Goal: Task Accomplishment & Management: Manage account settings

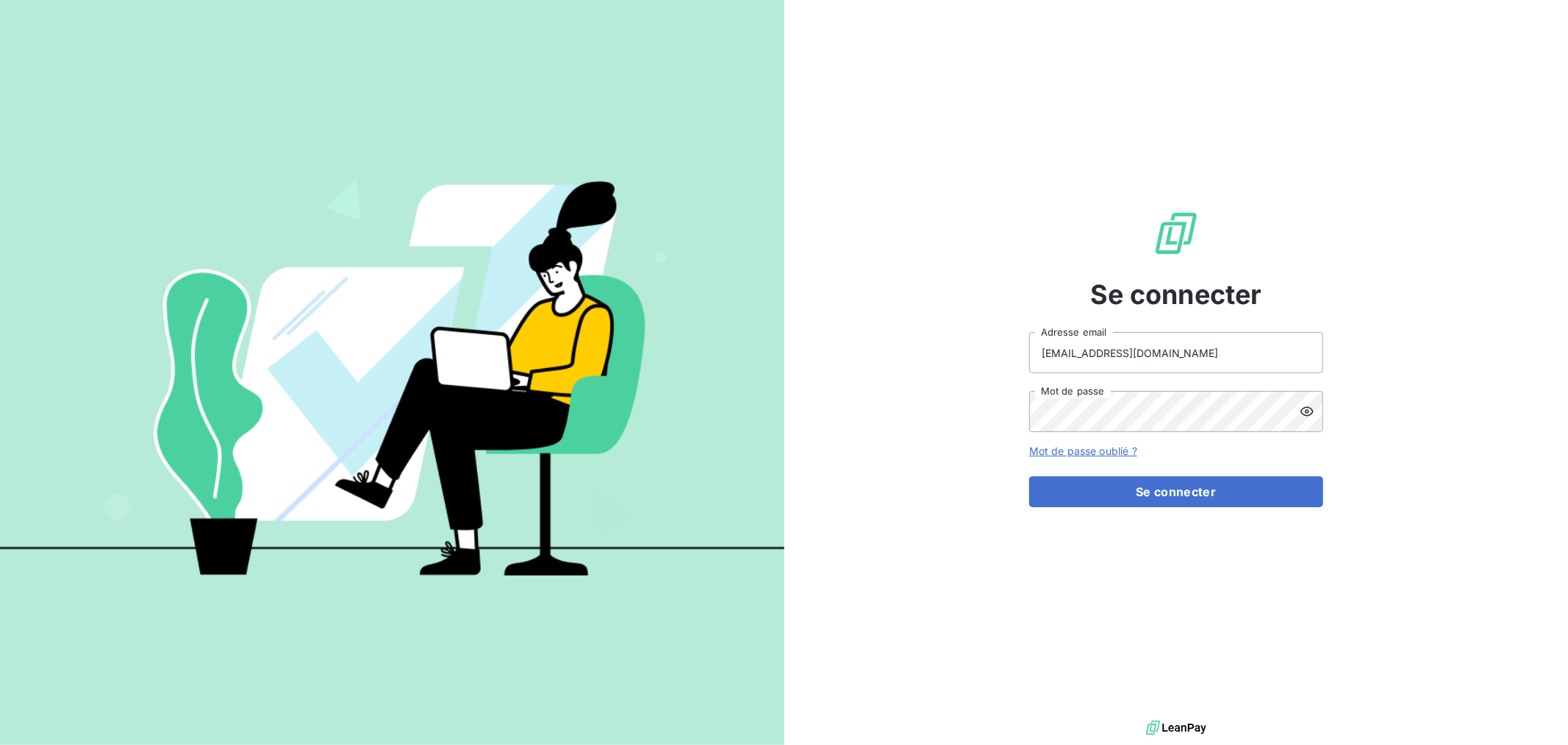
drag, startPoint x: 1106, startPoint y: 331, endPoint x: 1058, endPoint y: 329, distance: 48.0
click at [1058, 329] on div "Se connecter [EMAIL_ADDRESS][DOMAIN_NAME] Adresse email Mot de passe Mot de pas…" at bounding box center [1176, 358] width 294 height 717
click at [1055, 334] on input "[EMAIL_ADDRESS][DOMAIN_NAME]" at bounding box center [1176, 352] width 294 height 41
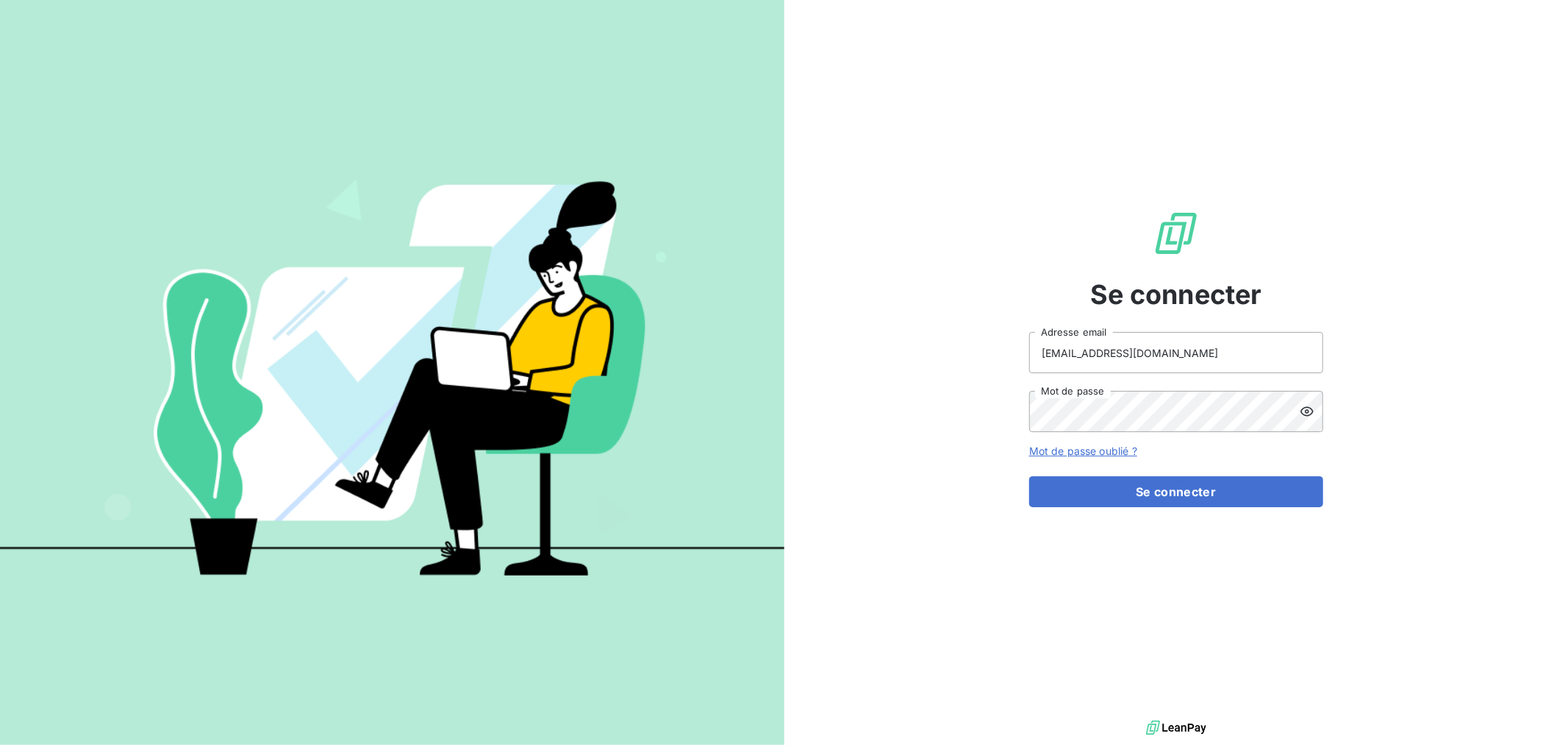
click at [1055, 329] on div "Se connecter [EMAIL_ADDRESS][DOMAIN_NAME] Adresse email Mot de passe Mot de pas…" at bounding box center [1176, 358] width 294 height 717
click at [1165, 361] on input "[EMAIL_ADDRESS][DOMAIN_NAME]" at bounding box center [1176, 352] width 294 height 41
type input "[PERSON_NAME][EMAIL_ADDRESS][PERSON_NAME][DOMAIN_NAME]"
click at [1086, 480] on button "Se connecter" at bounding box center [1176, 491] width 294 height 31
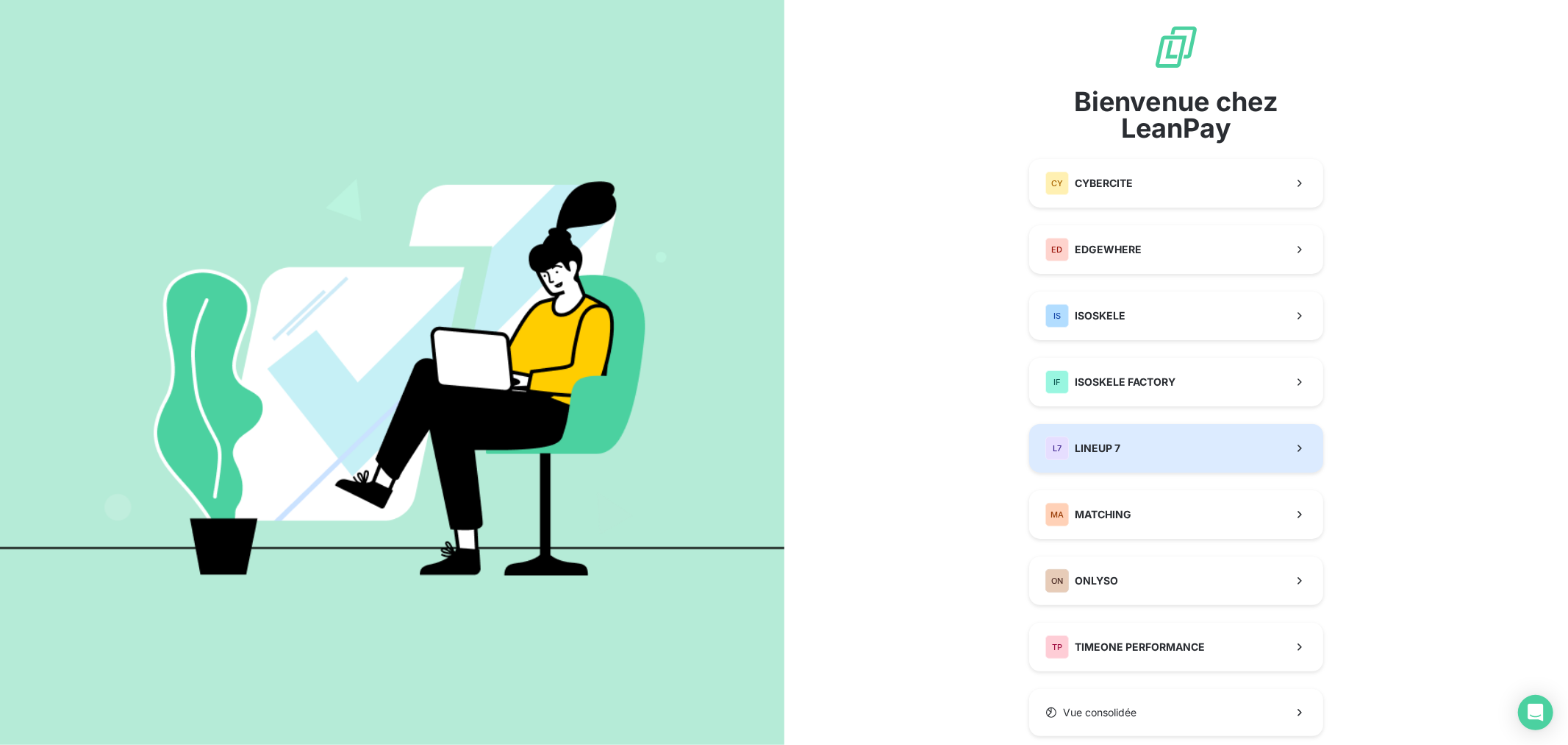
click at [1123, 439] on button "L7 LINEUP 7" at bounding box center [1176, 448] width 294 height 49
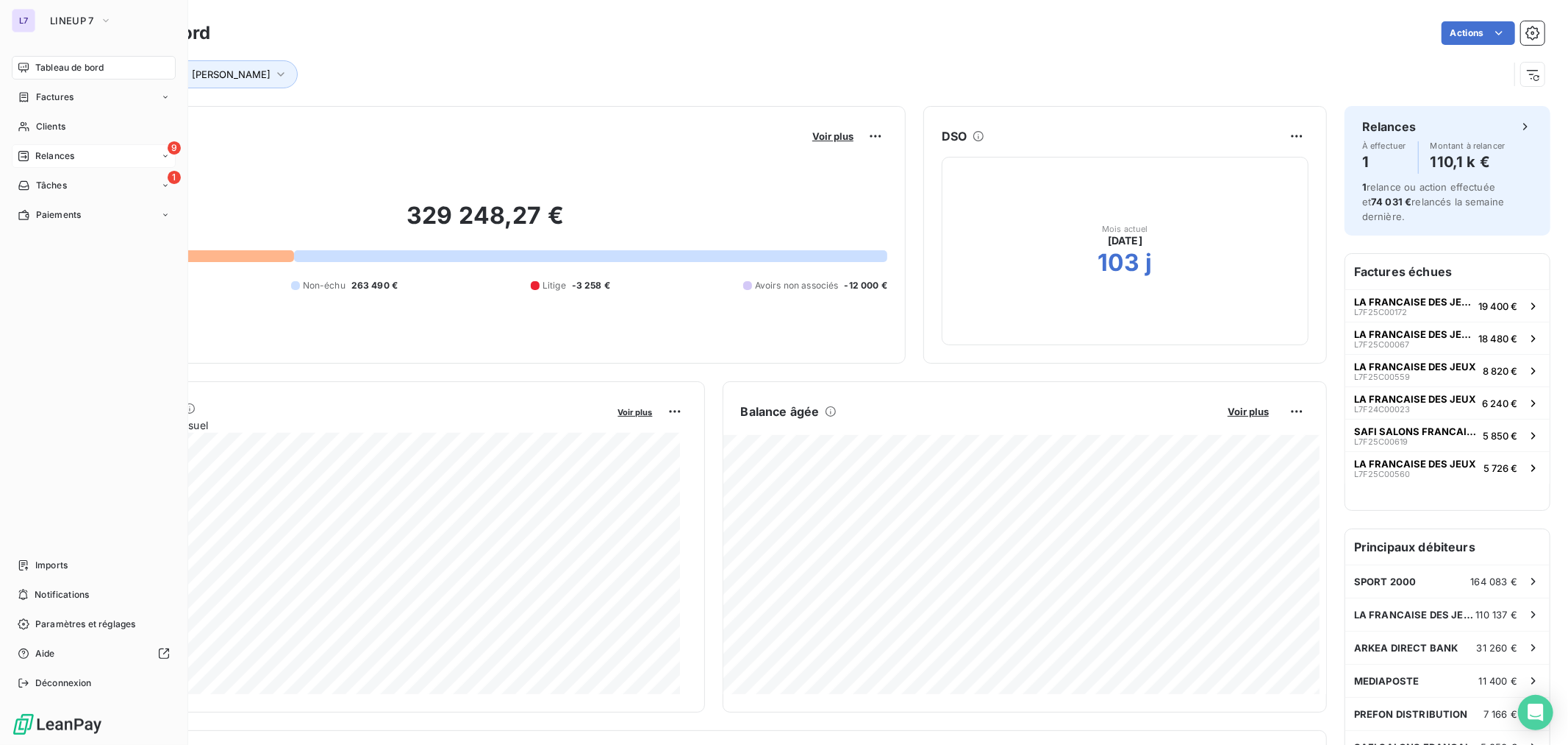
click at [60, 156] on span "Relances" at bounding box center [54, 155] width 39 height 13
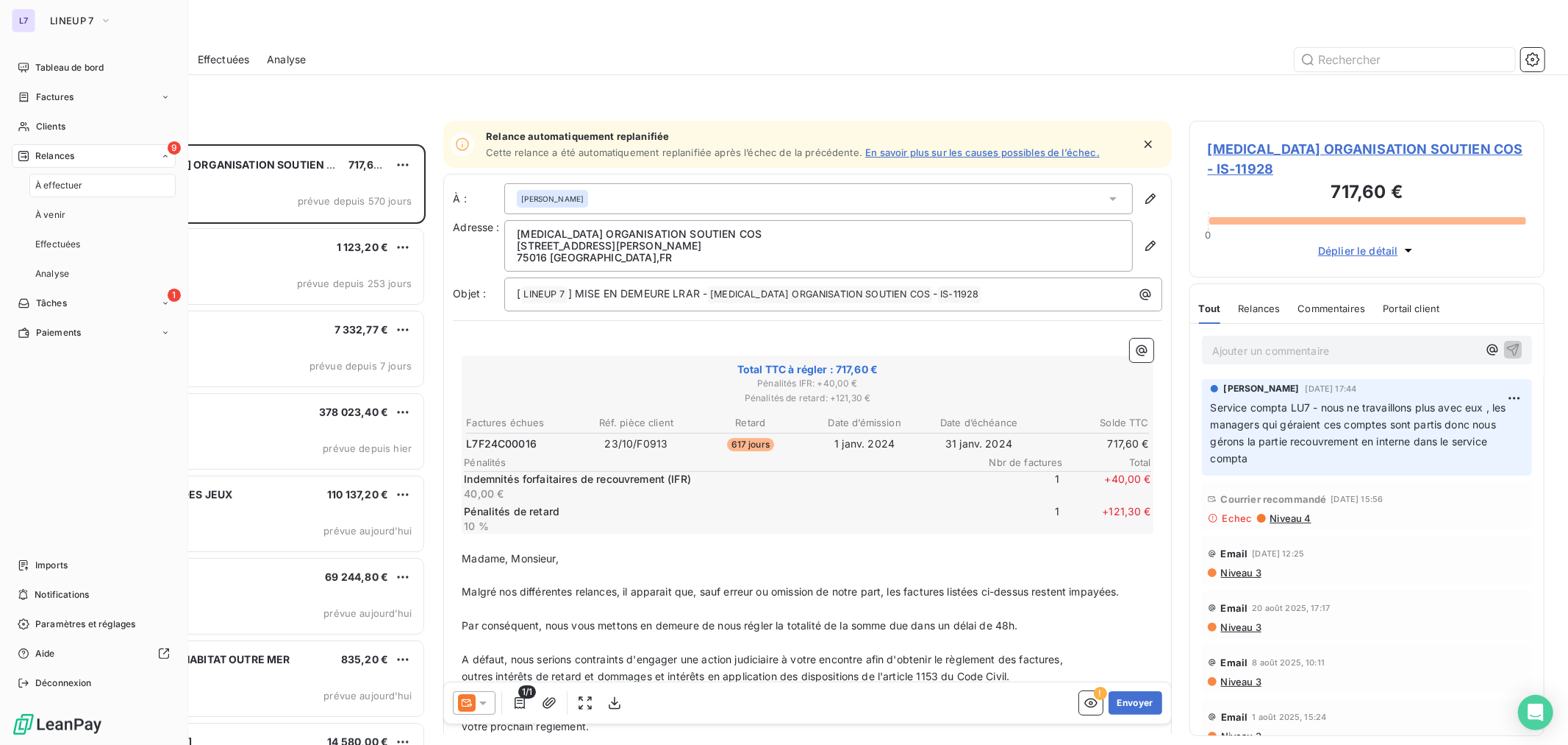
scroll to position [587, 343]
click at [67, 112] on nav "Tableau de bord Factures Clients 9 Relances À effectuer À venir Effectuées Anal…" at bounding box center [94, 200] width 164 height 288
click at [68, 120] on div "Clients" at bounding box center [94, 127] width 164 height 24
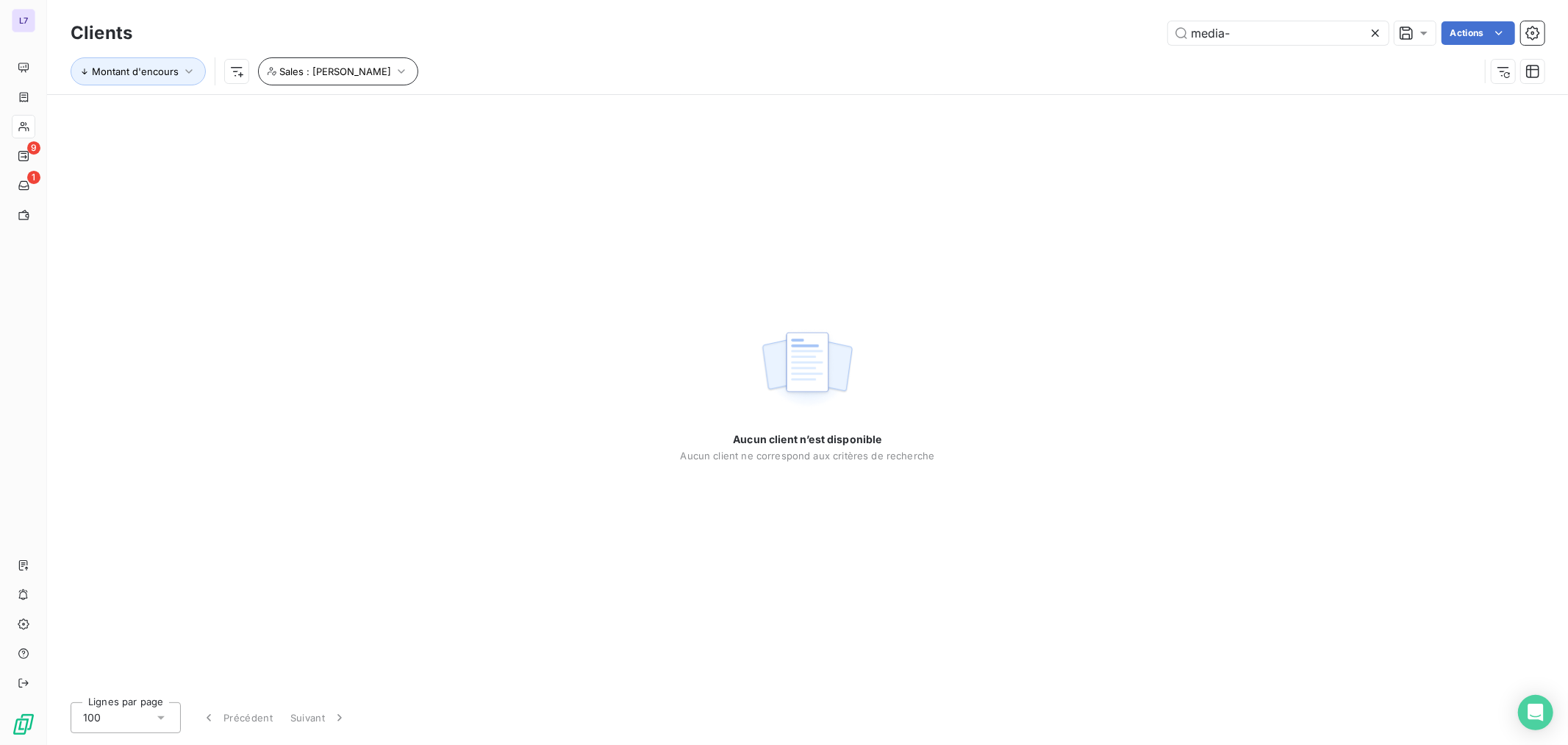
type input "media-"
click at [394, 74] on icon "button" at bounding box center [401, 71] width 15 height 15
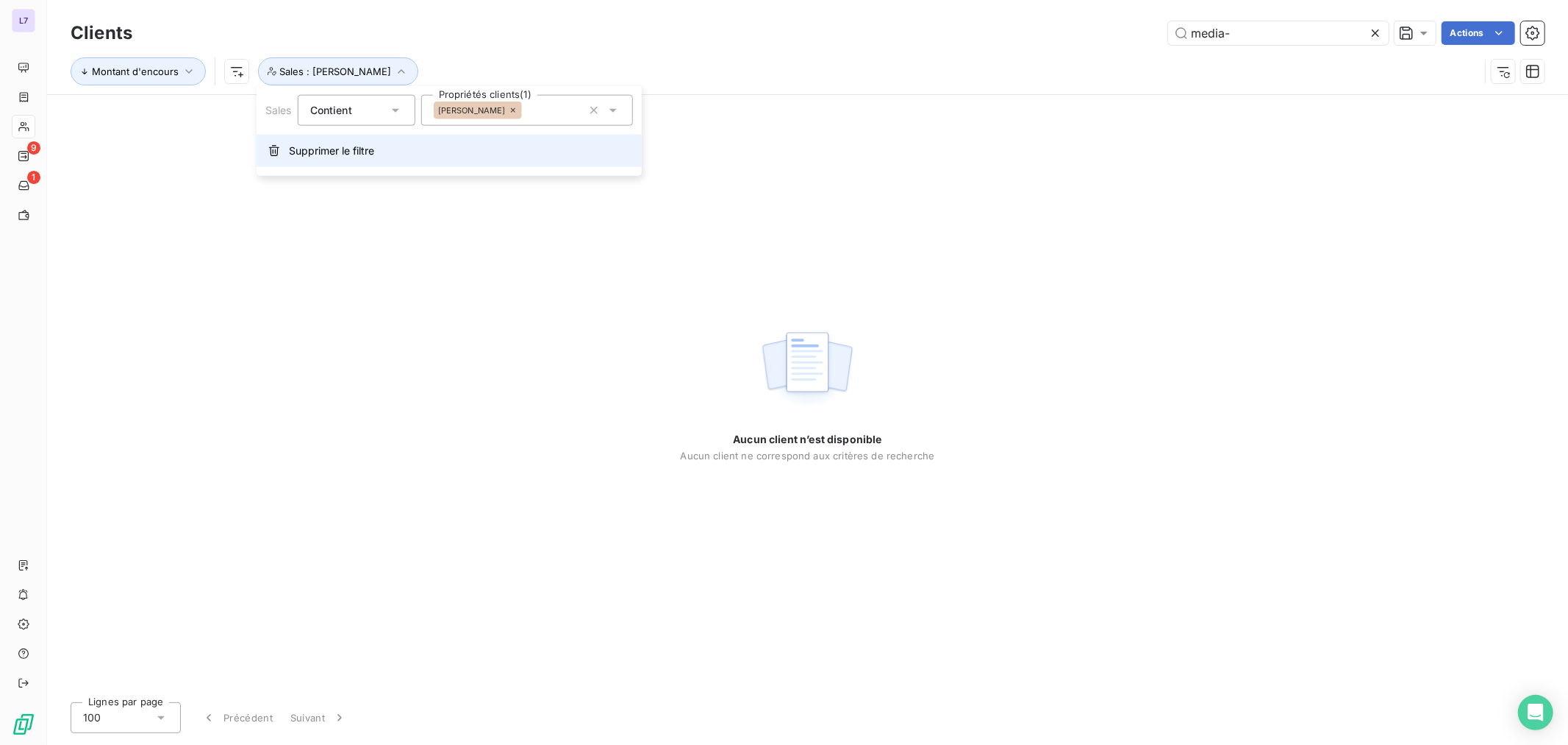
click at [347, 143] on span "Supprimer le filtre" at bounding box center [331, 150] width 85 height 15
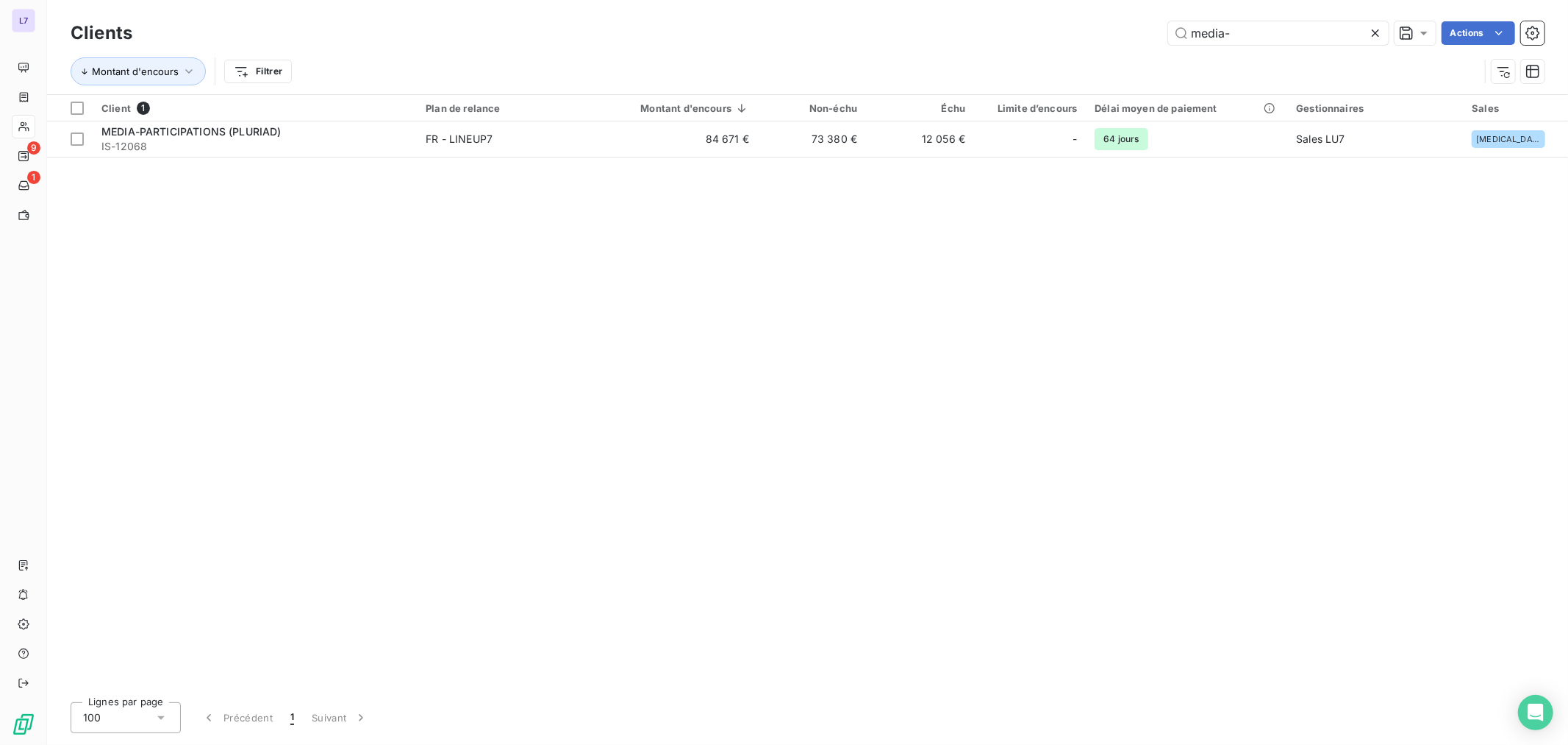
click at [347, 143] on span "IS-12068" at bounding box center [255, 146] width 307 height 15
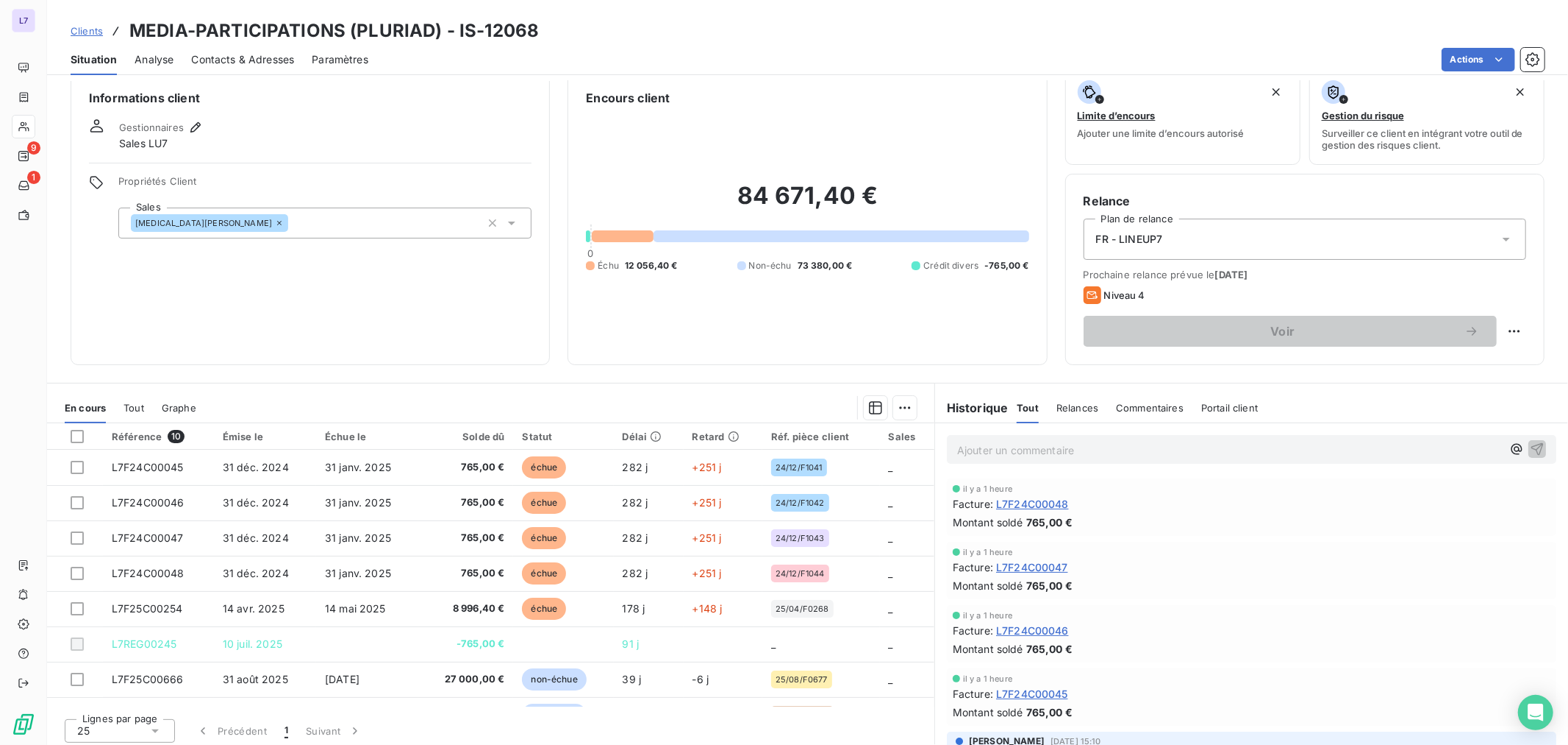
scroll to position [24, 0]
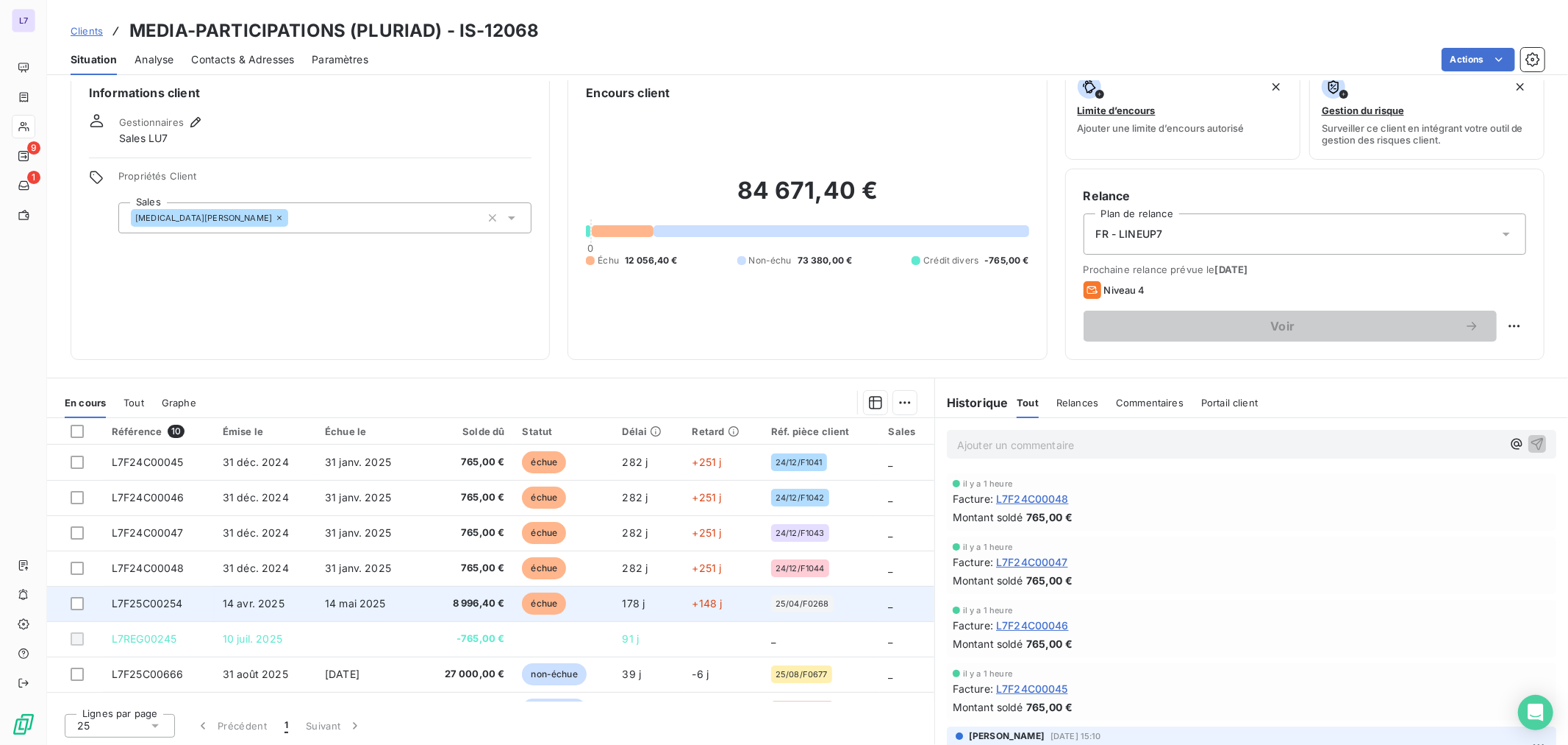
click at [144, 597] on span "L7F25C00254" at bounding box center [147, 603] width 71 height 13
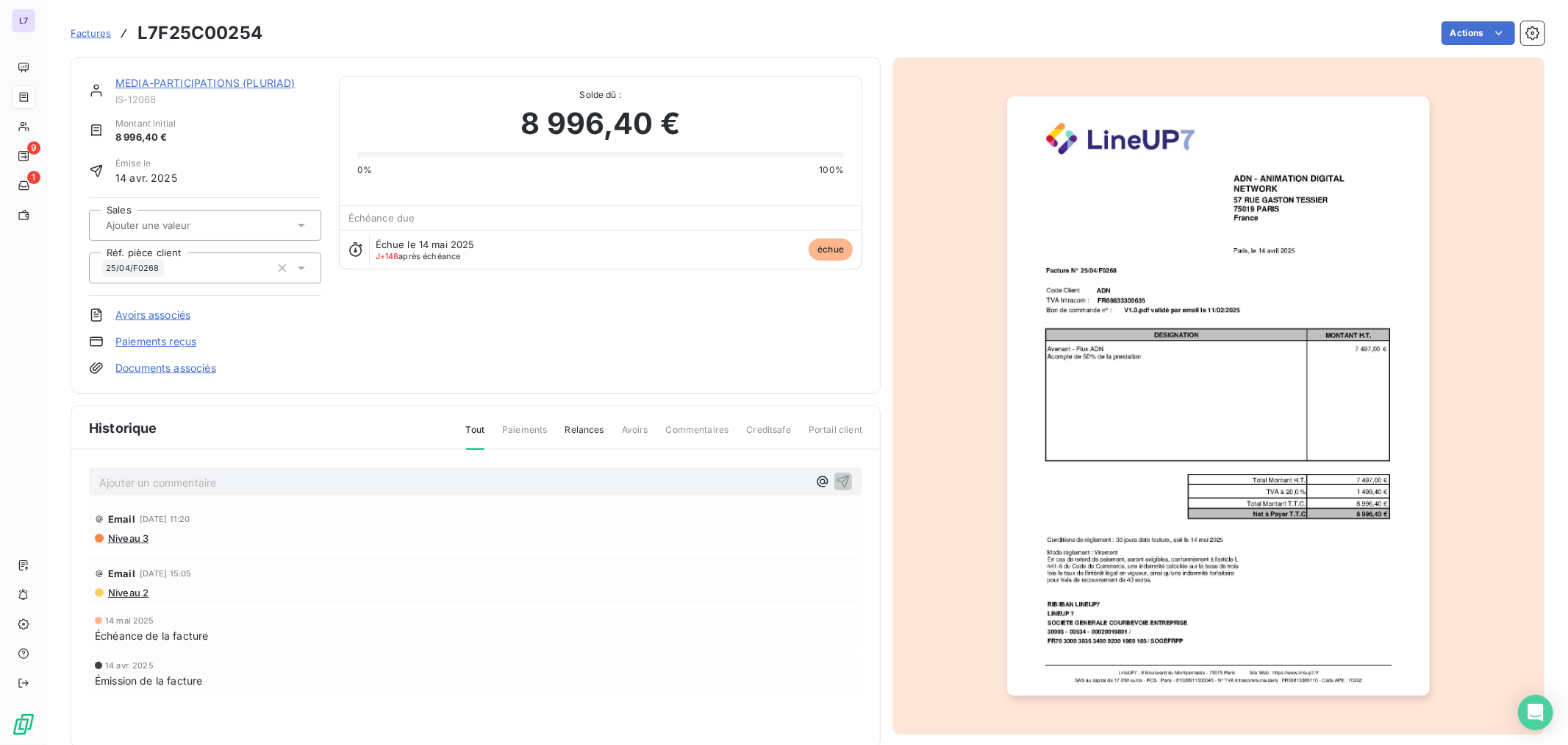
drag, startPoint x: 1264, startPoint y: 180, endPoint x: 1228, endPoint y: 205, distance: 43.8
click at [1228, 205] on img "button" at bounding box center [1218, 395] width 423 height 599
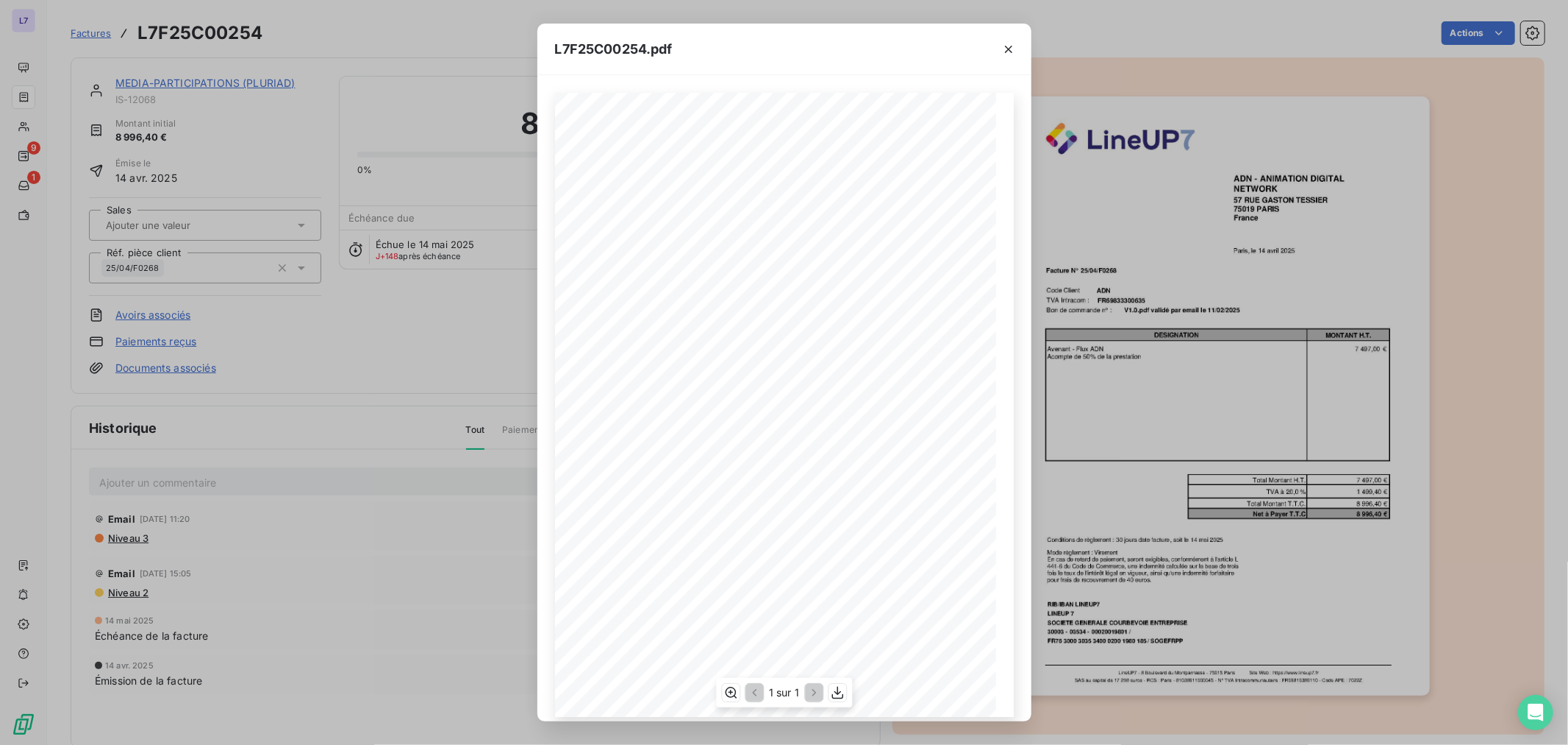
scroll to position [13, 0]
click at [834, 696] on icon "button" at bounding box center [837, 692] width 15 height 15
click at [1014, 54] on icon "button" at bounding box center [1008, 49] width 15 height 15
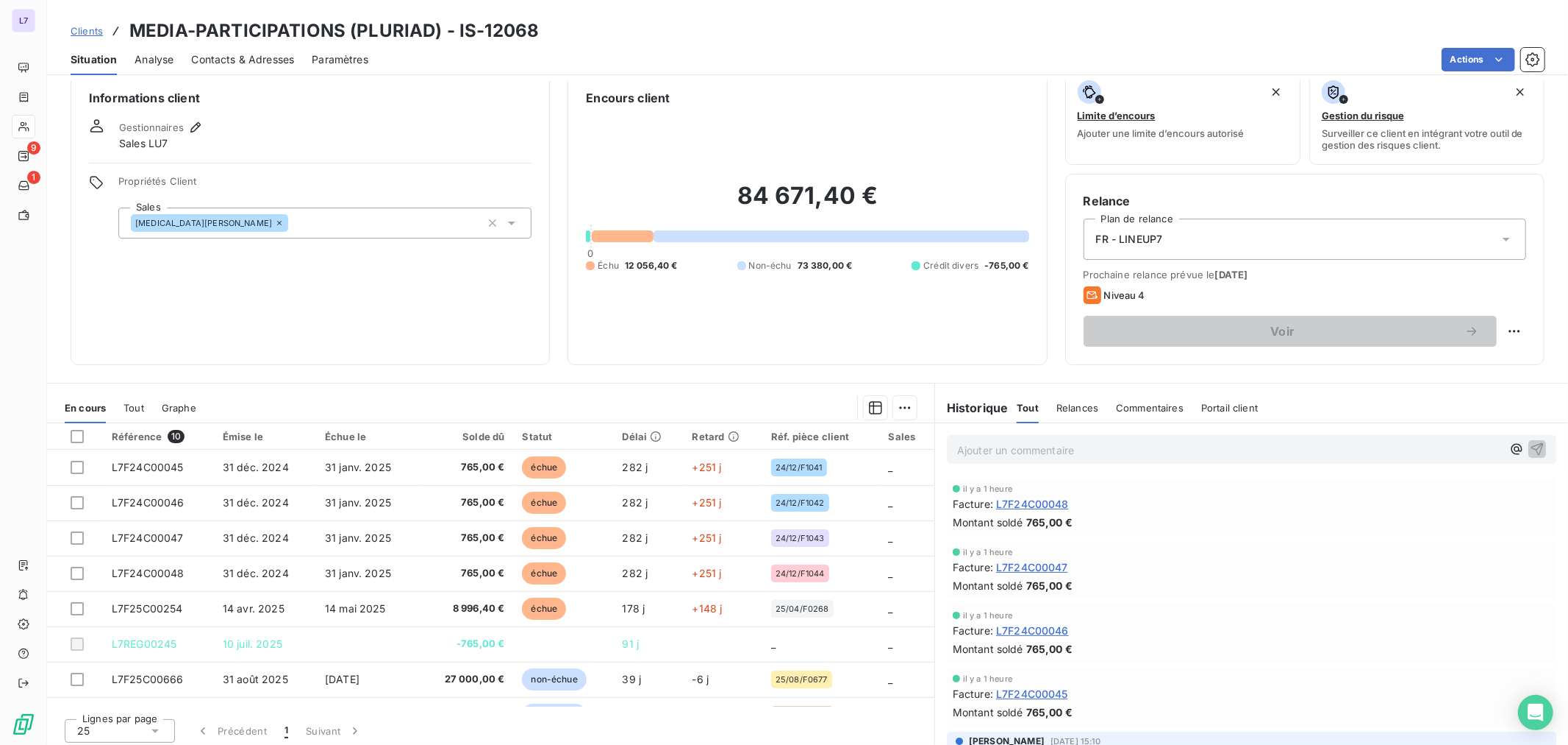
scroll to position [24, 0]
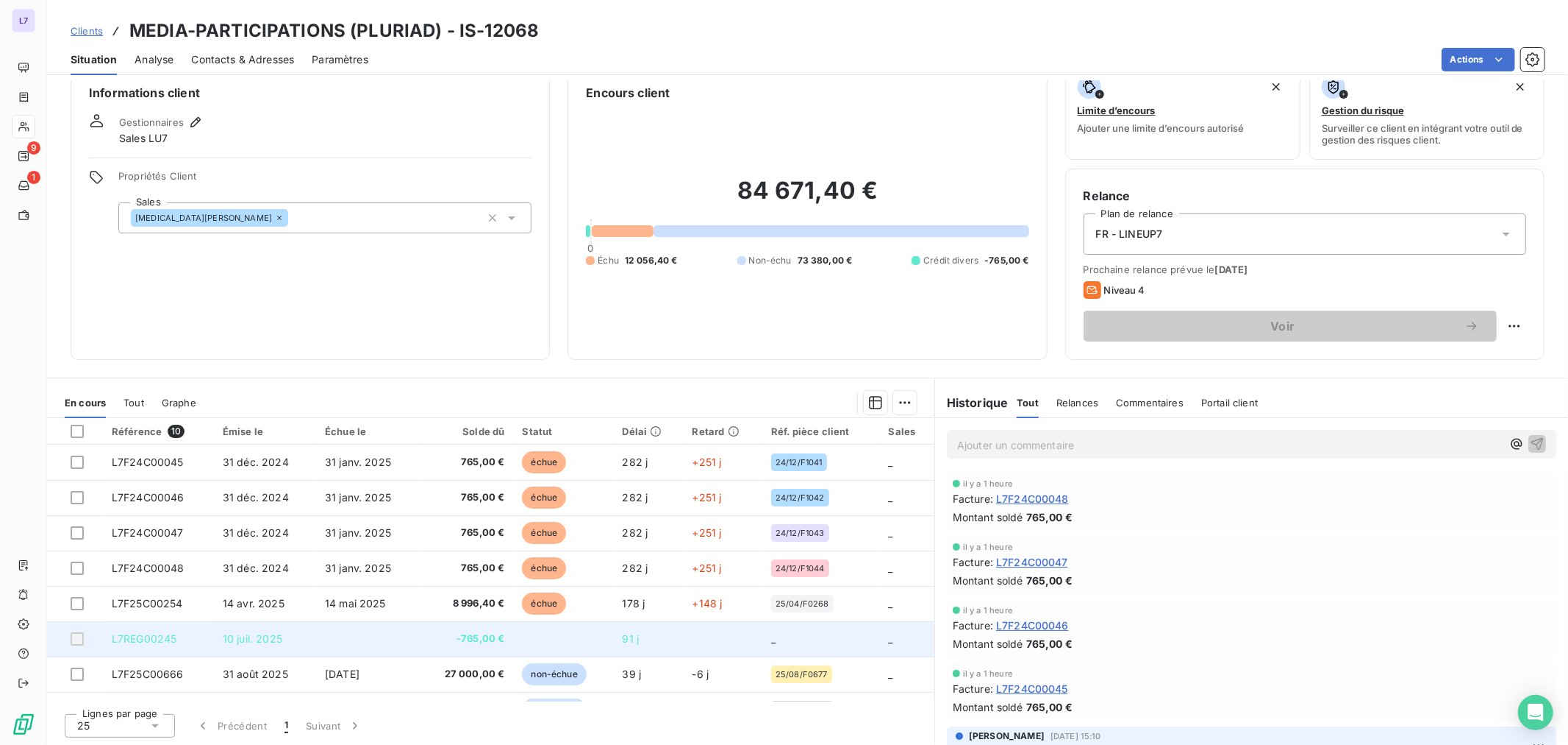
click at [432, 637] on span "-765,00 €" at bounding box center [465, 638] width 77 height 15
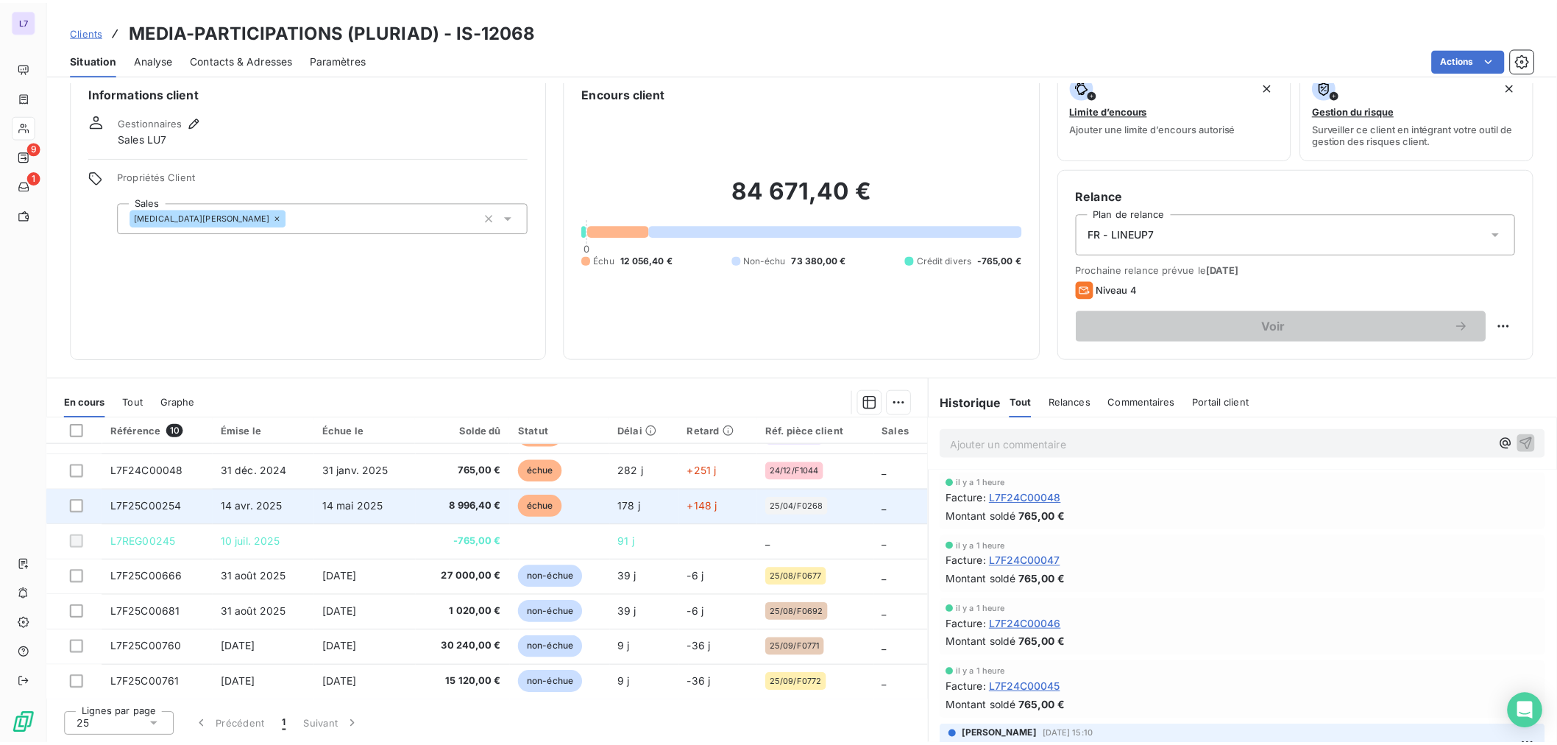
scroll to position [0, 0]
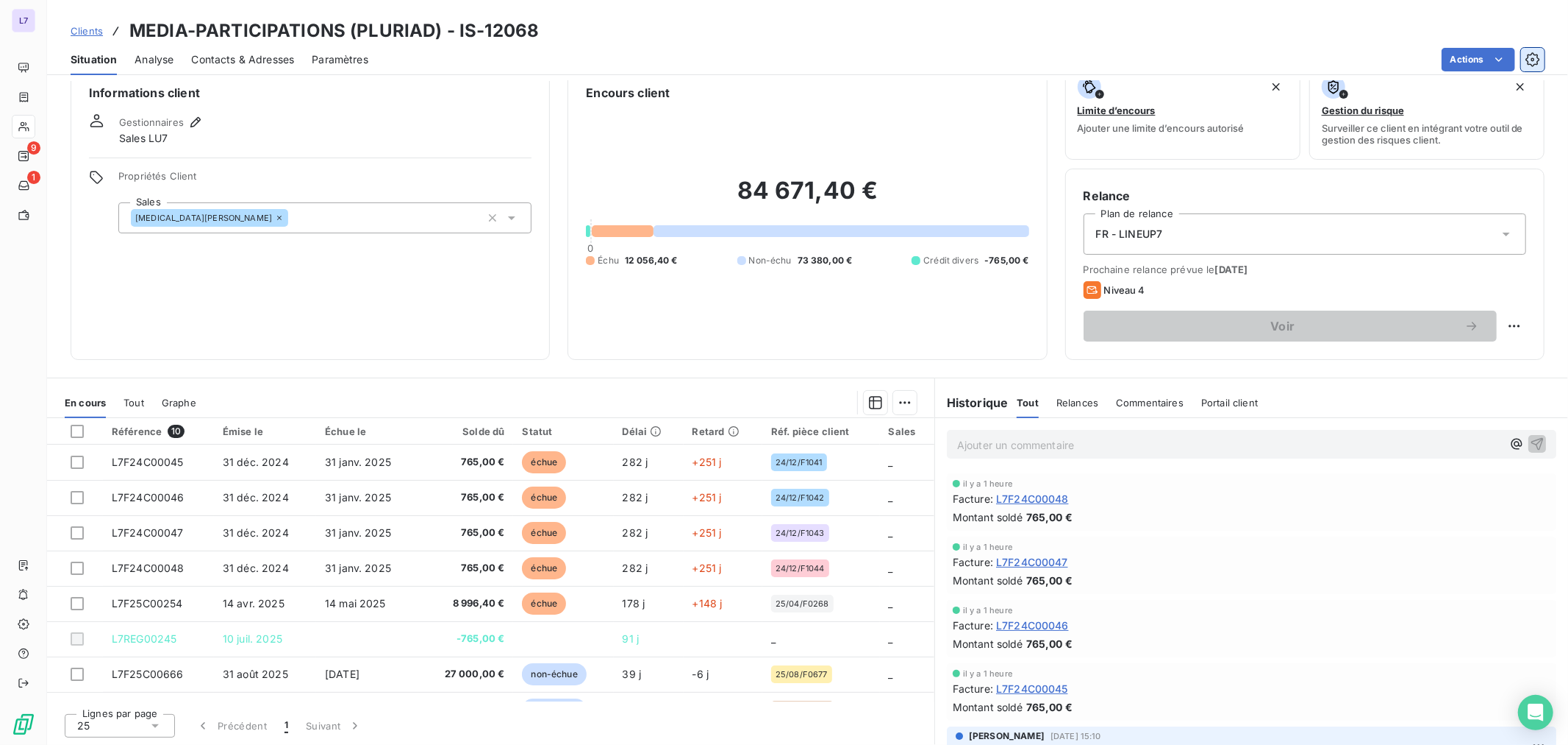
click at [1537, 60] on icon "button" at bounding box center [1533, 59] width 15 height 15
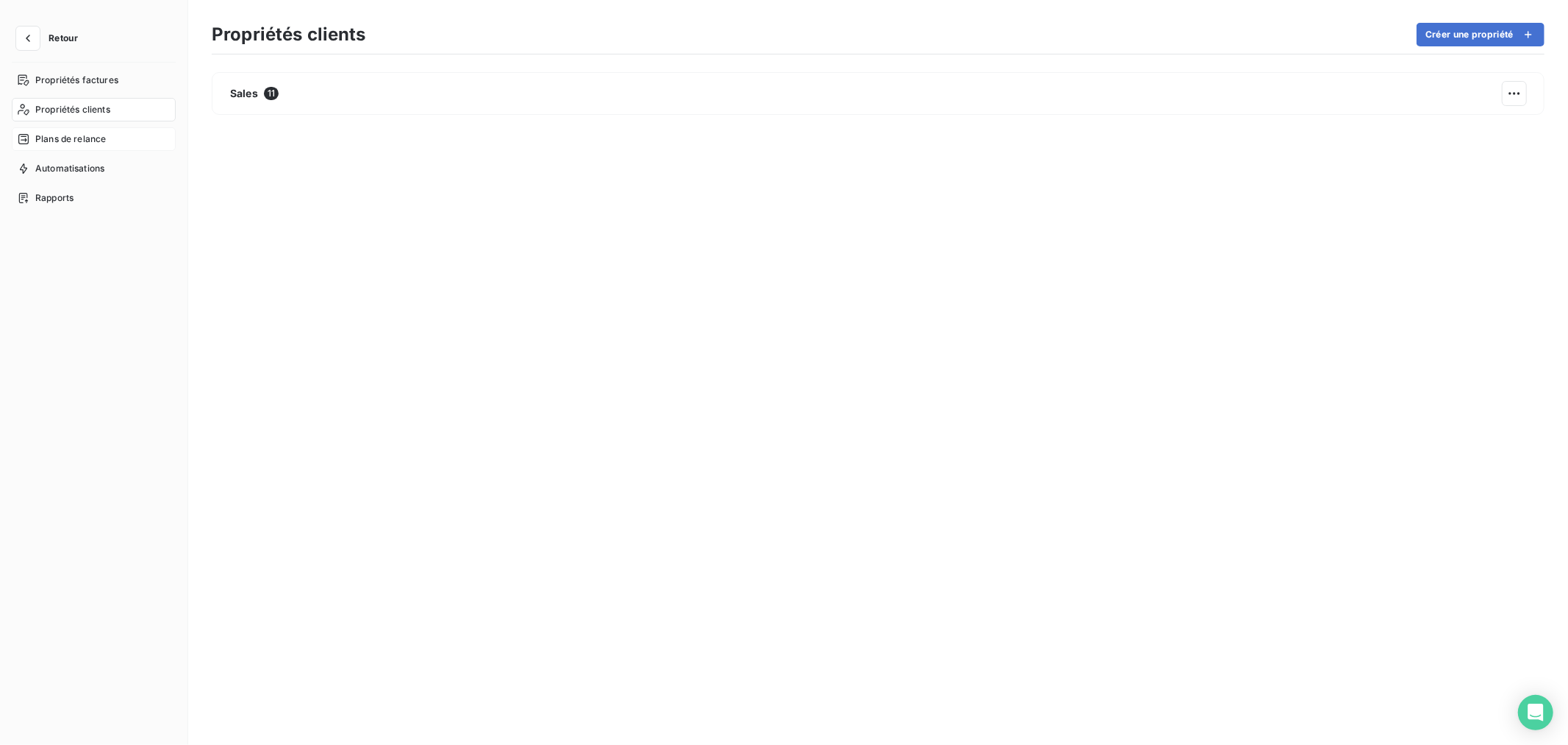
click at [90, 141] on span "Plans de relance" at bounding box center [70, 138] width 71 height 13
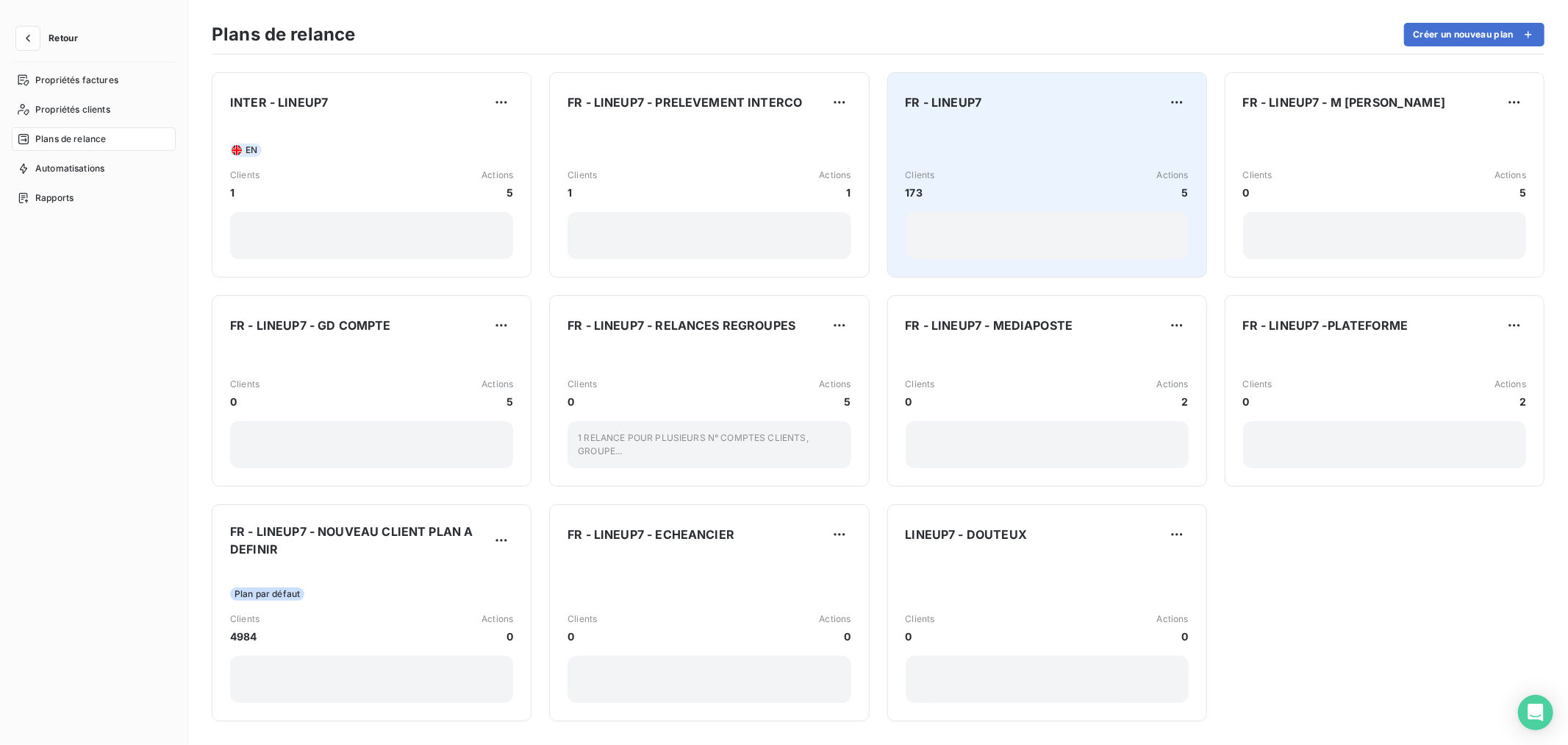
click at [943, 152] on div "Clients 173 Actions 5" at bounding box center [1046, 192] width 283 height 133
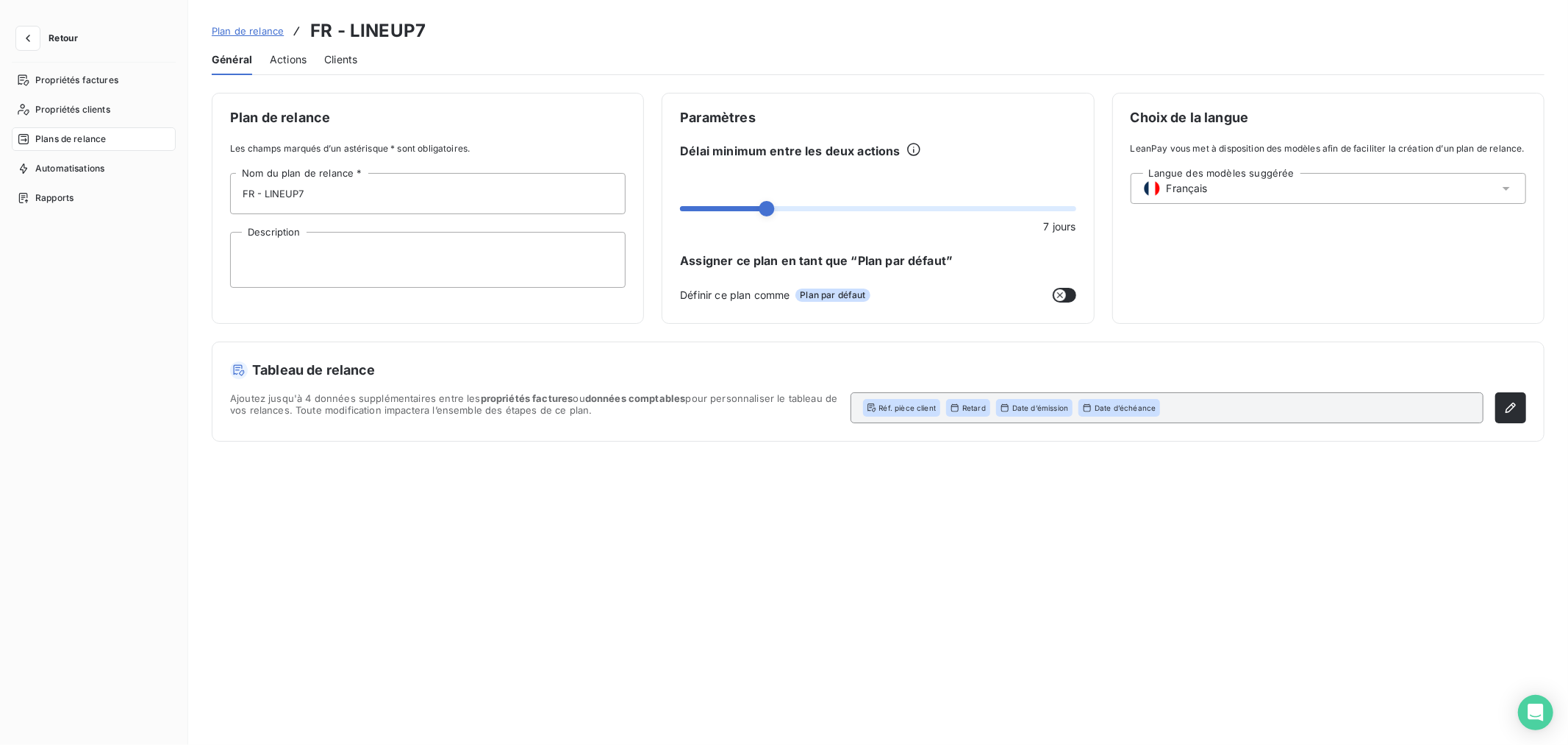
click at [289, 54] on span "Actions" at bounding box center [288, 59] width 37 height 15
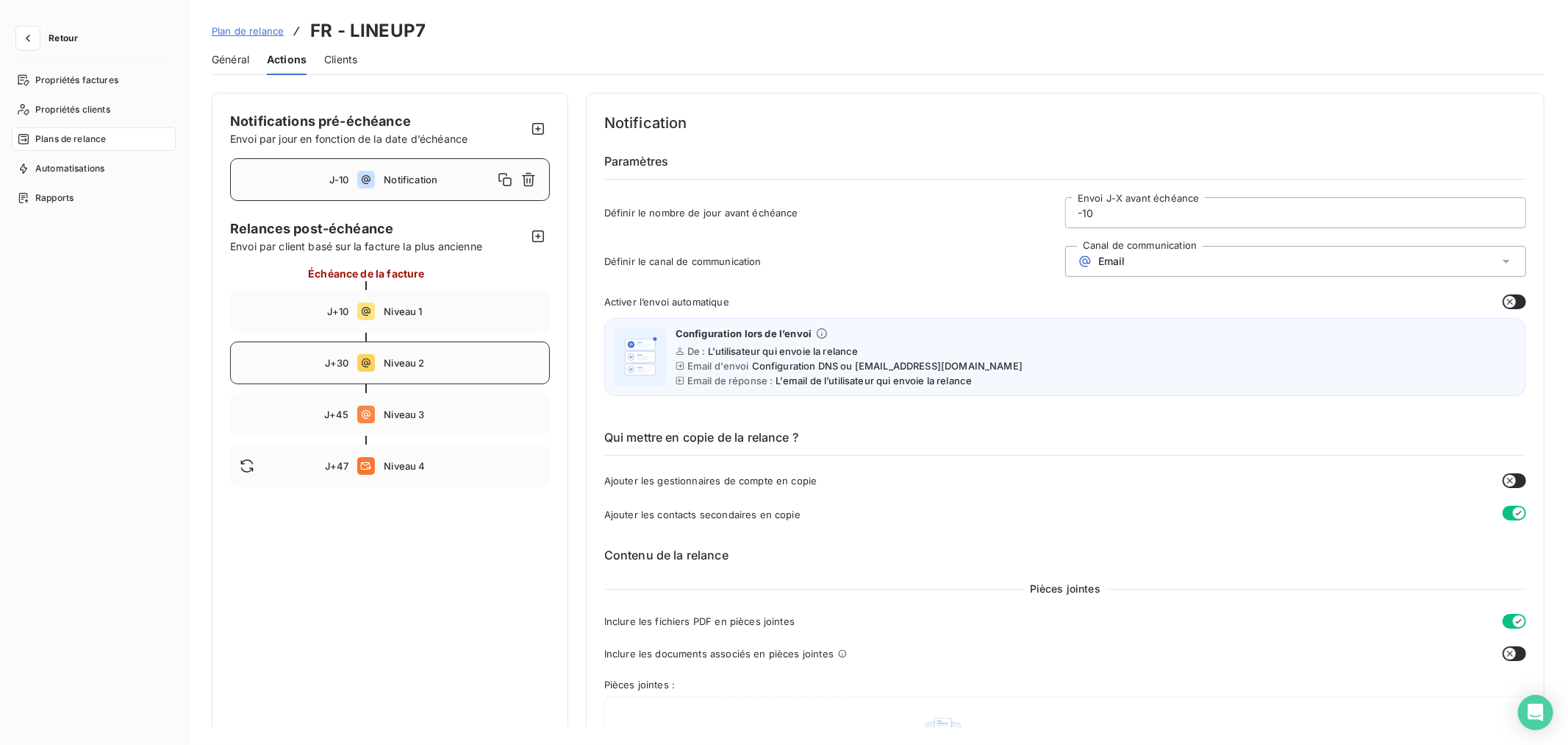
click at [408, 368] on span "Niveau 2" at bounding box center [462, 363] width 156 height 12
type input "30"
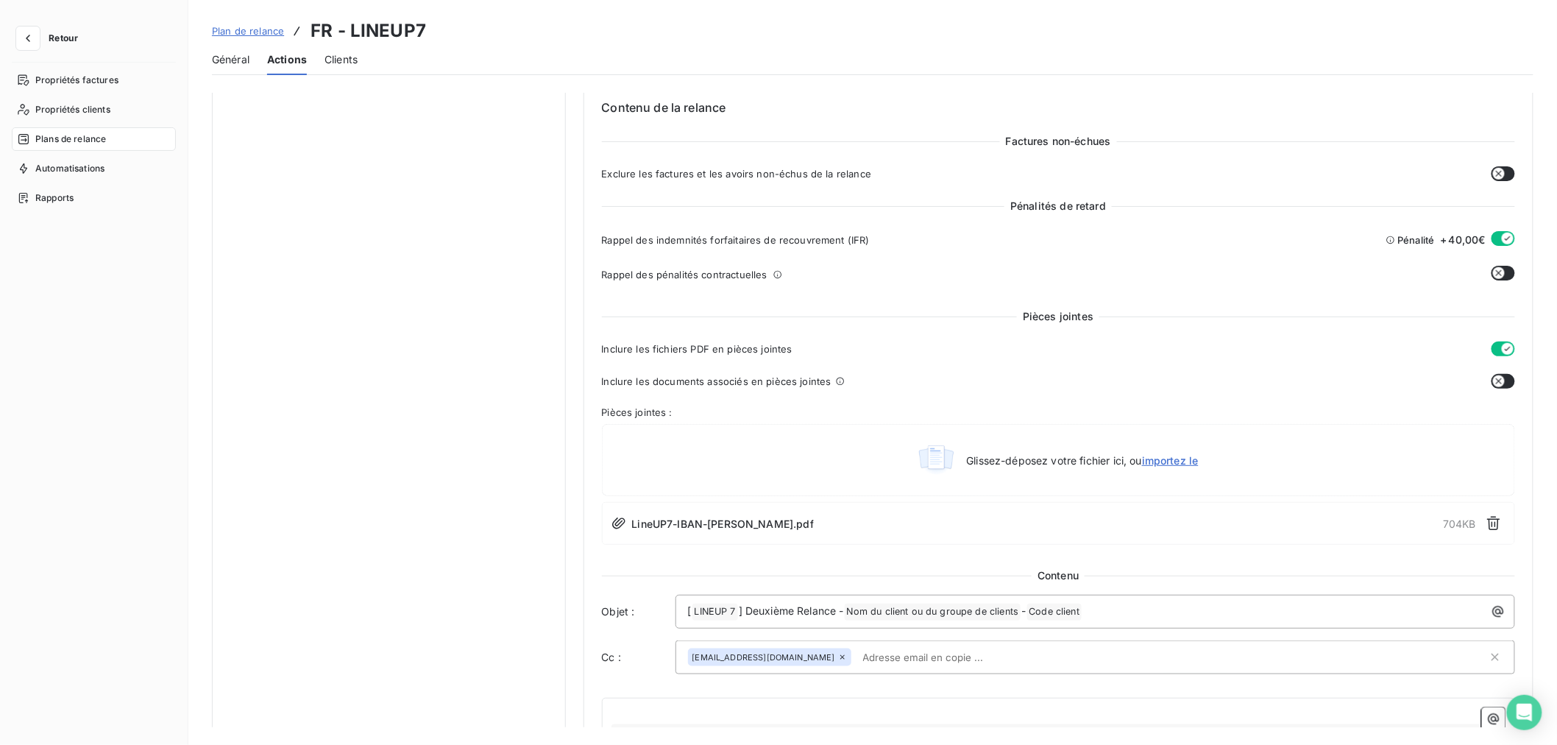
scroll to position [572, 0]
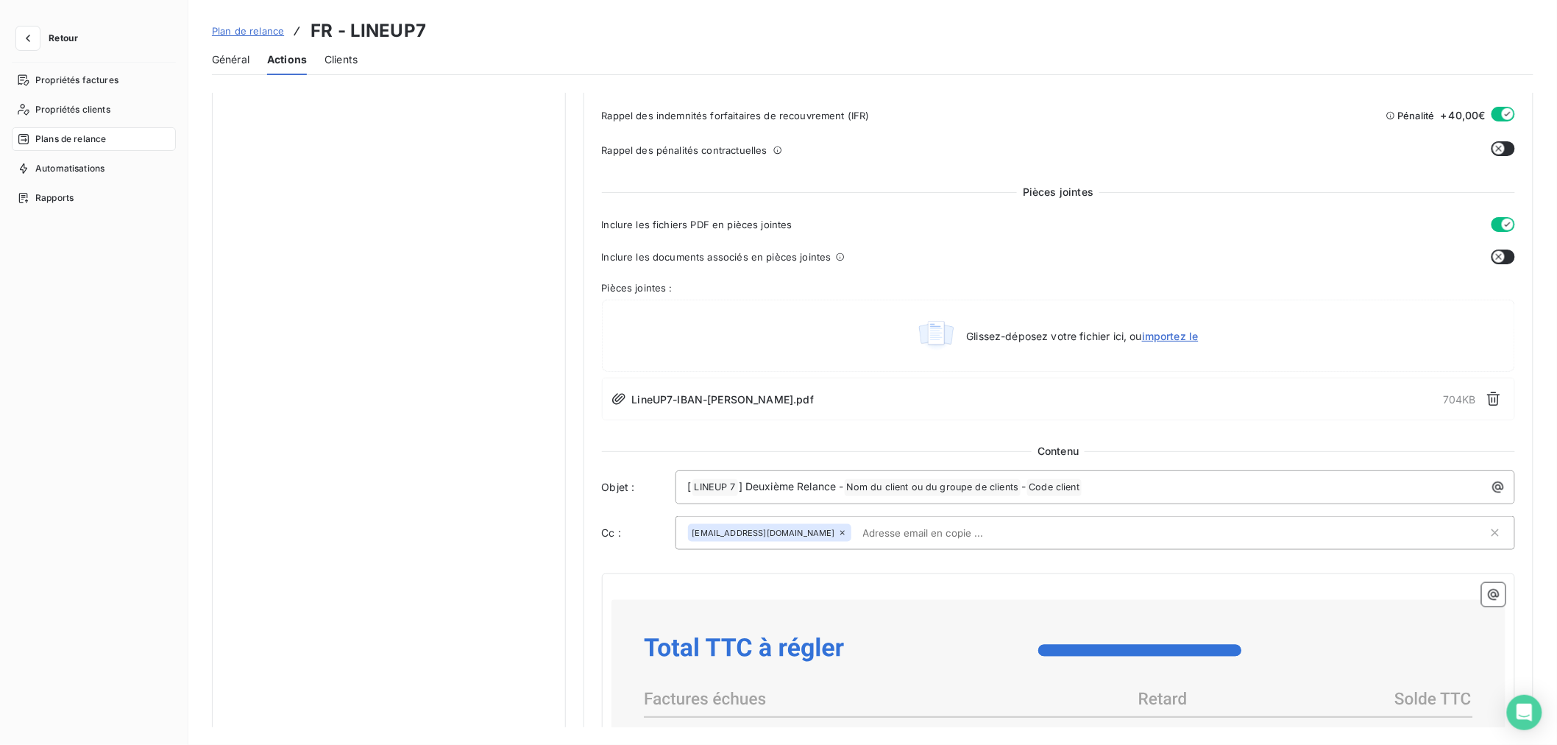
click at [935, 527] on input "text" at bounding box center [942, 533] width 170 height 22
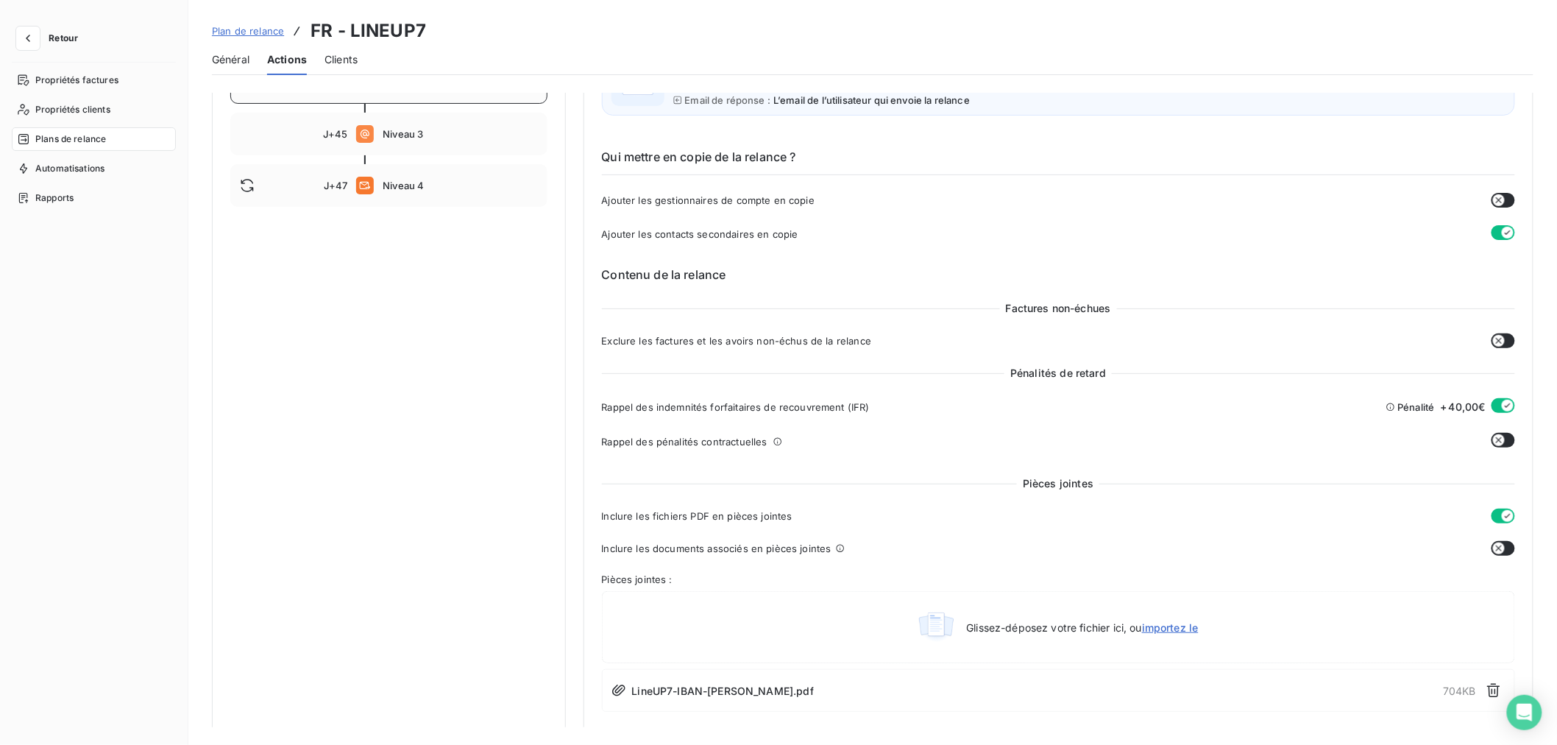
scroll to position [245, 0]
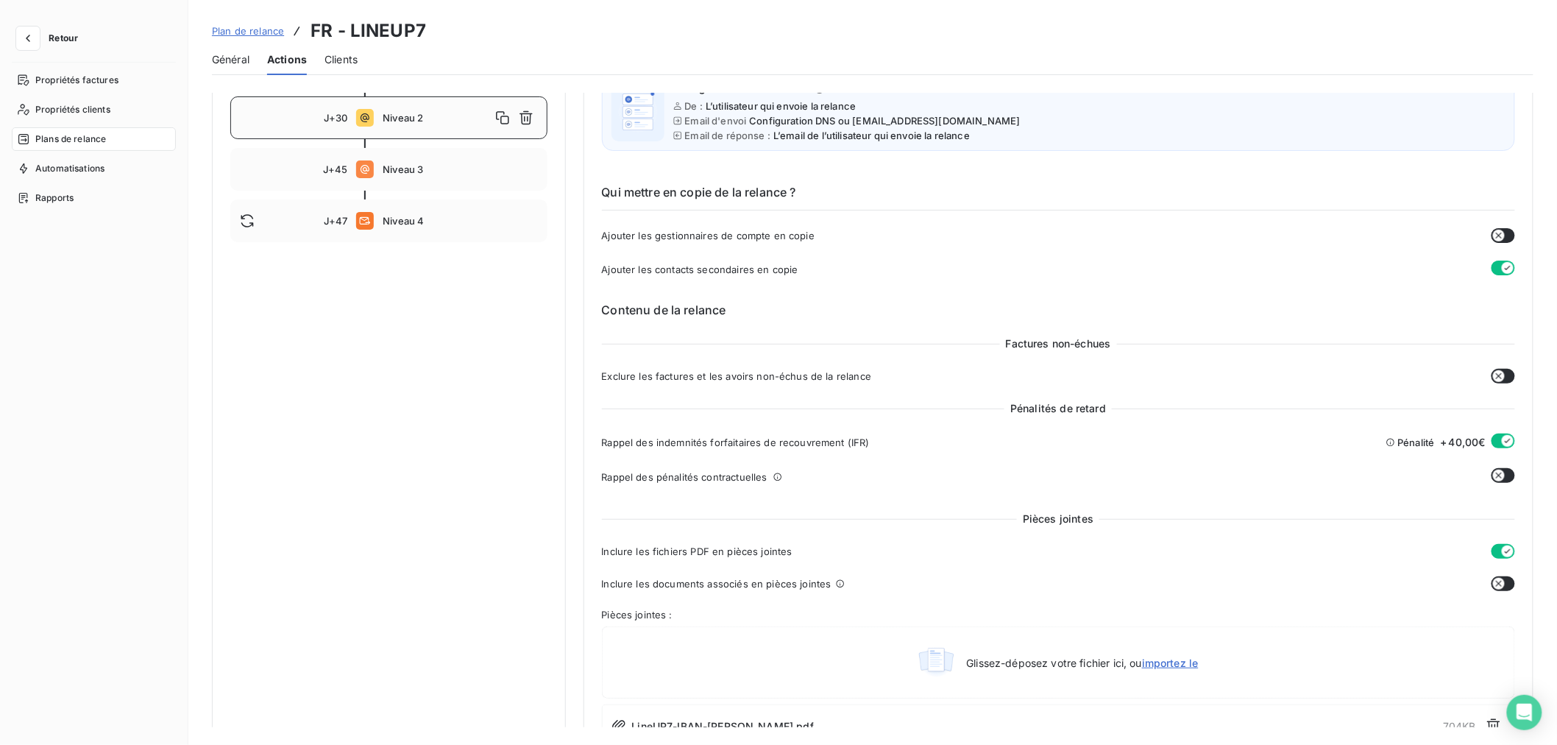
click at [1499, 231] on button "button" at bounding box center [1503, 235] width 24 height 15
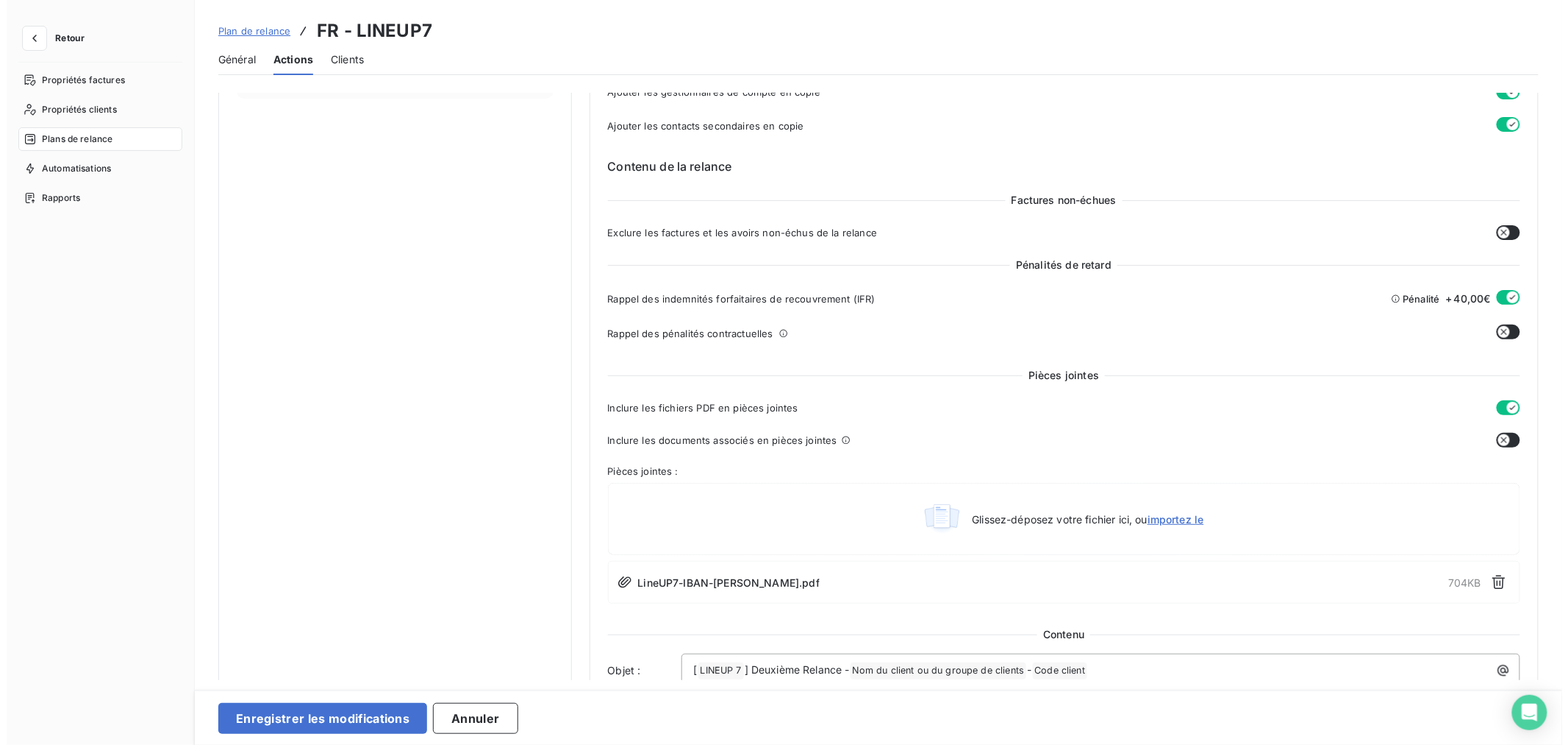
scroll to position [572, 0]
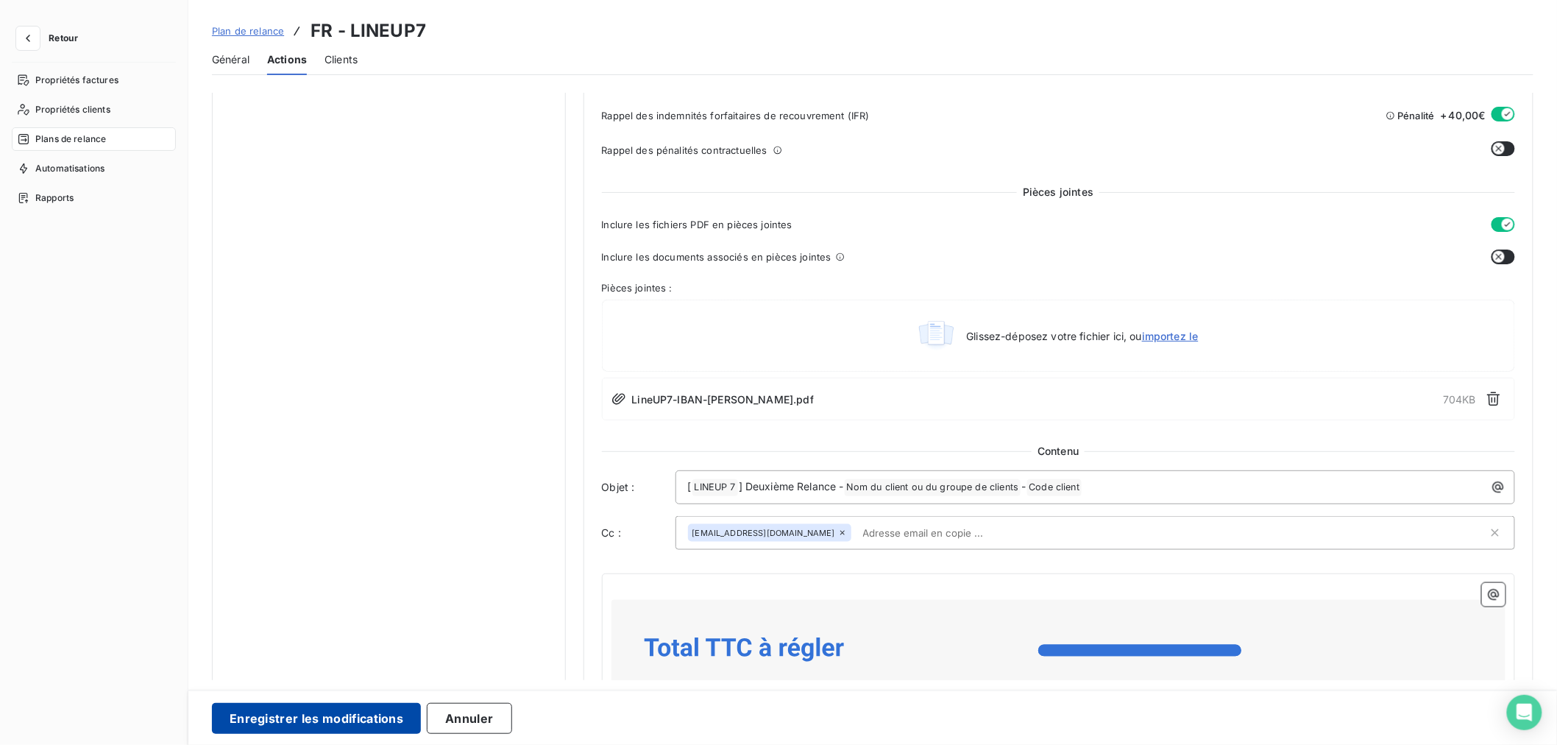
click at [282, 708] on button "Enregistrer les modifications" at bounding box center [316, 718] width 209 height 31
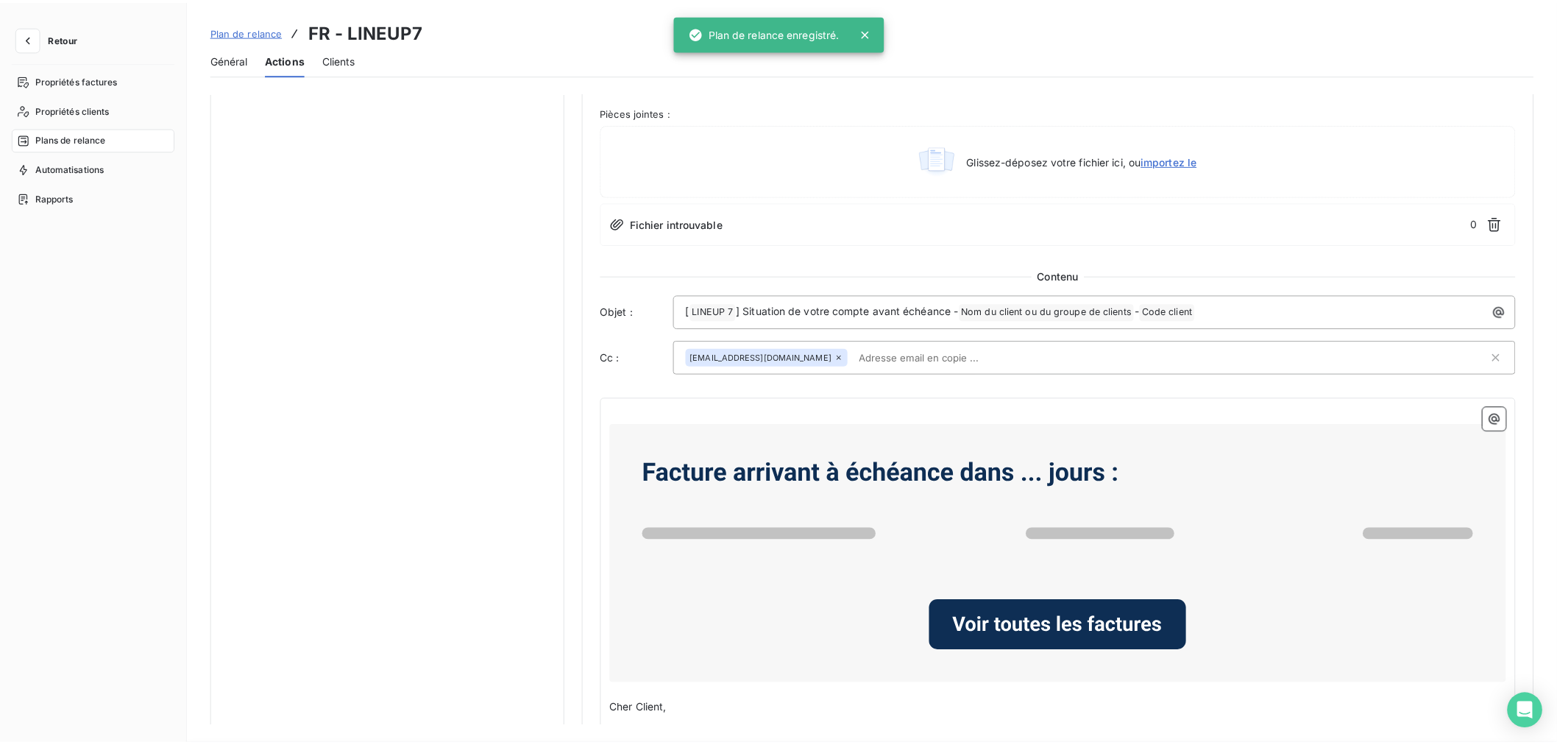
scroll to position [0, 0]
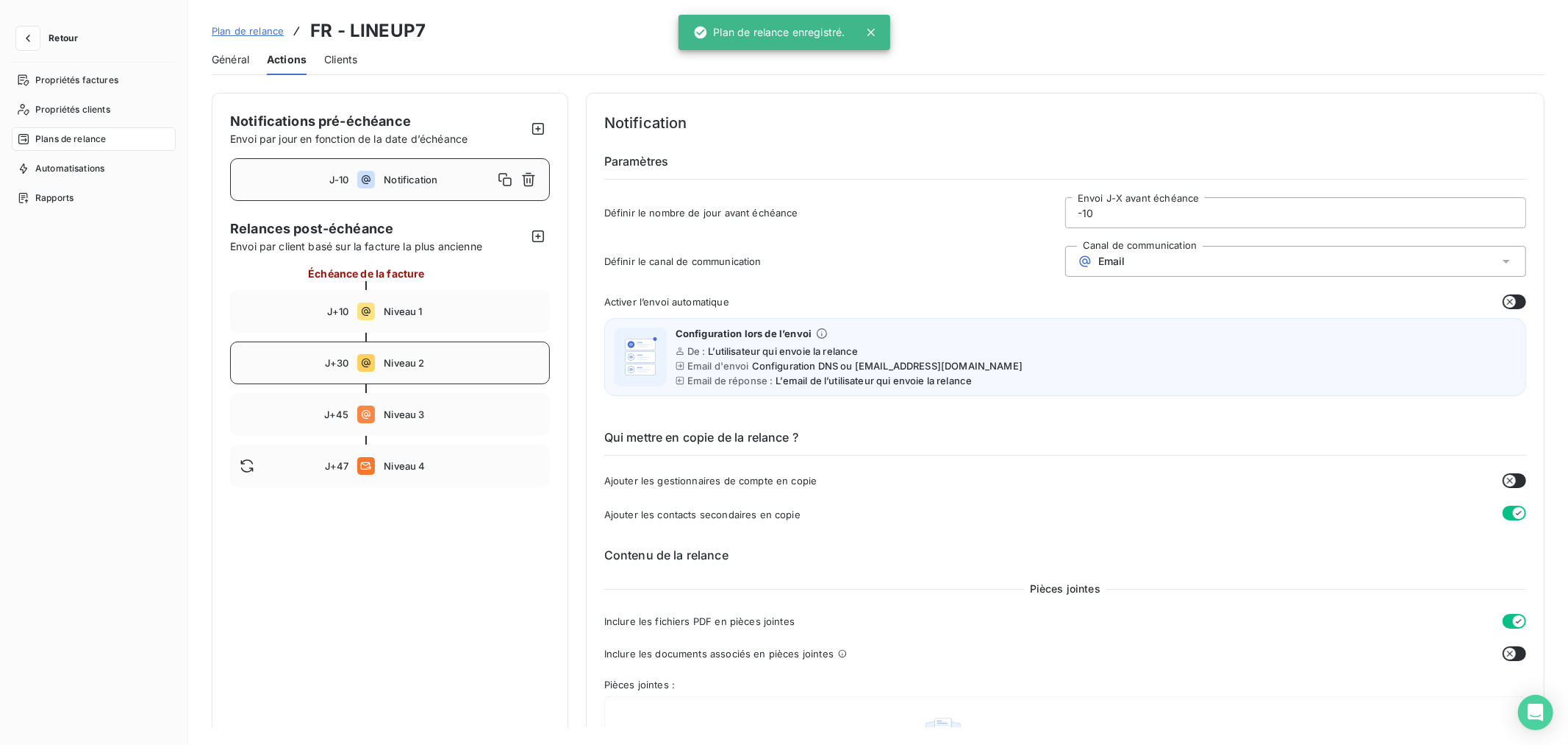
click at [344, 374] on div "J+30 Niveau 2" at bounding box center [390, 362] width 320 height 43
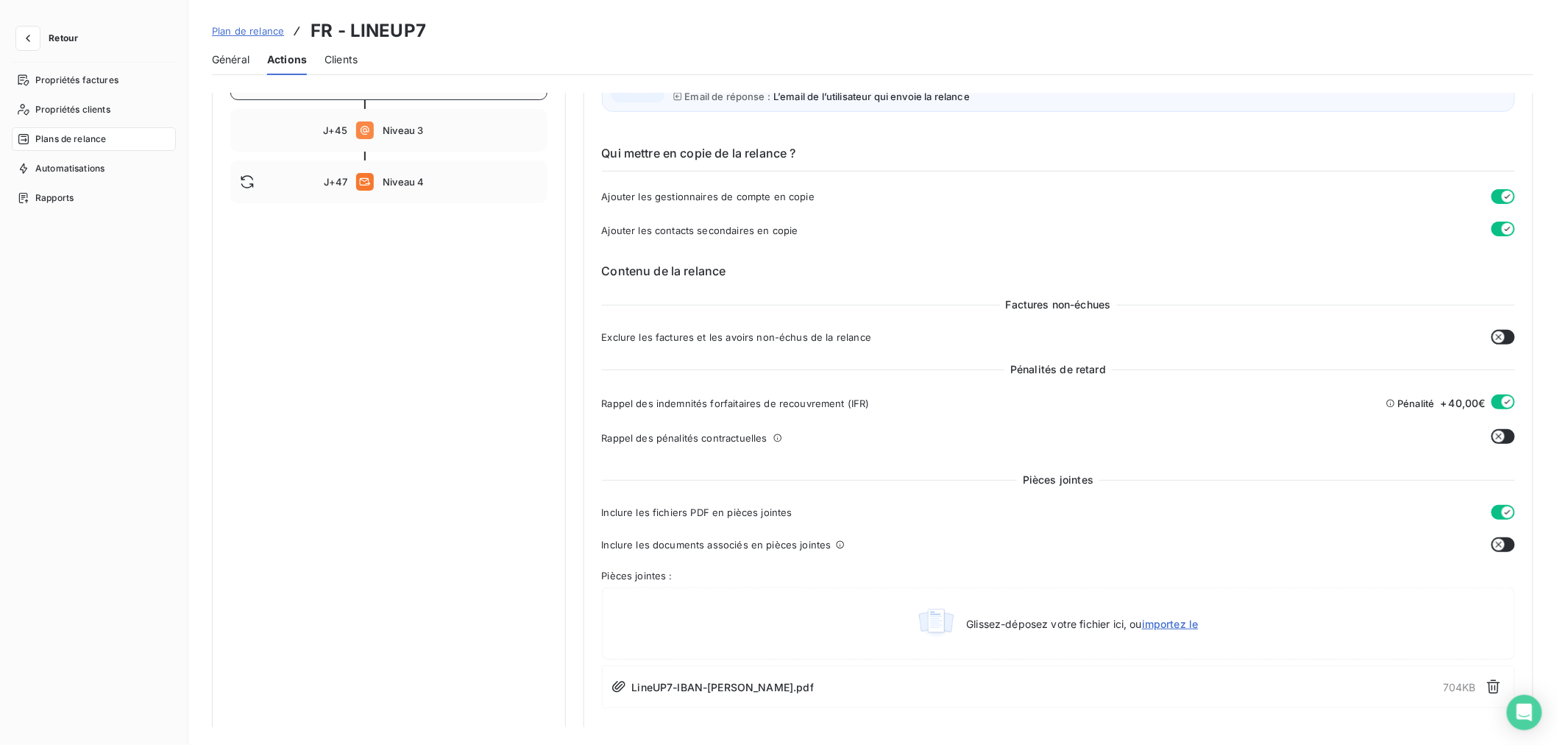
scroll to position [82, 0]
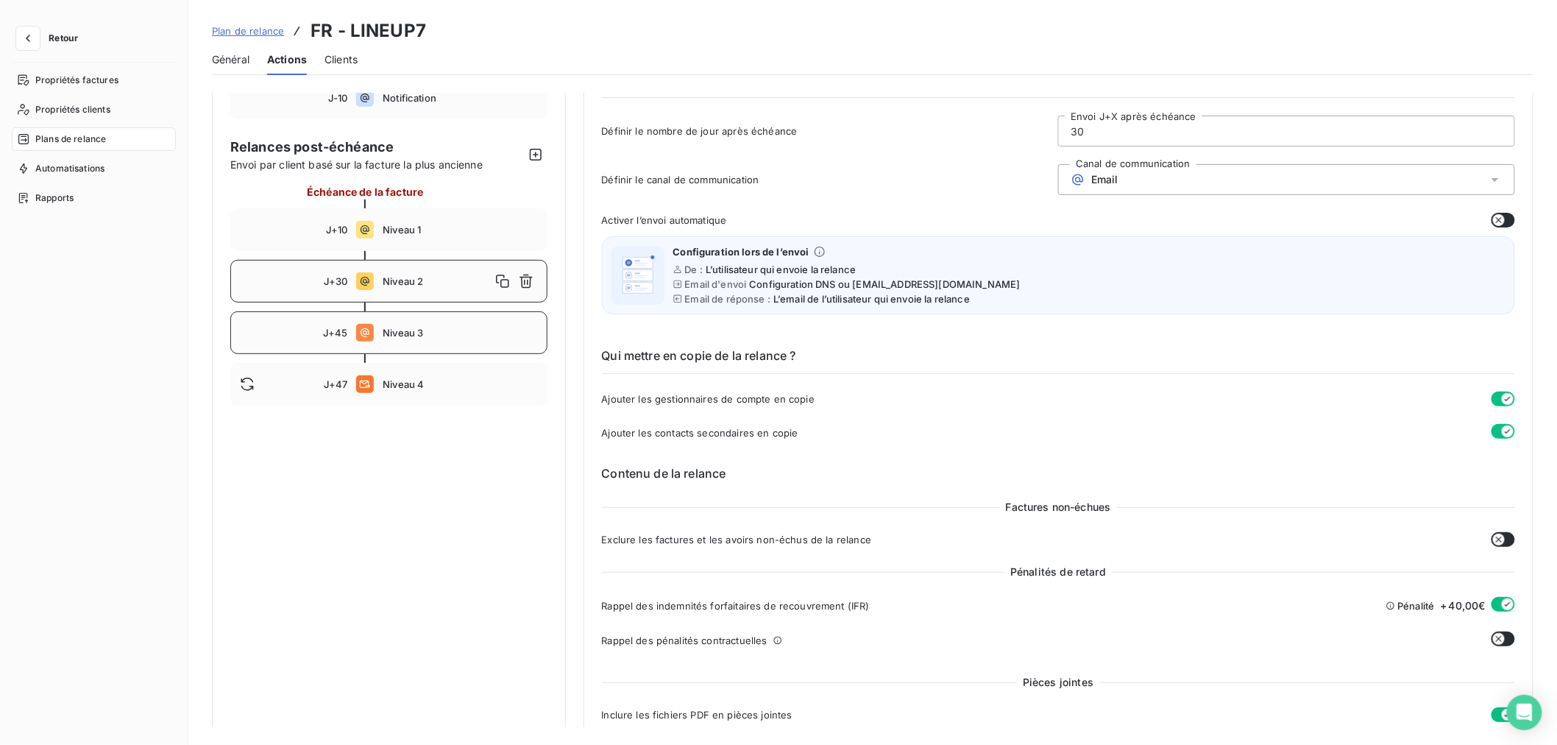
click at [458, 348] on div "J+45 Niveau 3" at bounding box center [388, 332] width 317 height 43
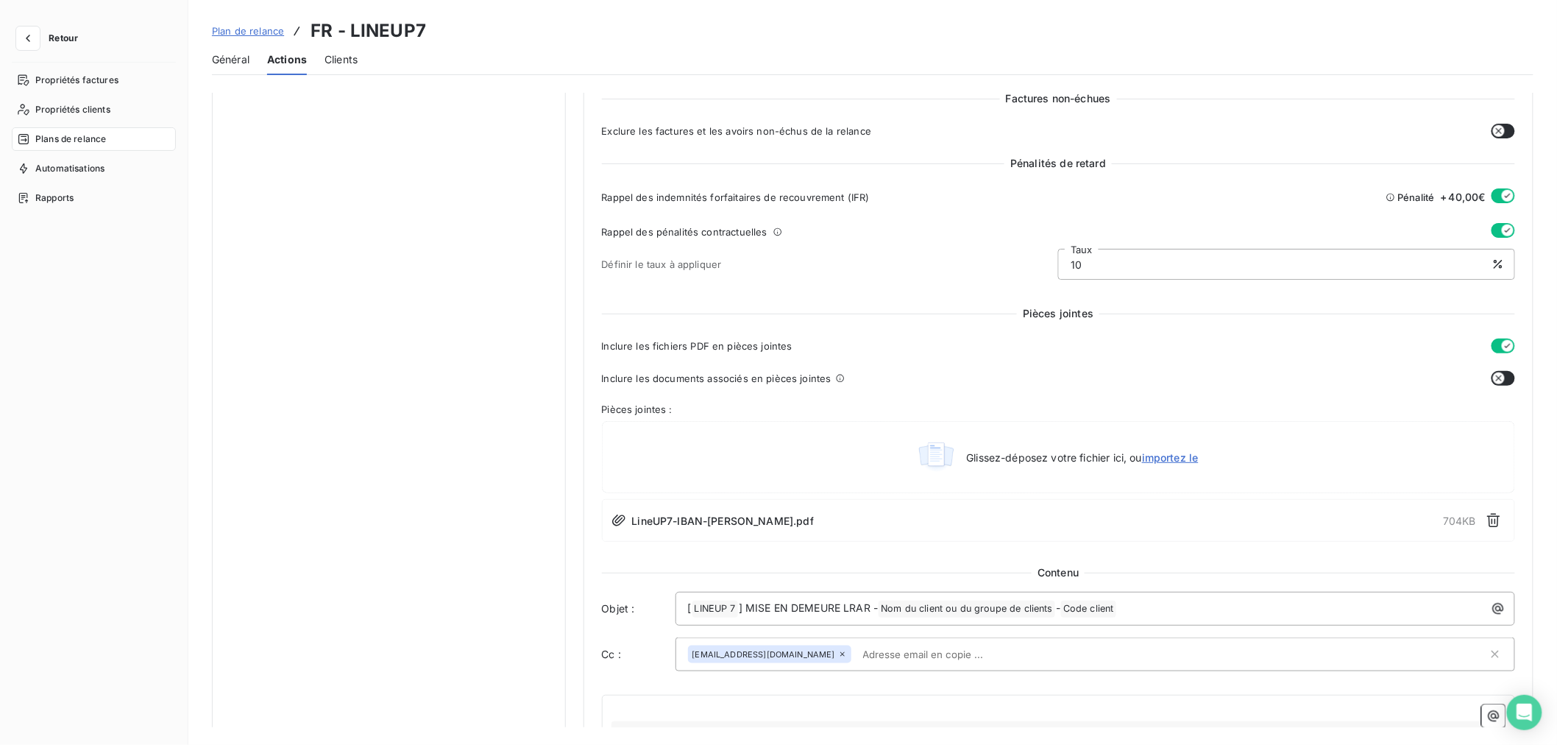
scroll to position [0, 0]
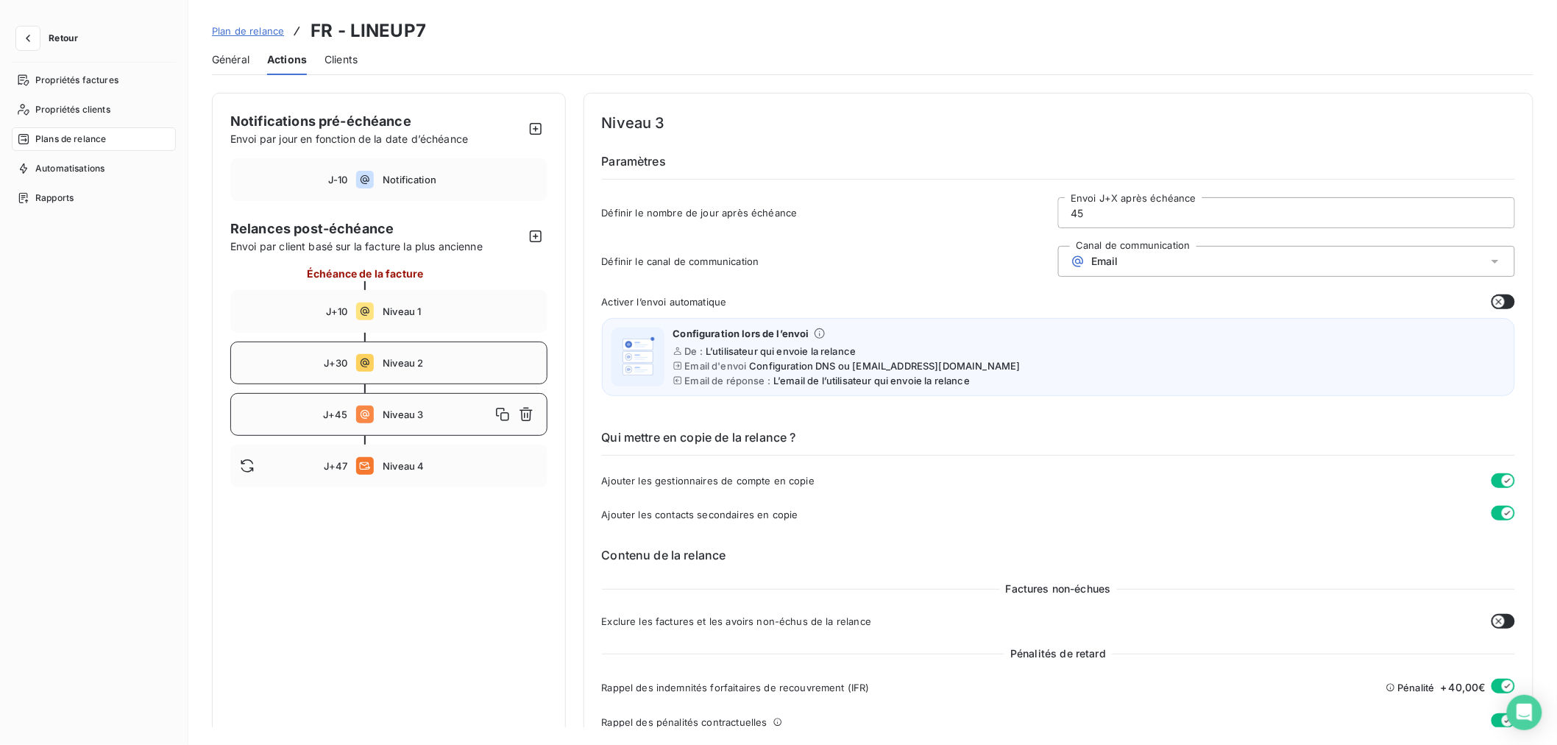
click at [402, 376] on div "J+30 Niveau 2" at bounding box center [388, 362] width 317 height 43
type input "30"
click at [402, 371] on div "Niveau 2" at bounding box center [460, 363] width 155 height 24
click at [248, 25] on span "Plan de relance" at bounding box center [248, 31] width 72 height 12
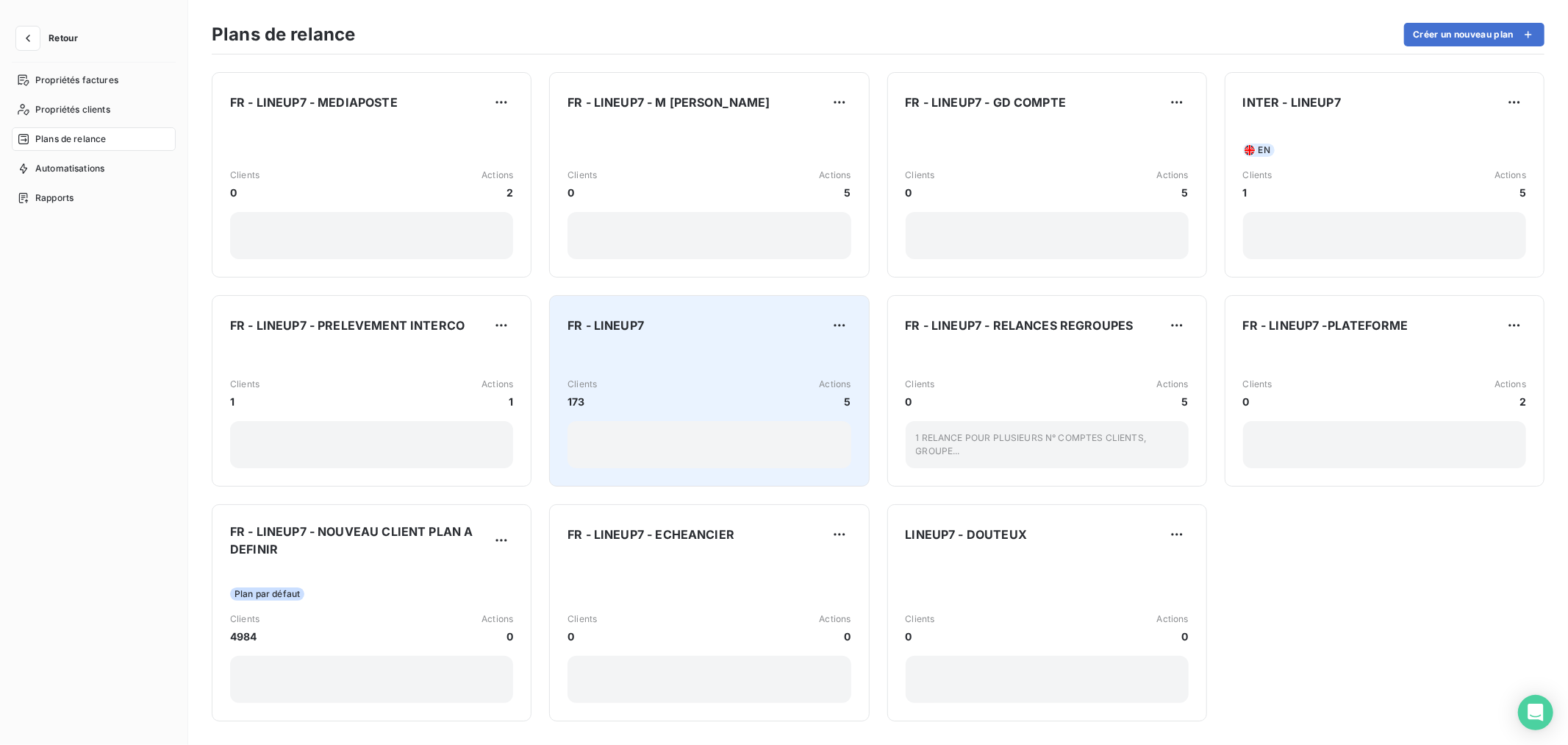
click at [695, 350] on div "Clients 173 Actions 5" at bounding box center [709, 409] width 283 height 120
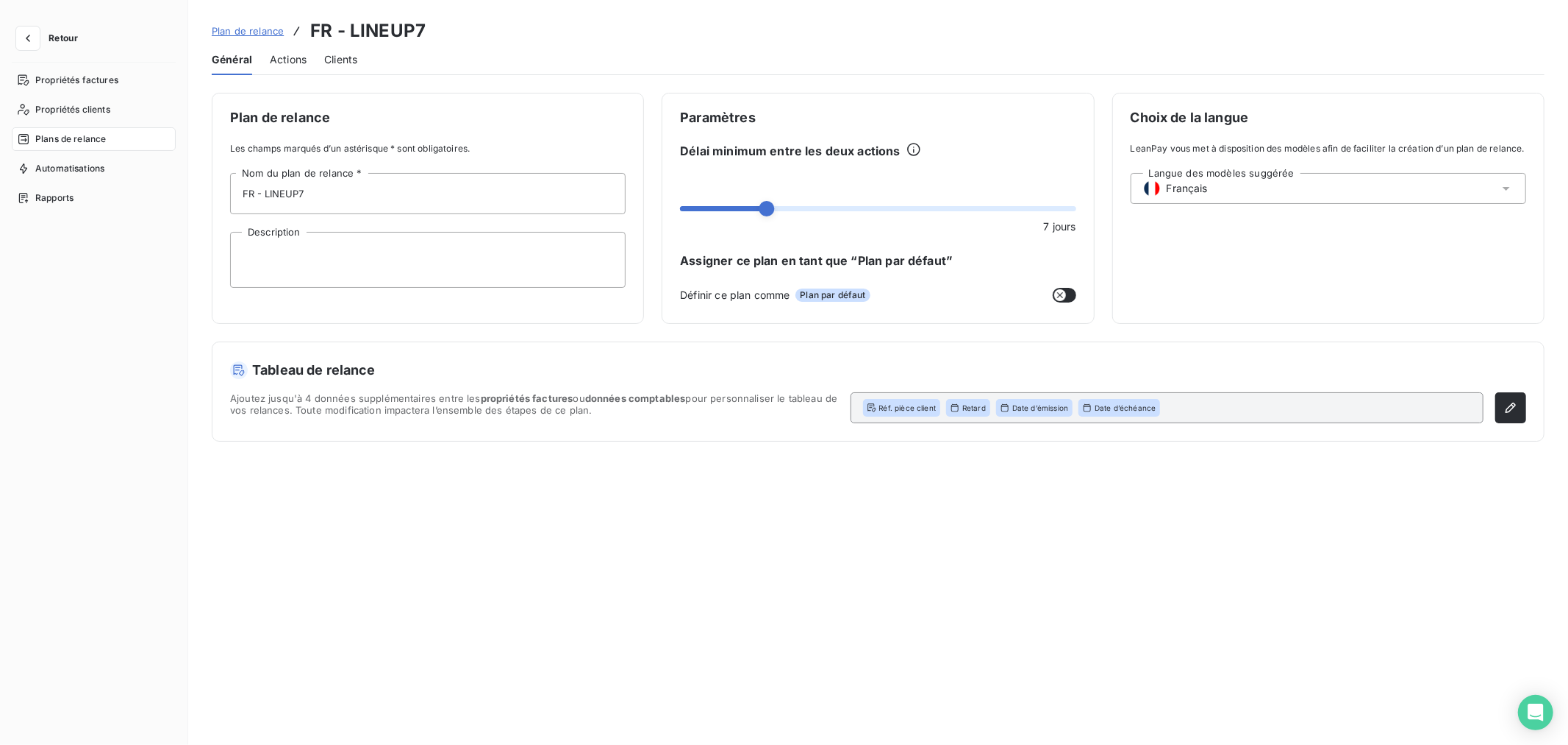
click at [291, 57] on span "Actions" at bounding box center [288, 59] width 37 height 15
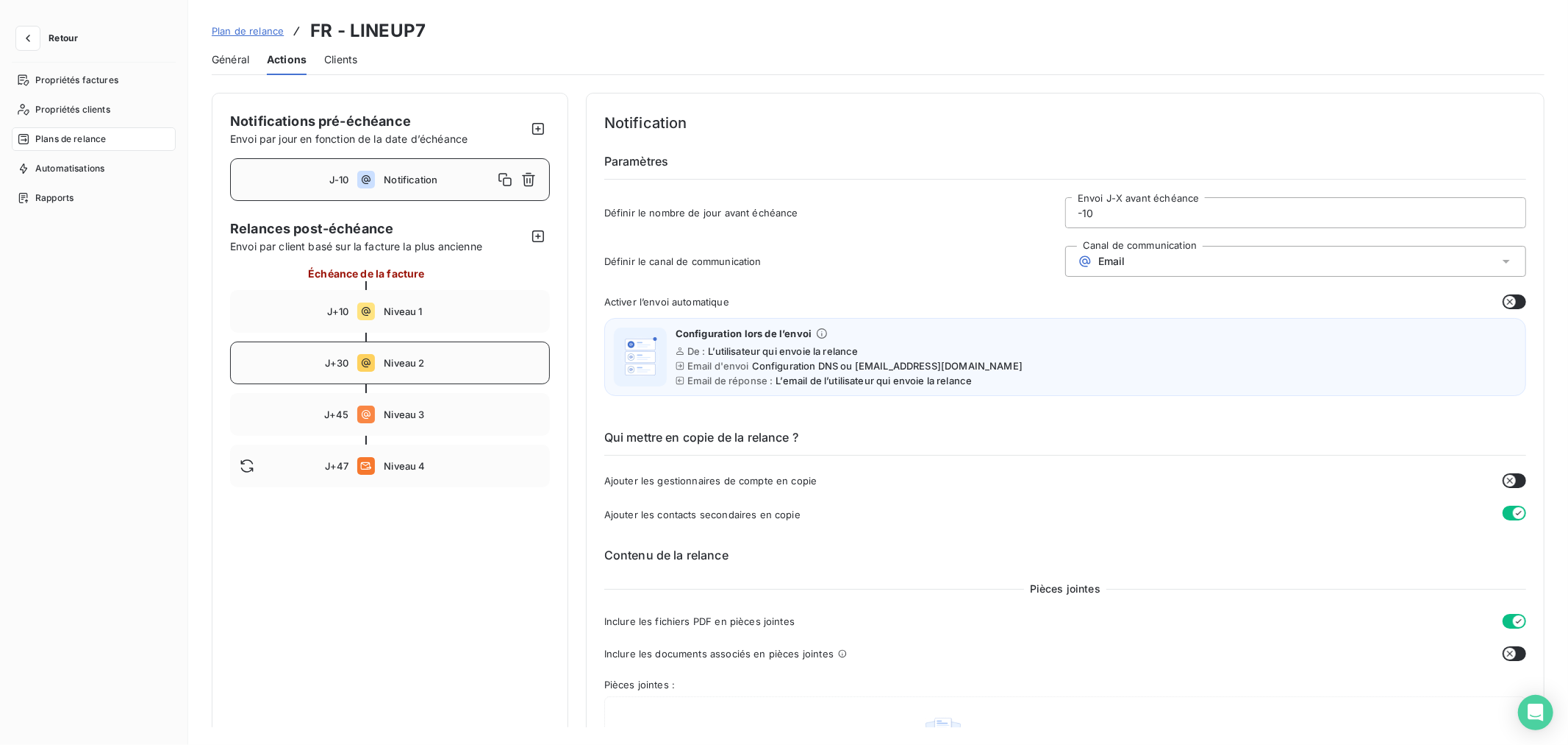
click at [402, 369] on div "J+30 Niveau 2" at bounding box center [390, 362] width 320 height 43
type input "30"
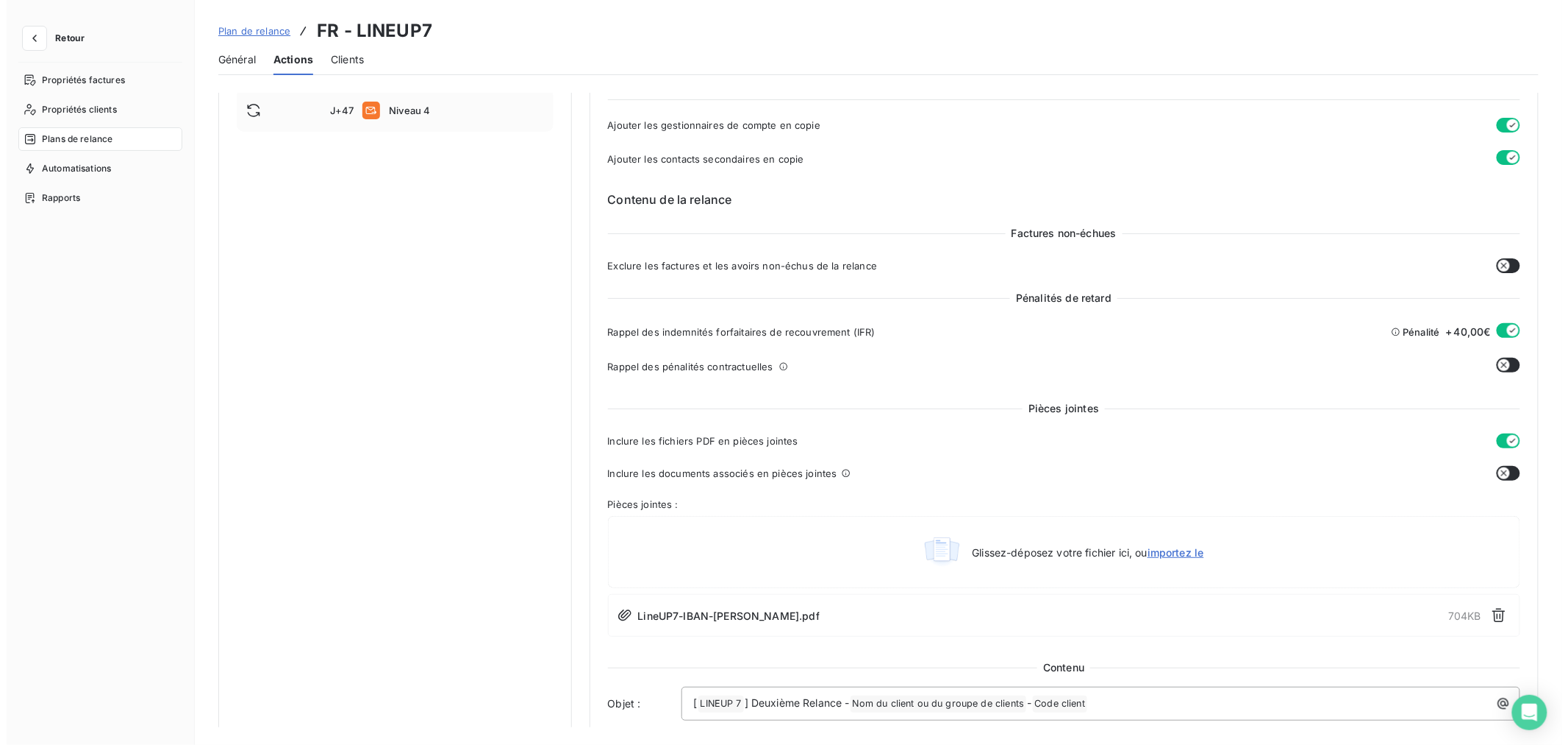
scroll to position [327, 0]
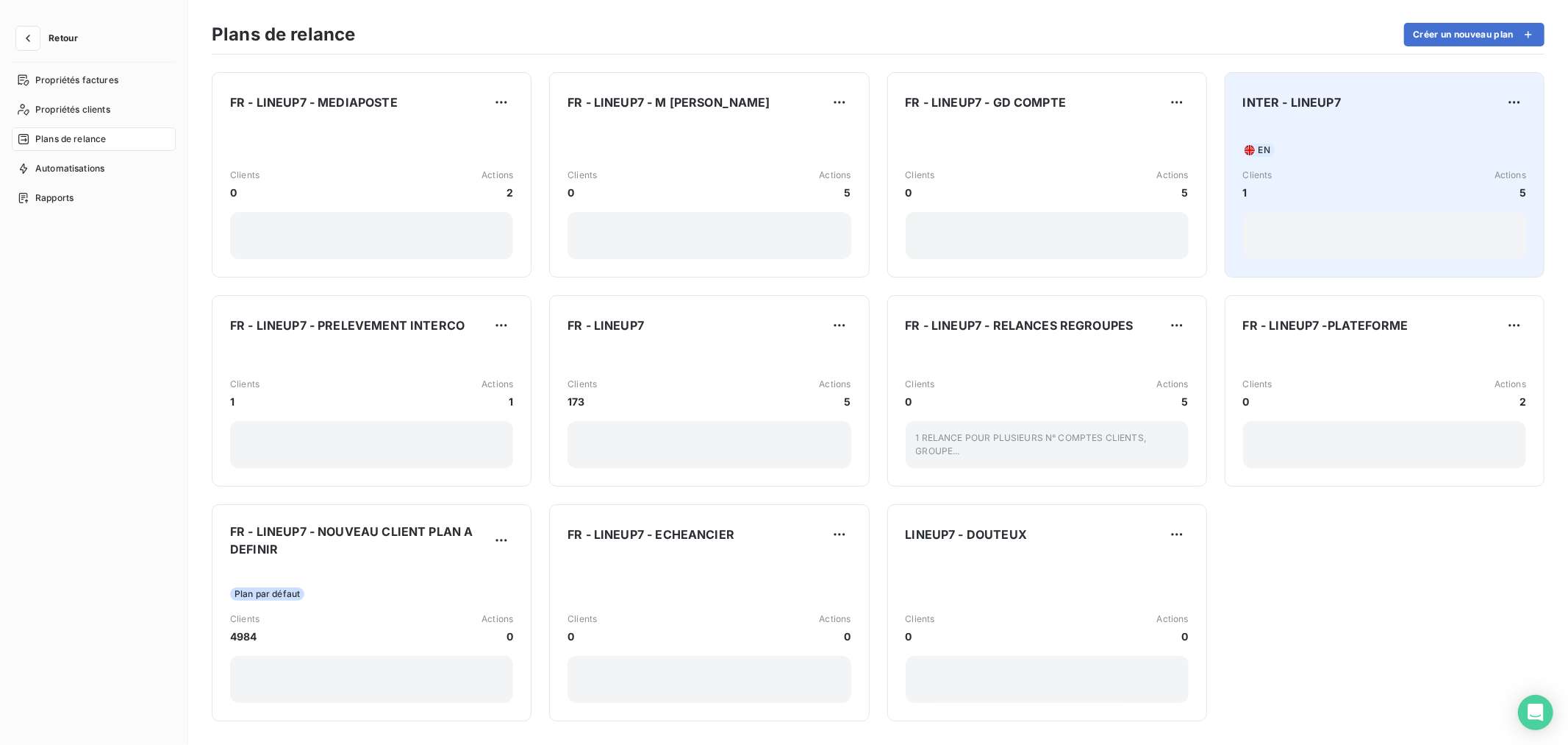
click at [1259, 98] on span "INTER - LINEUP7" at bounding box center [1292, 102] width 98 height 18
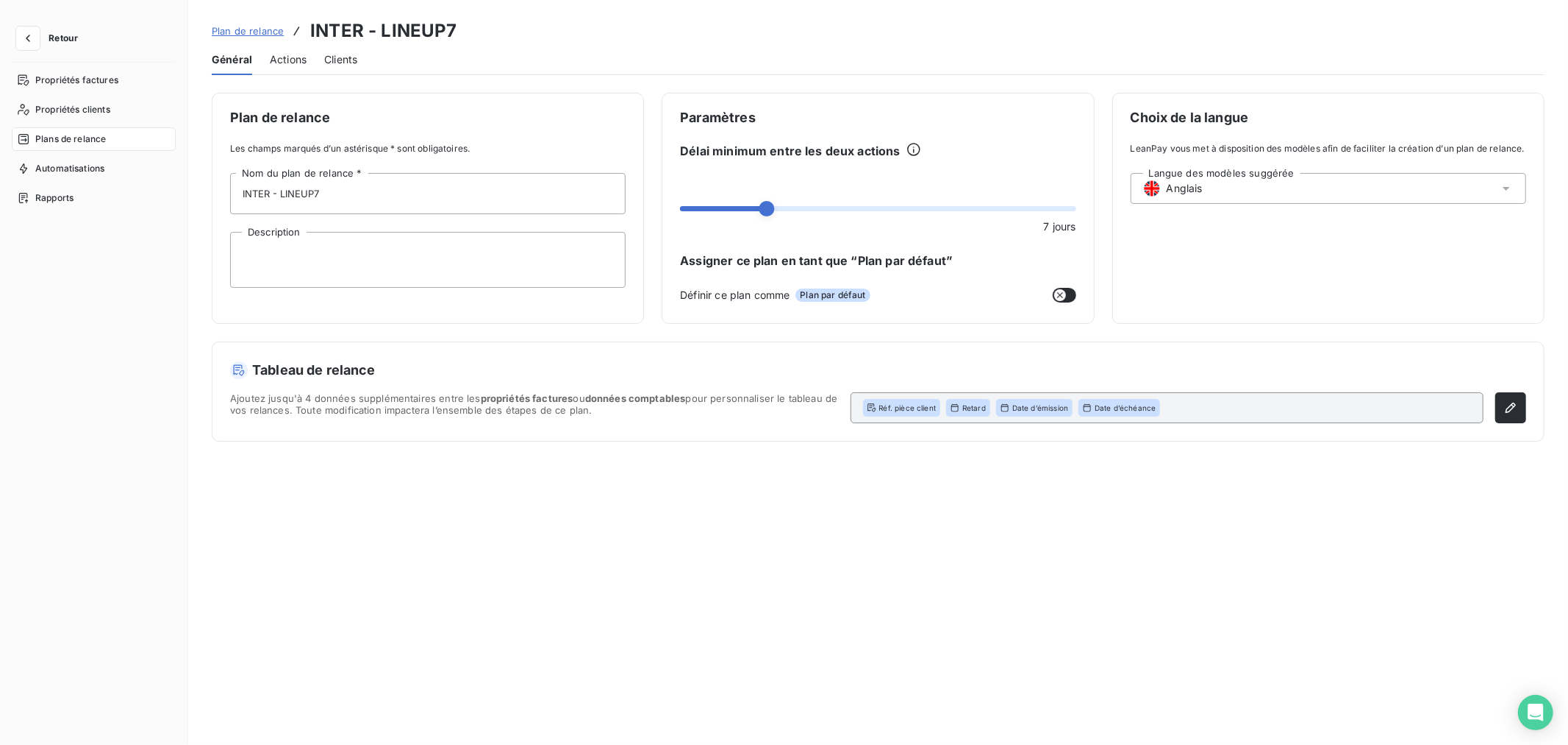
click at [283, 65] on span "Actions" at bounding box center [288, 59] width 37 height 15
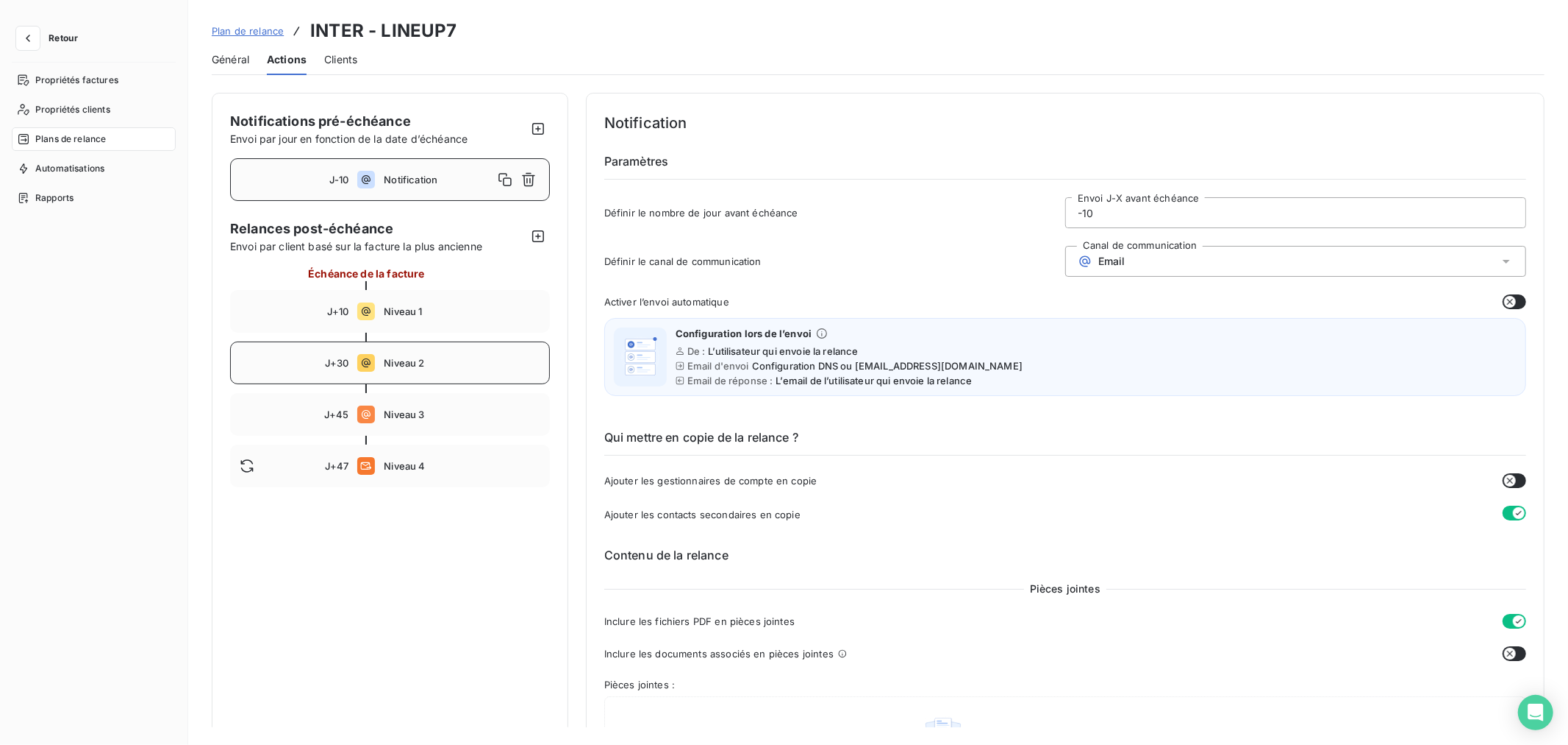
click at [427, 366] on span "Niveau 2" at bounding box center [462, 363] width 156 height 12
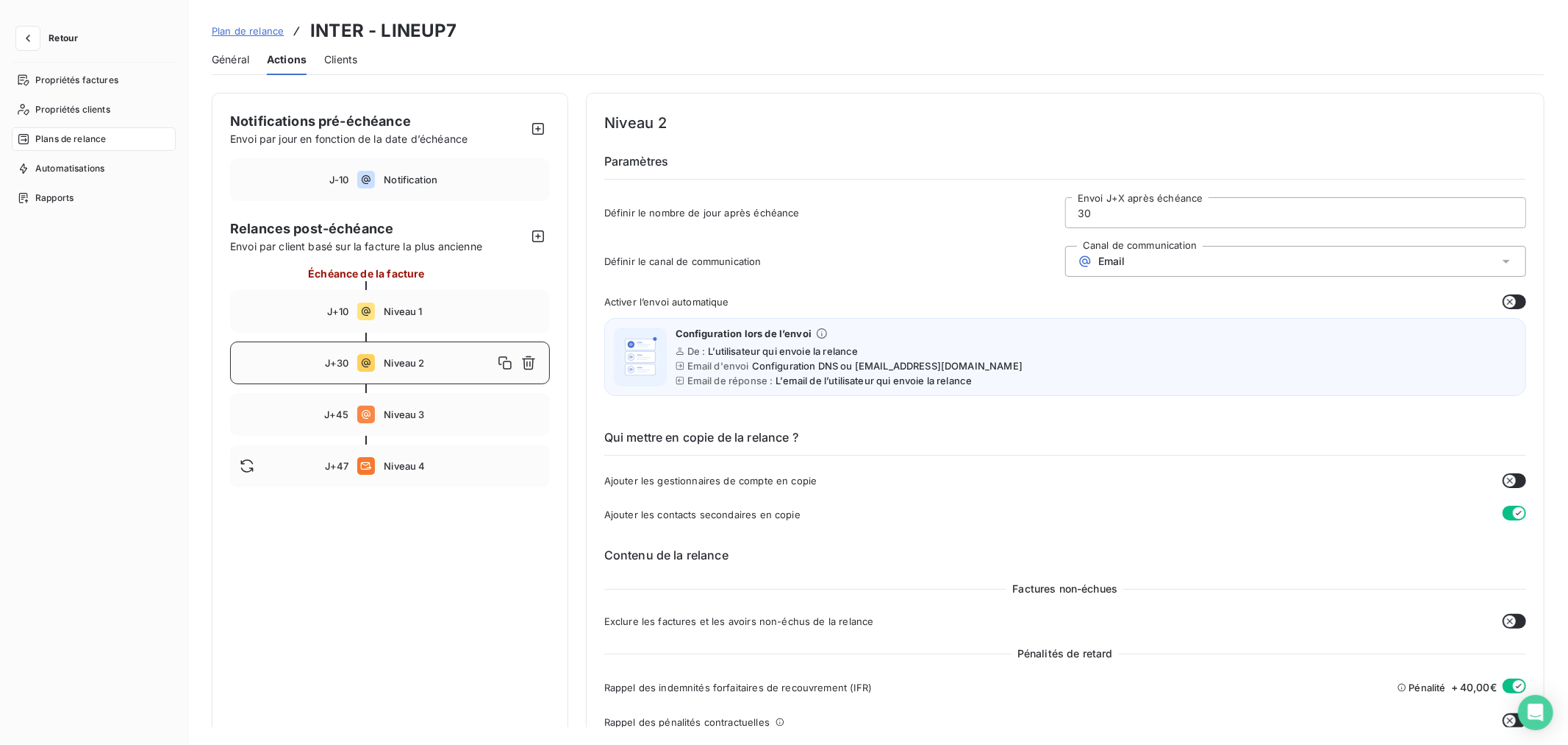
type input "30"
click at [1496, 475] on icon "button" at bounding box center [1498, 481] width 12 height 12
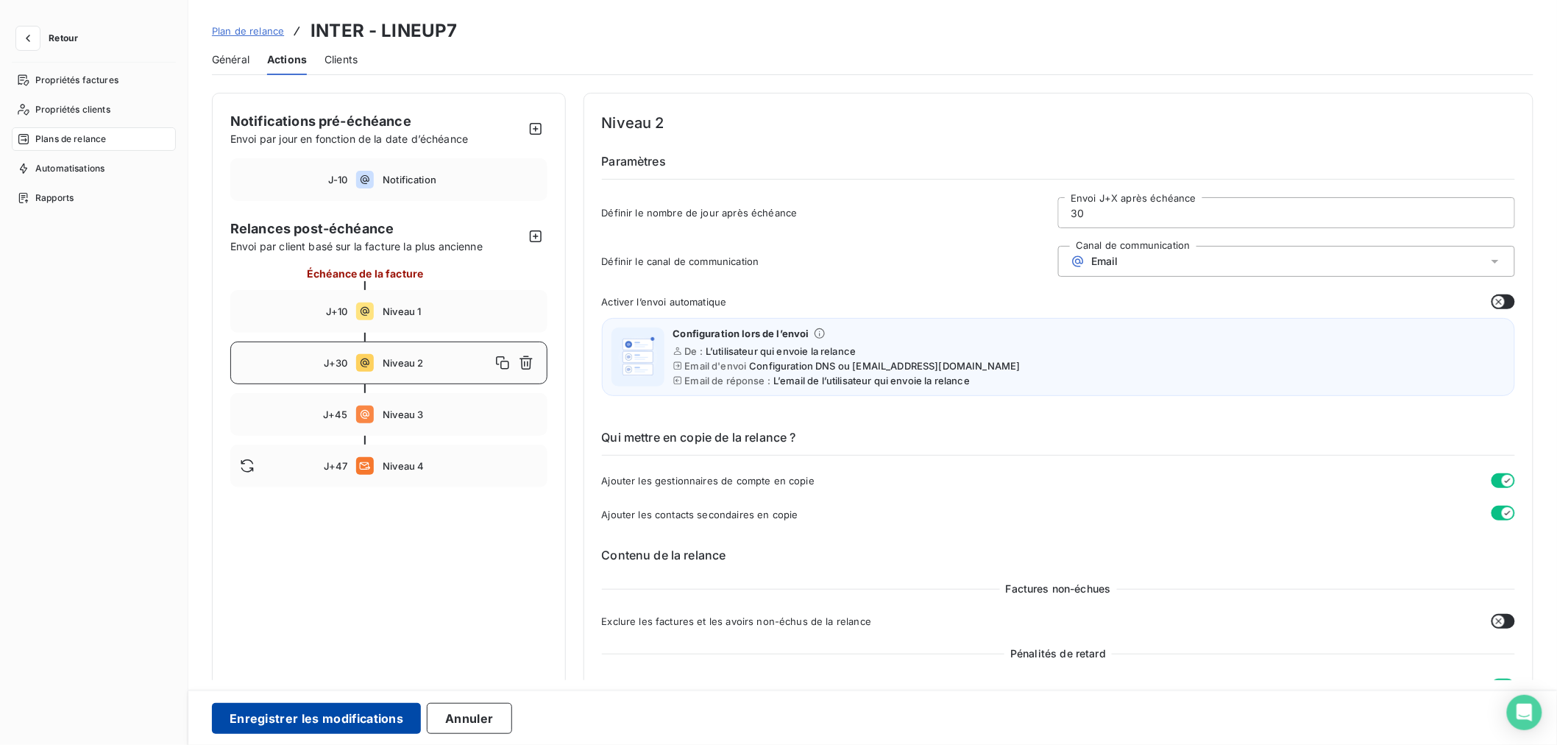
click at [368, 718] on button "Enregistrer les modifications" at bounding box center [316, 718] width 209 height 31
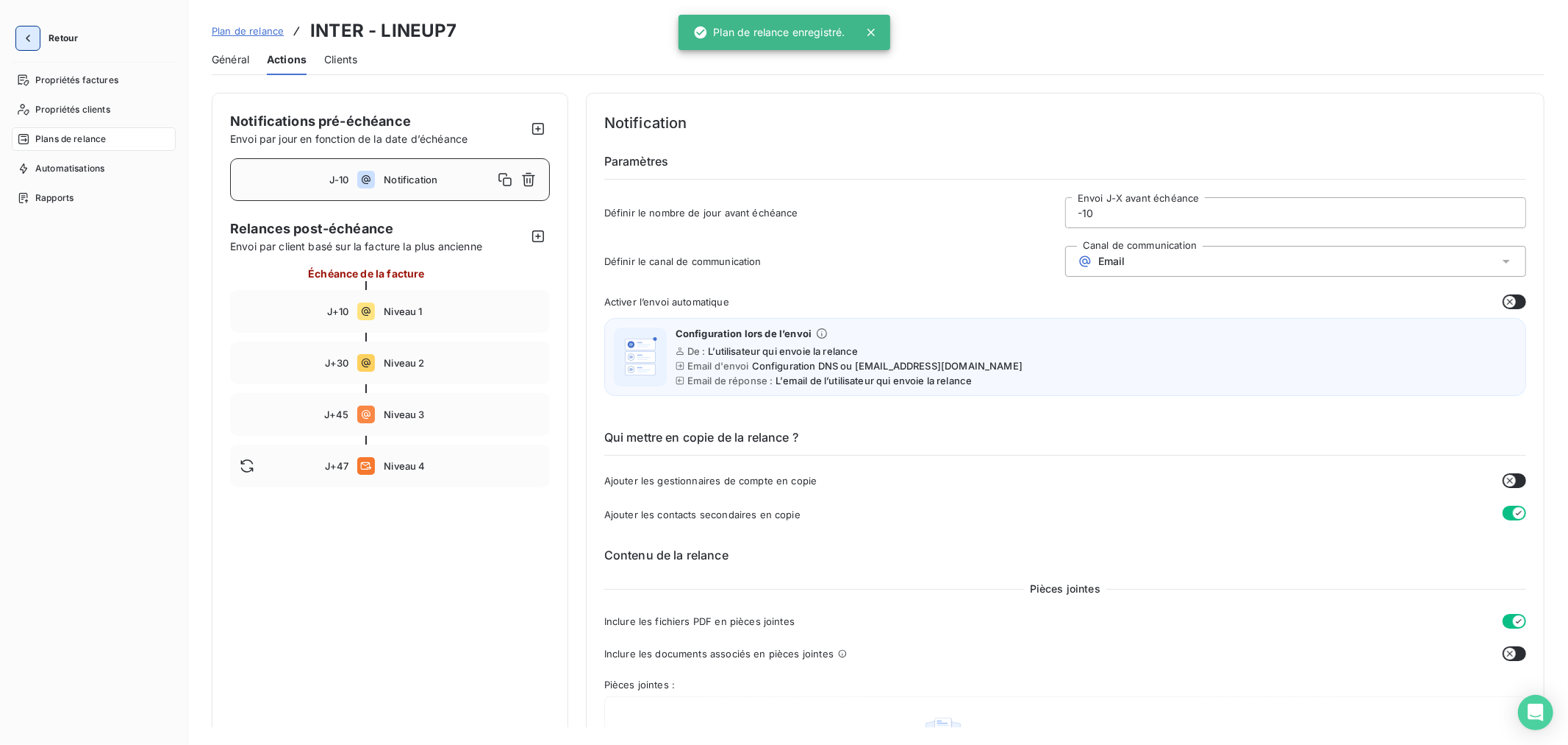
click at [29, 43] on icon "button" at bounding box center [28, 38] width 15 height 15
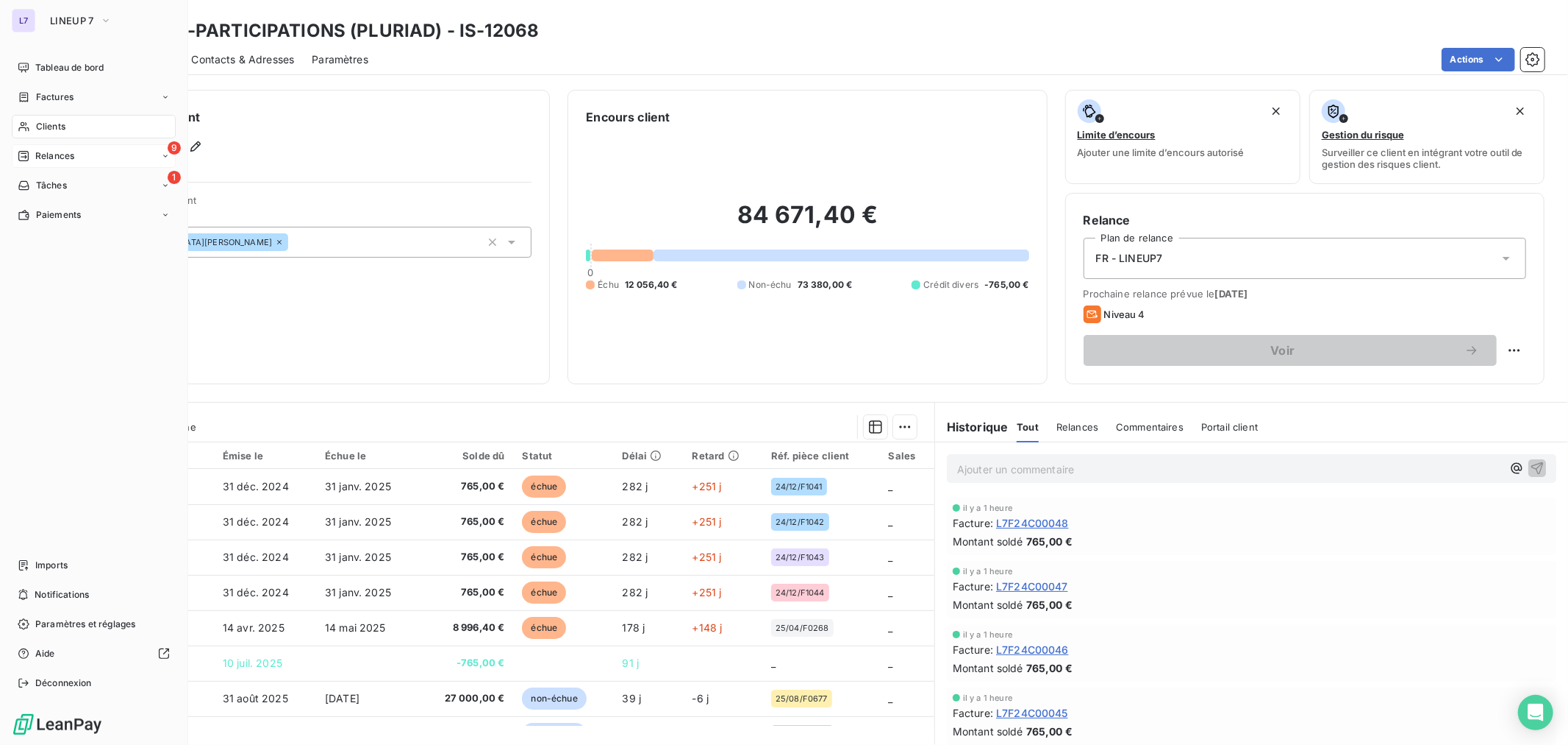
click at [49, 159] on span "Relances" at bounding box center [54, 155] width 39 height 13
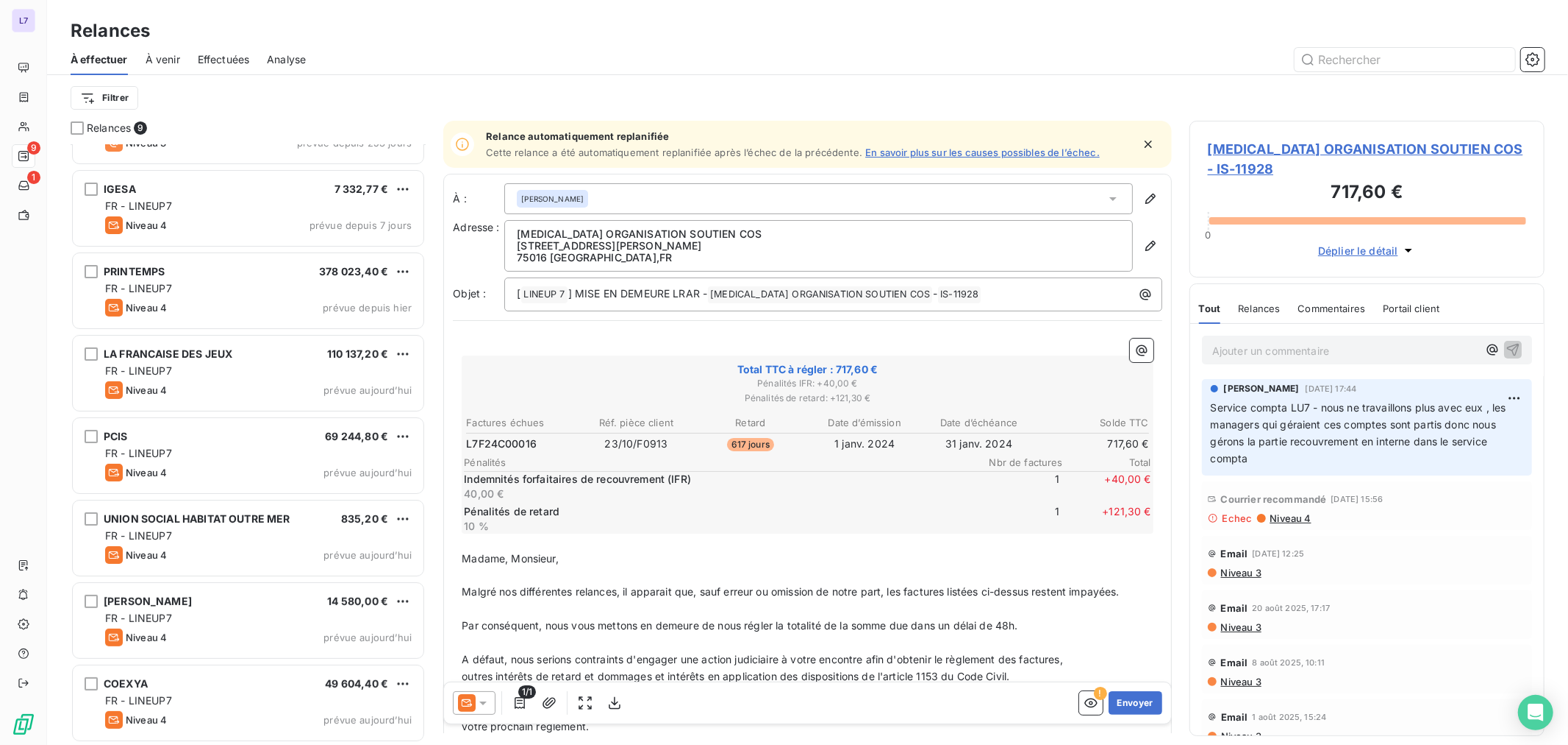
scroll to position [142, 0]
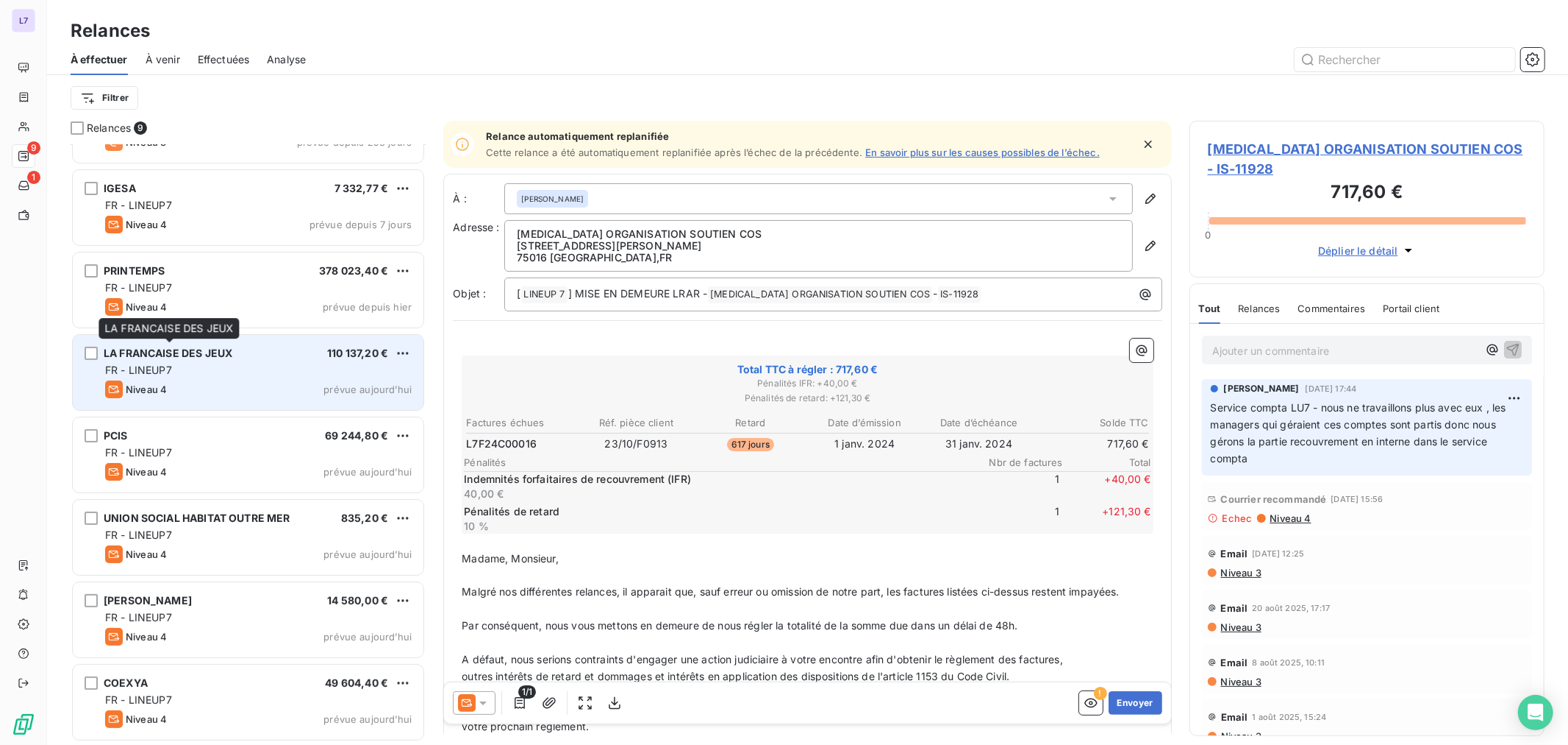
click at [205, 356] on span "LA FRANCAISE DES JEUX" at bounding box center [168, 353] width 129 height 13
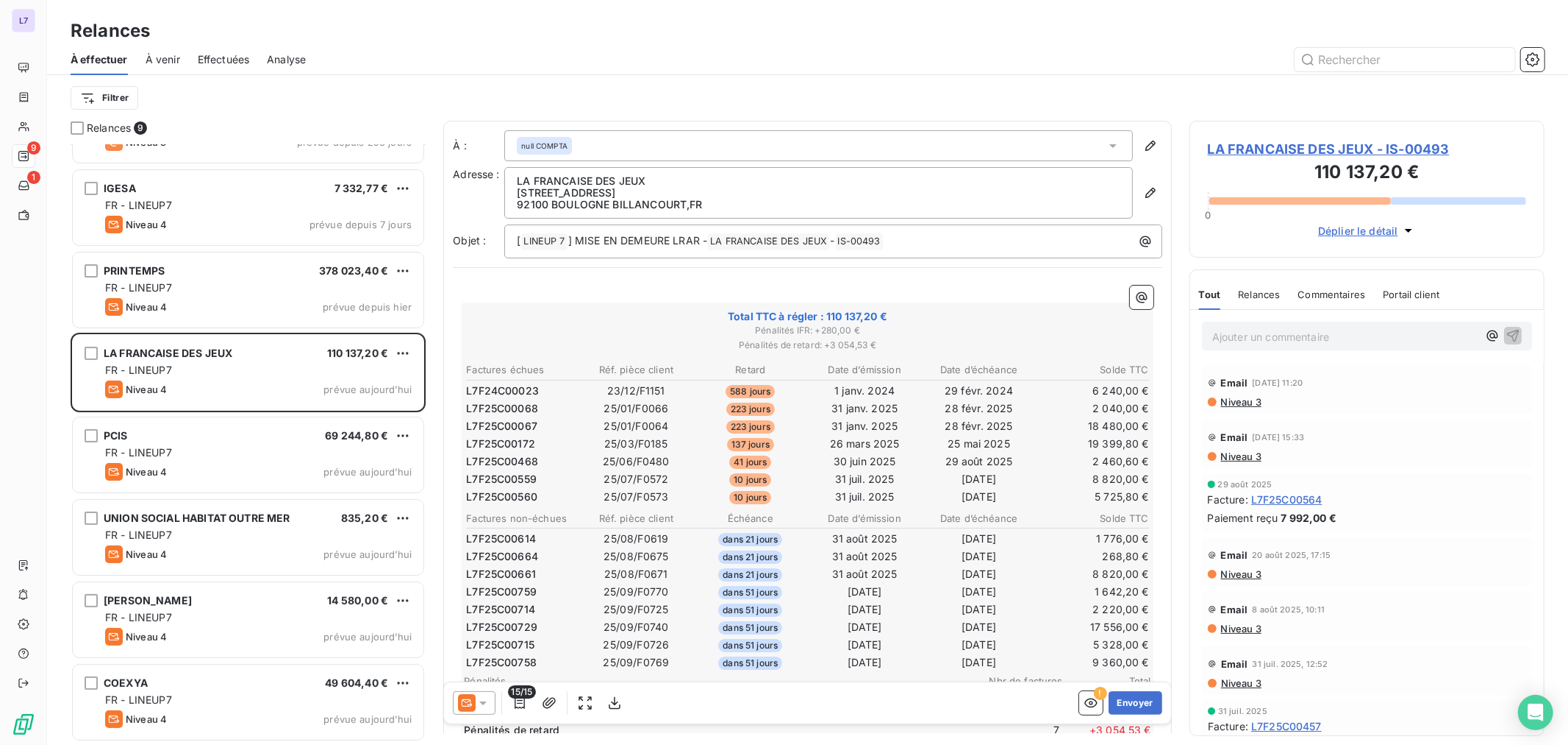
click at [1241, 141] on span "LA FRANCAISE DES JEUX - IS-00493" at bounding box center [1367, 149] width 319 height 20
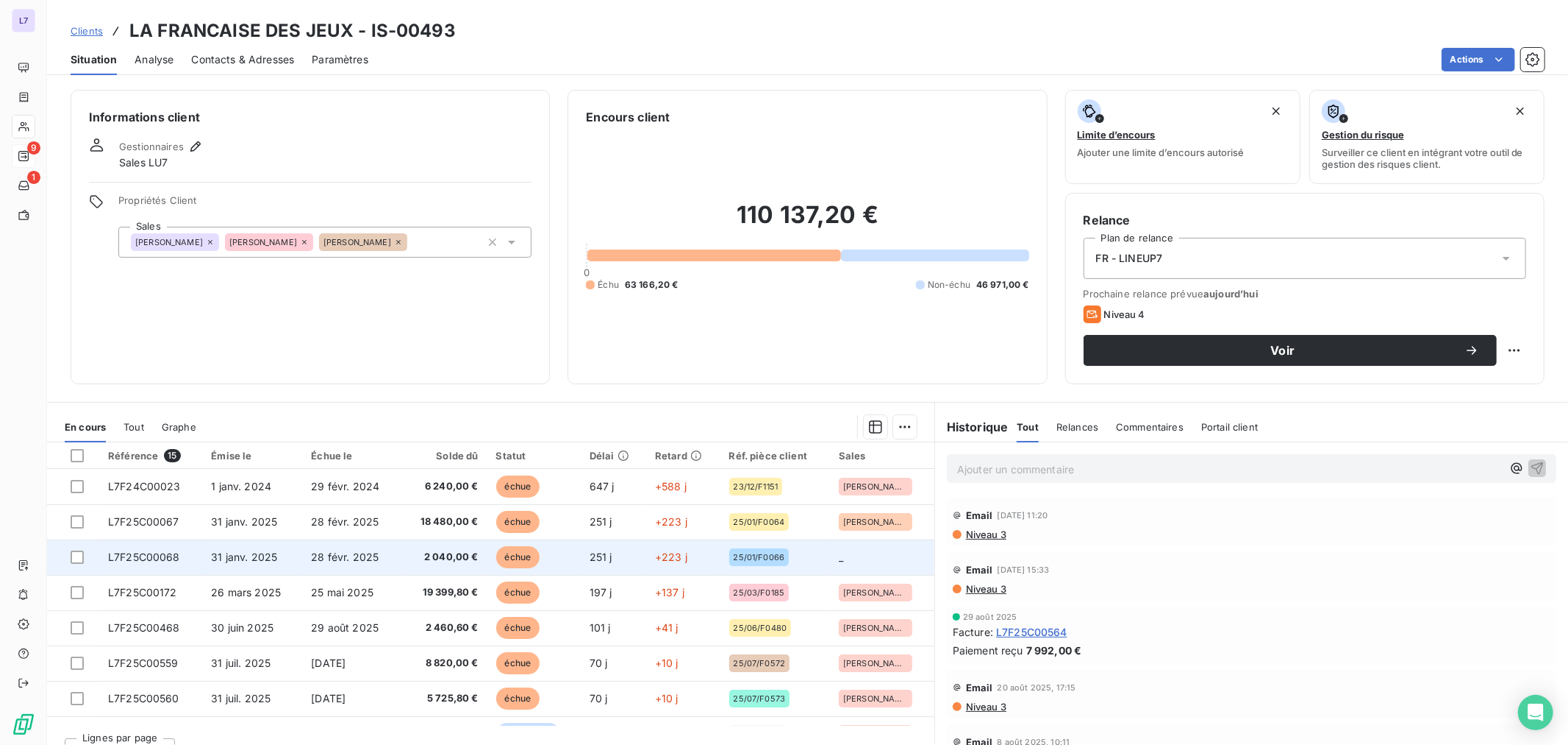
click at [277, 550] on td "31 janv. 2025" at bounding box center [252, 556] width 100 height 35
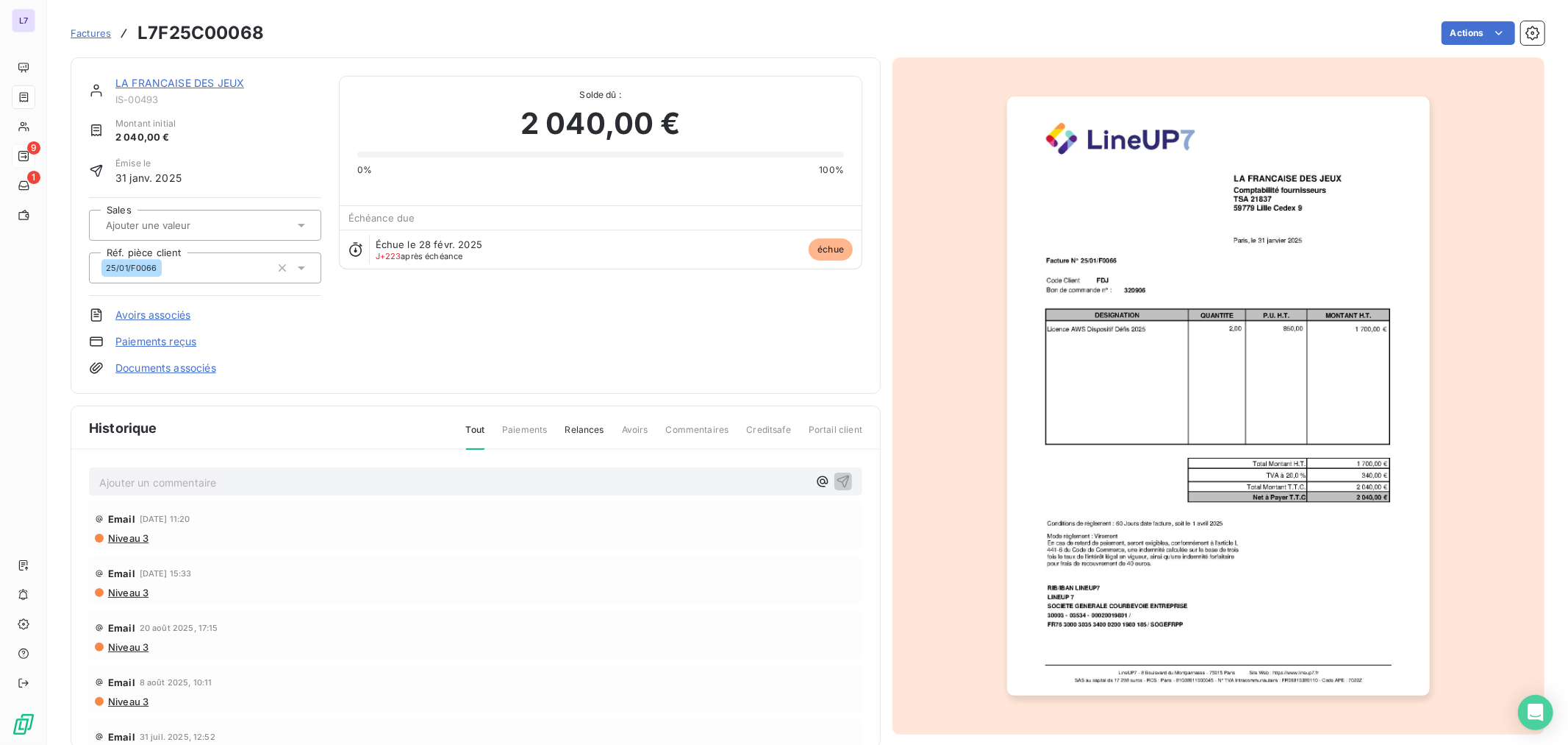
click at [200, 487] on p "Ajouter un commentaire ﻿" at bounding box center [453, 482] width 709 height 18
click at [259, 487] on p "Fact" at bounding box center [453, 481] width 709 height 17
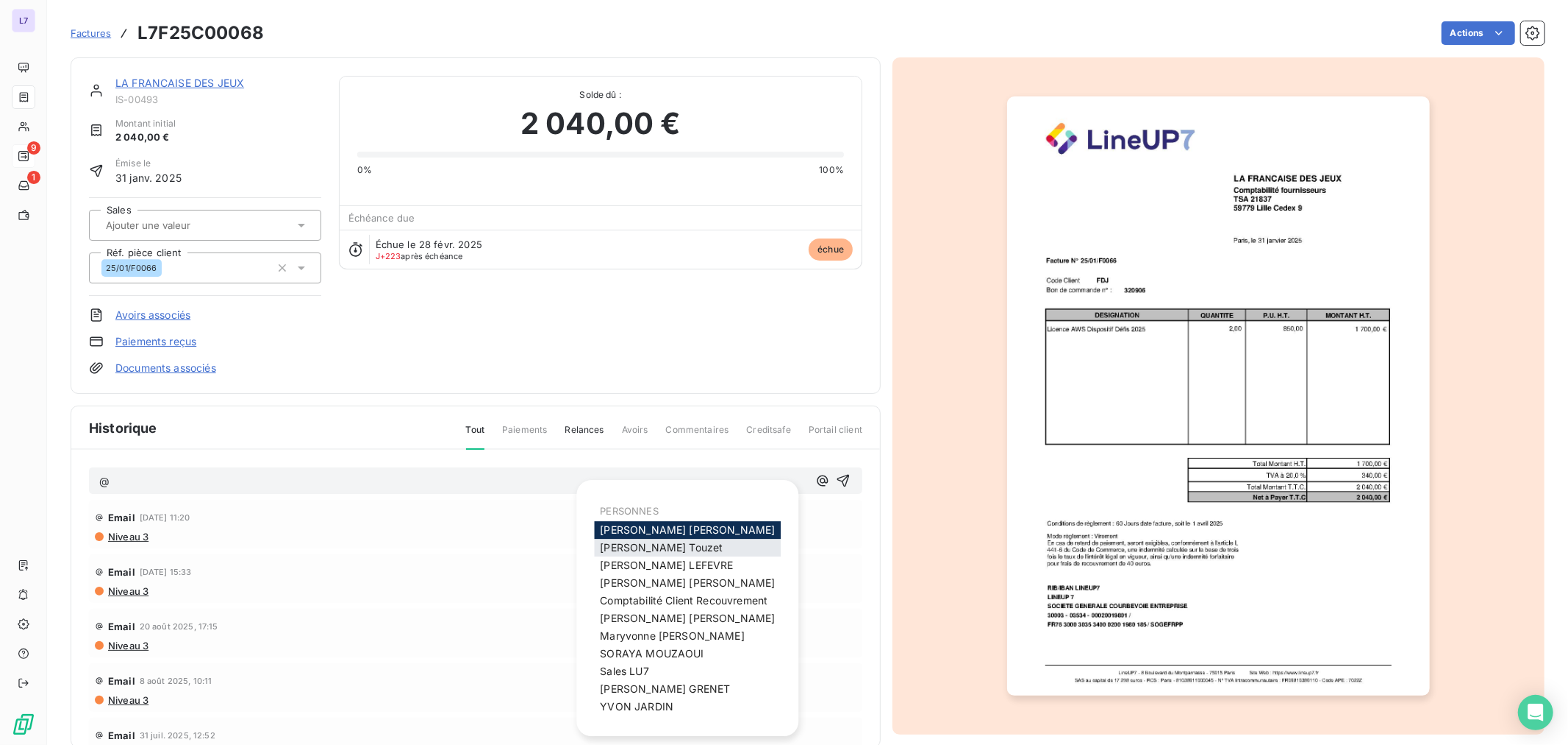
click at [606, 553] on div "[PERSON_NAME]" at bounding box center [687, 548] width 187 height 18
click at [664, 543] on span "[PERSON_NAME]" at bounding box center [661, 547] width 123 height 13
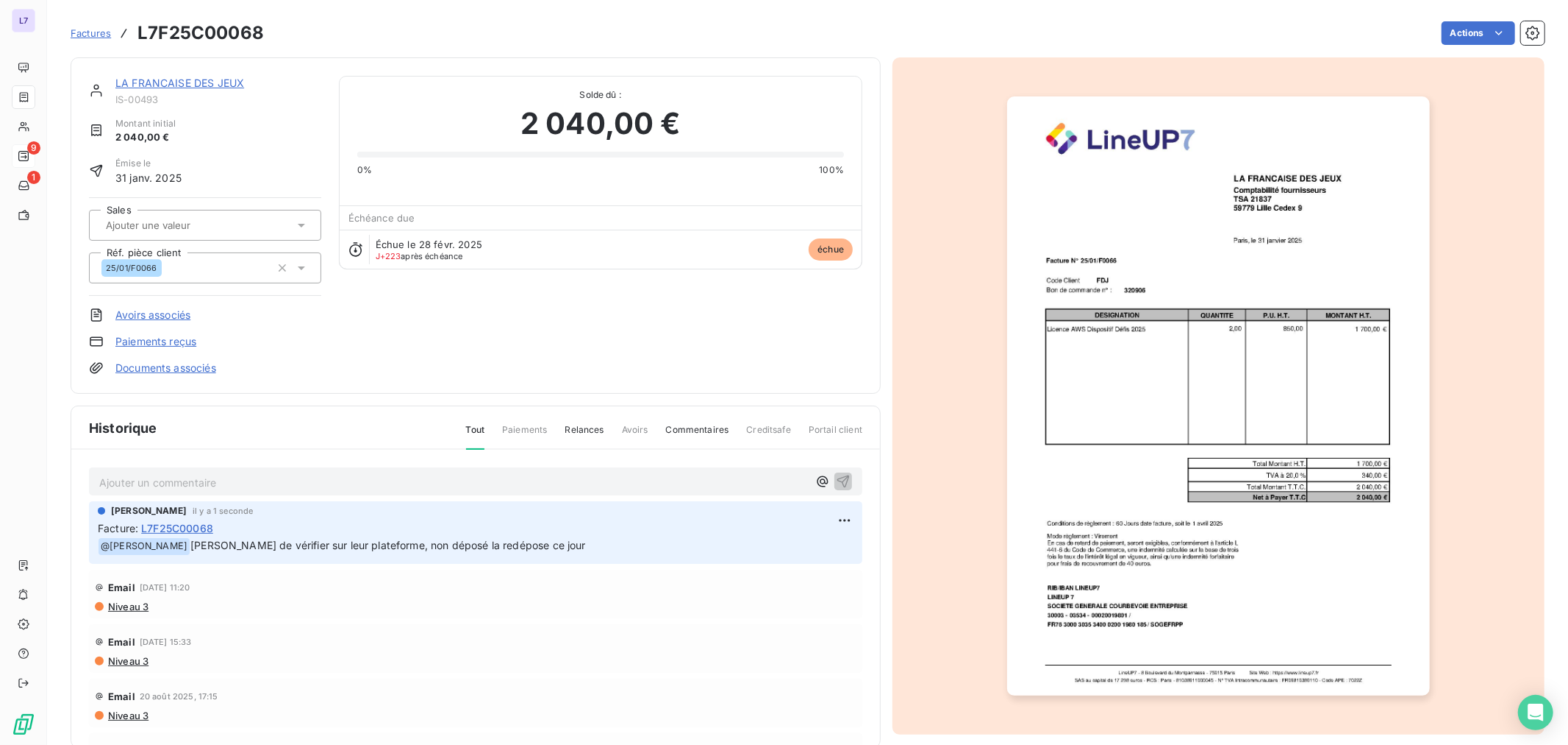
click at [266, 486] on p "Ajouter un commentaire ﻿" at bounding box center [453, 482] width 709 height 18
drag, startPoint x: 102, startPoint y: 480, endPoint x: 88, endPoint y: 479, distance: 14.0
click at [89, 479] on div "licence annuelle, c'était [PERSON_NAME] en directpar [PERSON_NAME]" at bounding box center [476, 480] width 774 height 27
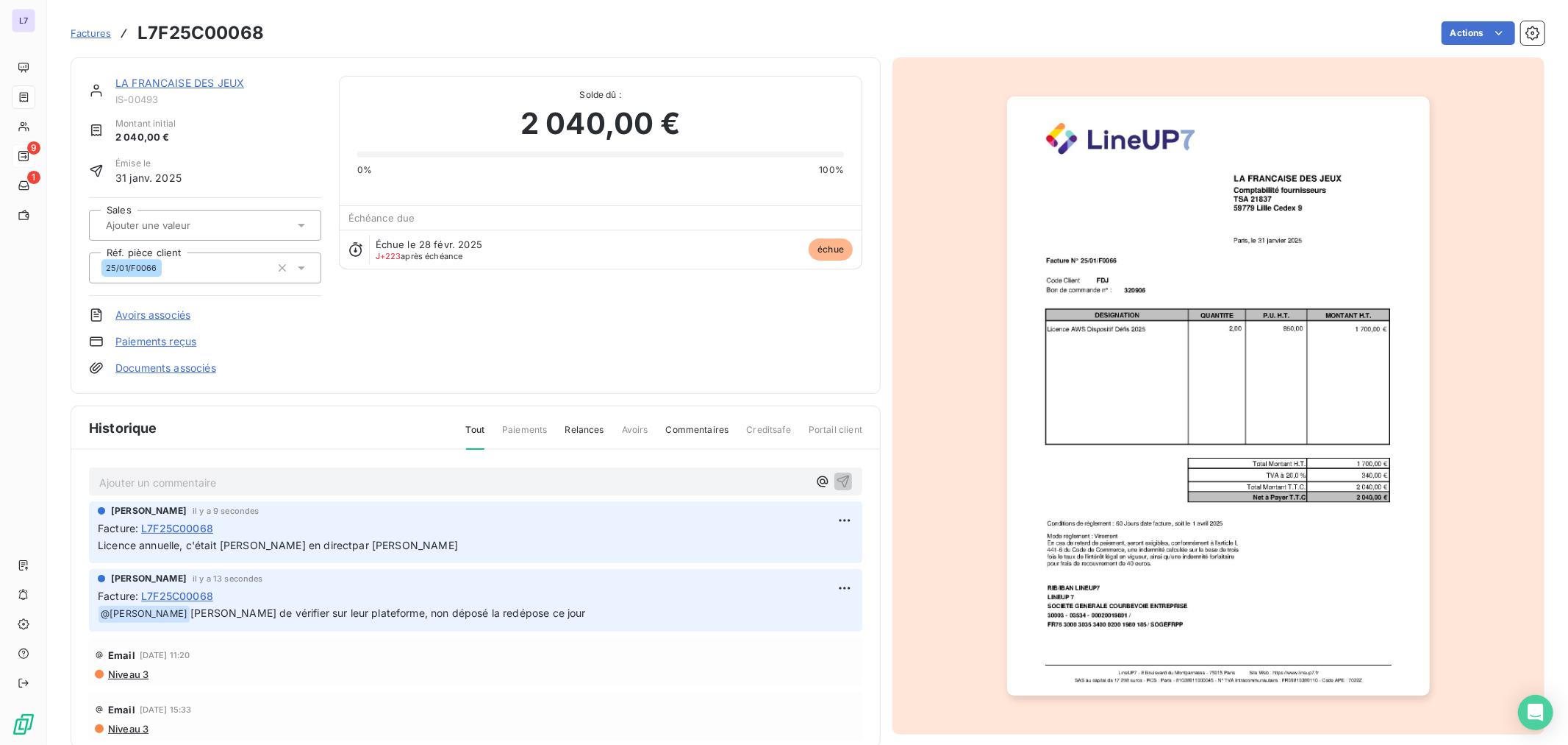
click at [174, 371] on link "Documents associés" at bounding box center [166, 368] width 101 height 15
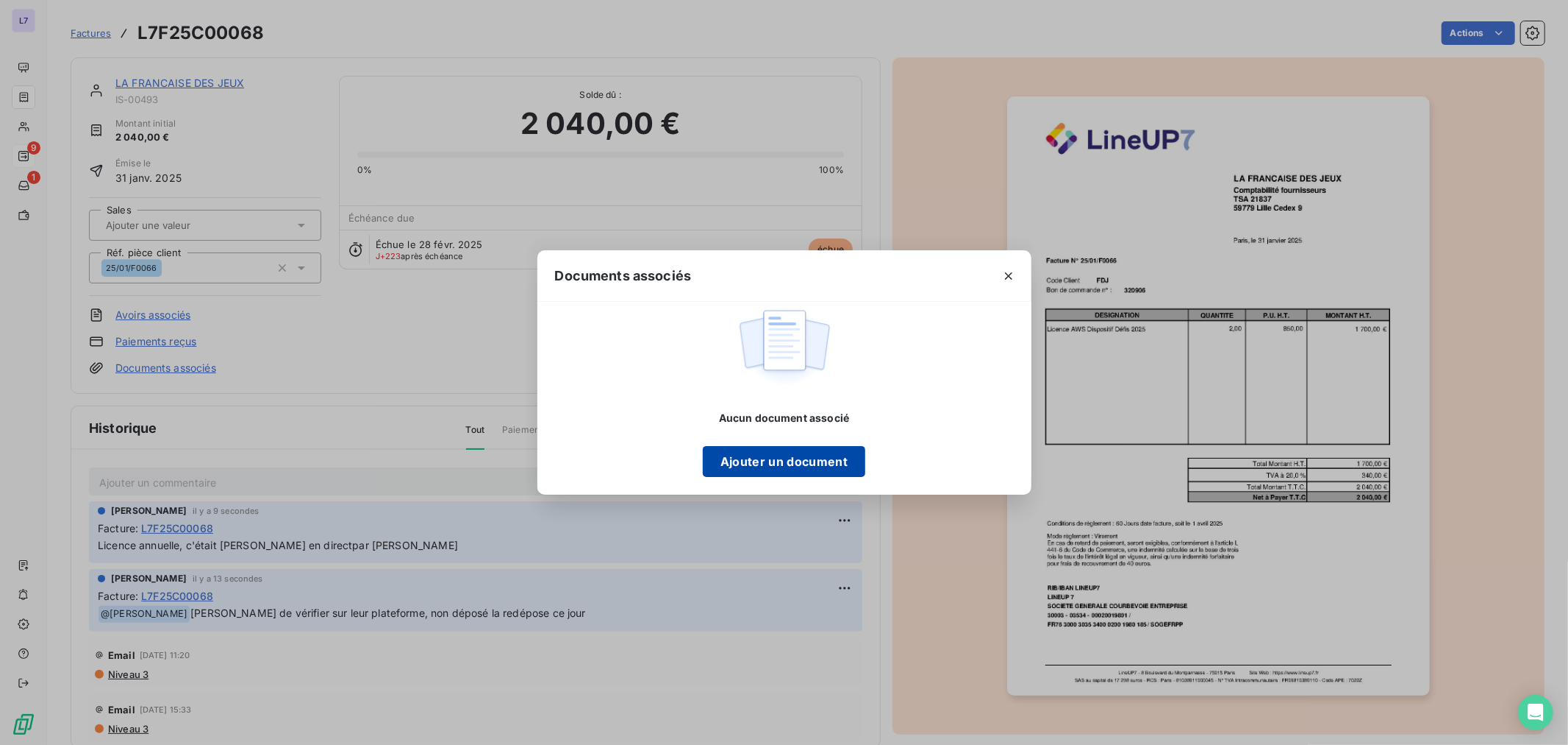
click at [841, 454] on button "Ajouter un document" at bounding box center [784, 461] width 163 height 31
click at [406, 391] on div "Documents associés Aucun document associé Ajouter un document" at bounding box center [784, 372] width 1568 height 745
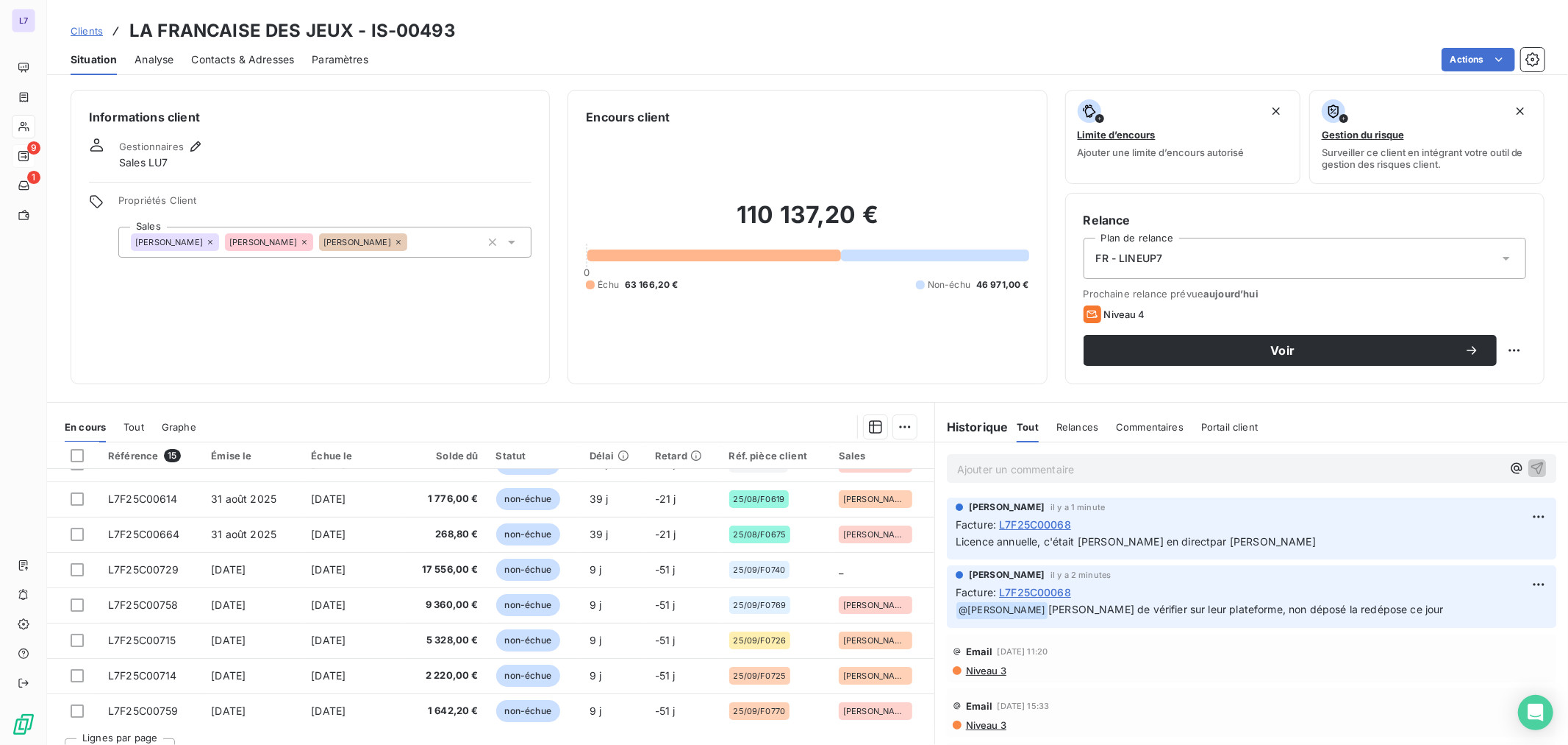
scroll to position [273, 0]
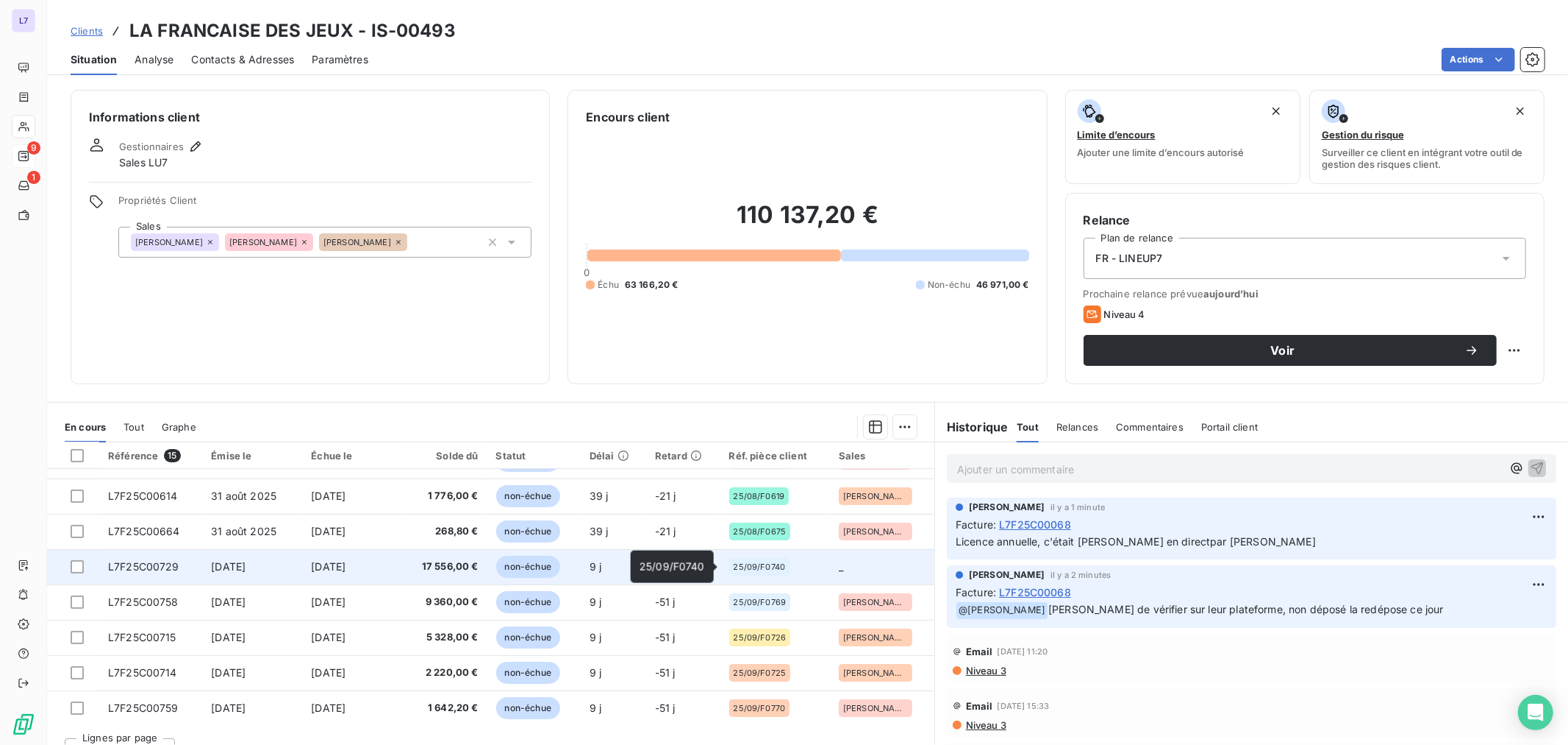
click at [760, 562] on span "25/09/F0740" at bounding box center [760, 566] width 52 height 9
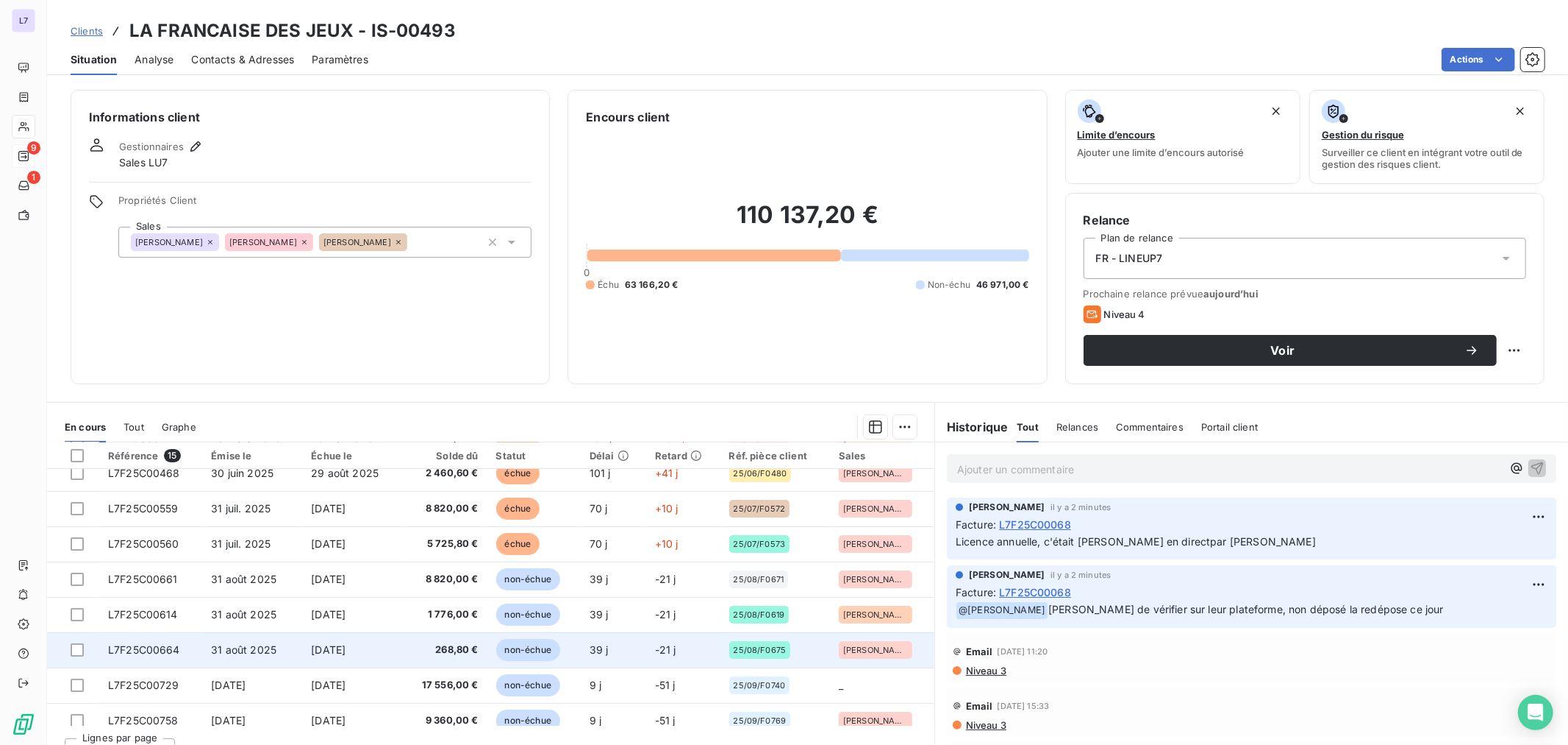
scroll to position [245, 0]
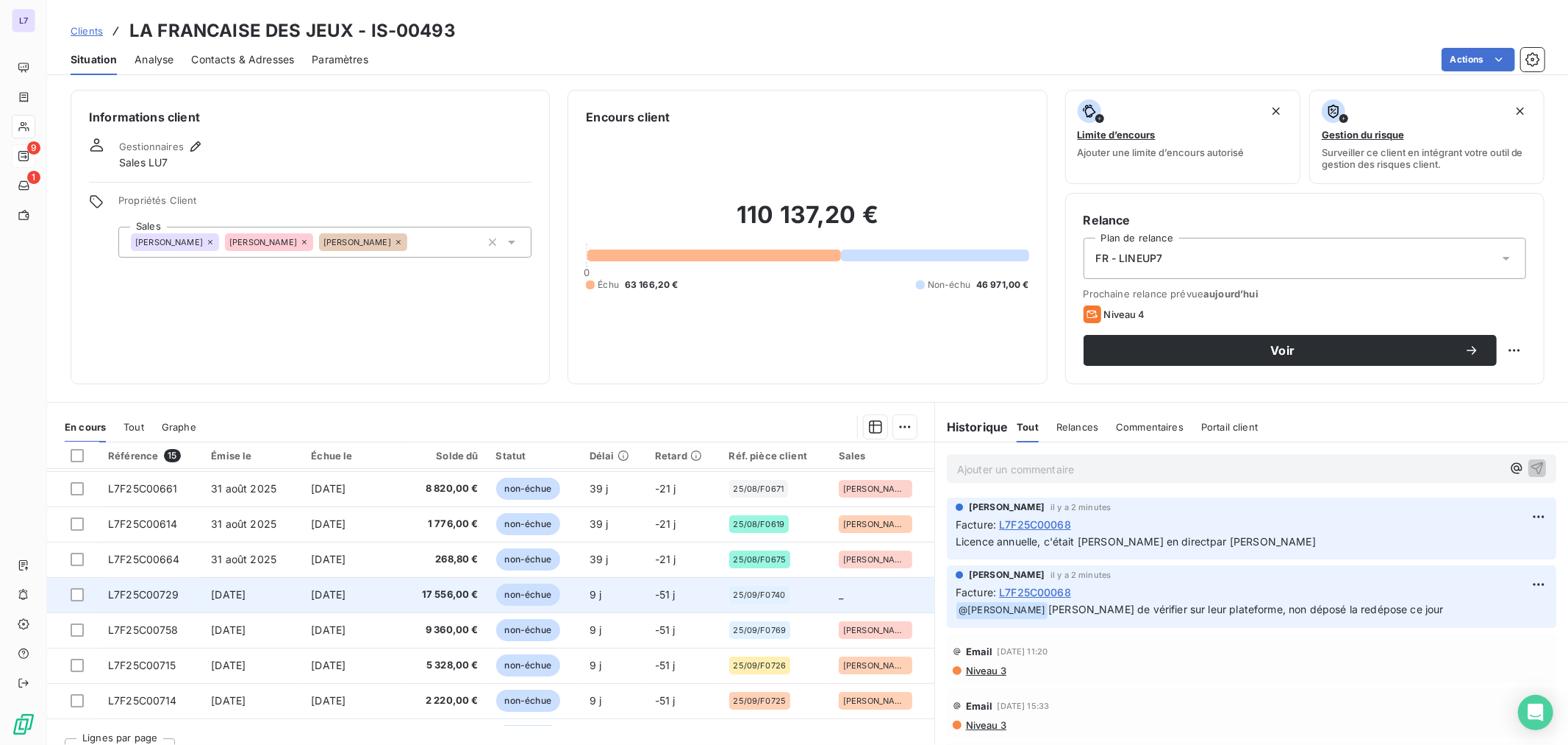
click at [497, 592] on span "non-échue" at bounding box center [529, 594] width 64 height 22
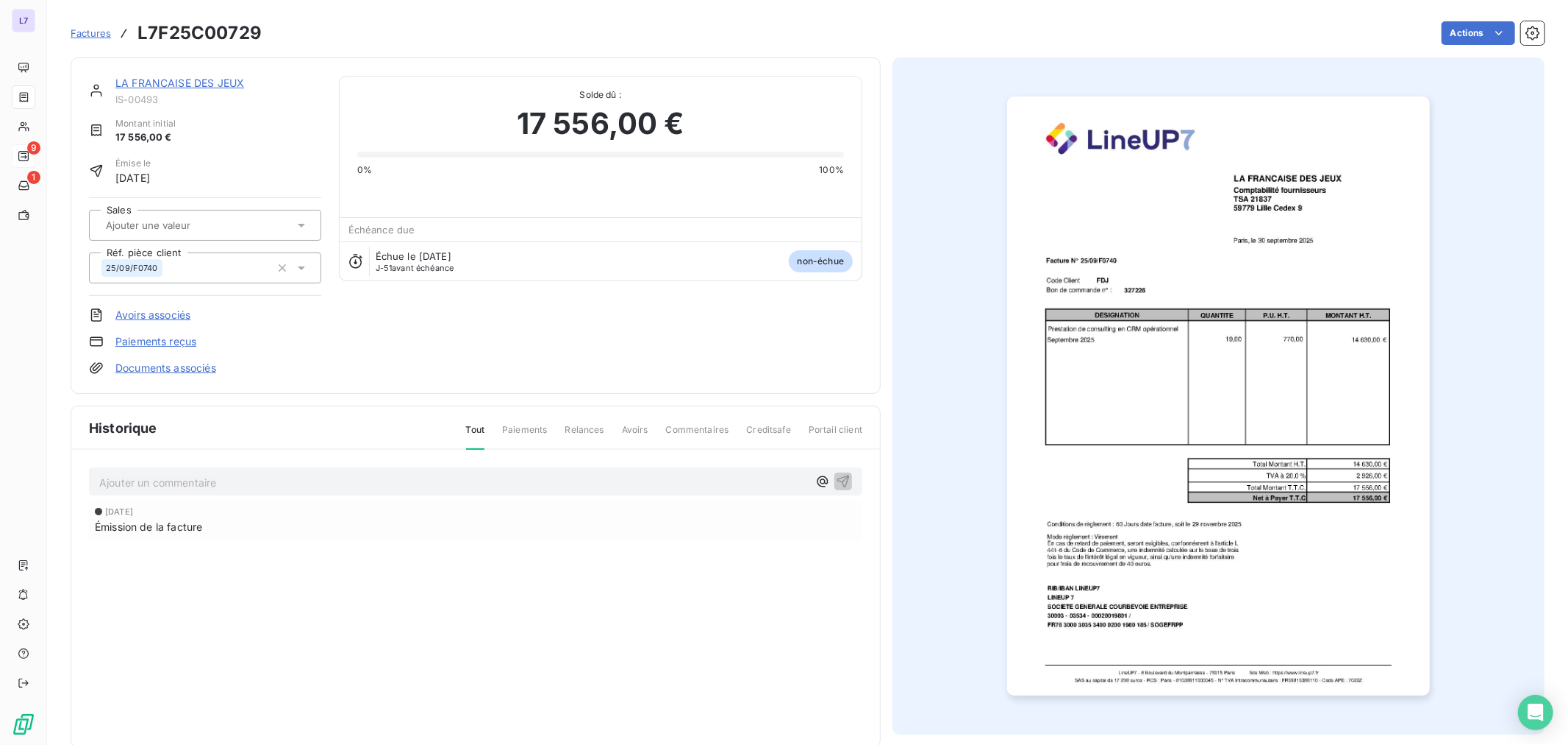
click at [1109, 327] on img "button" at bounding box center [1218, 395] width 423 height 599
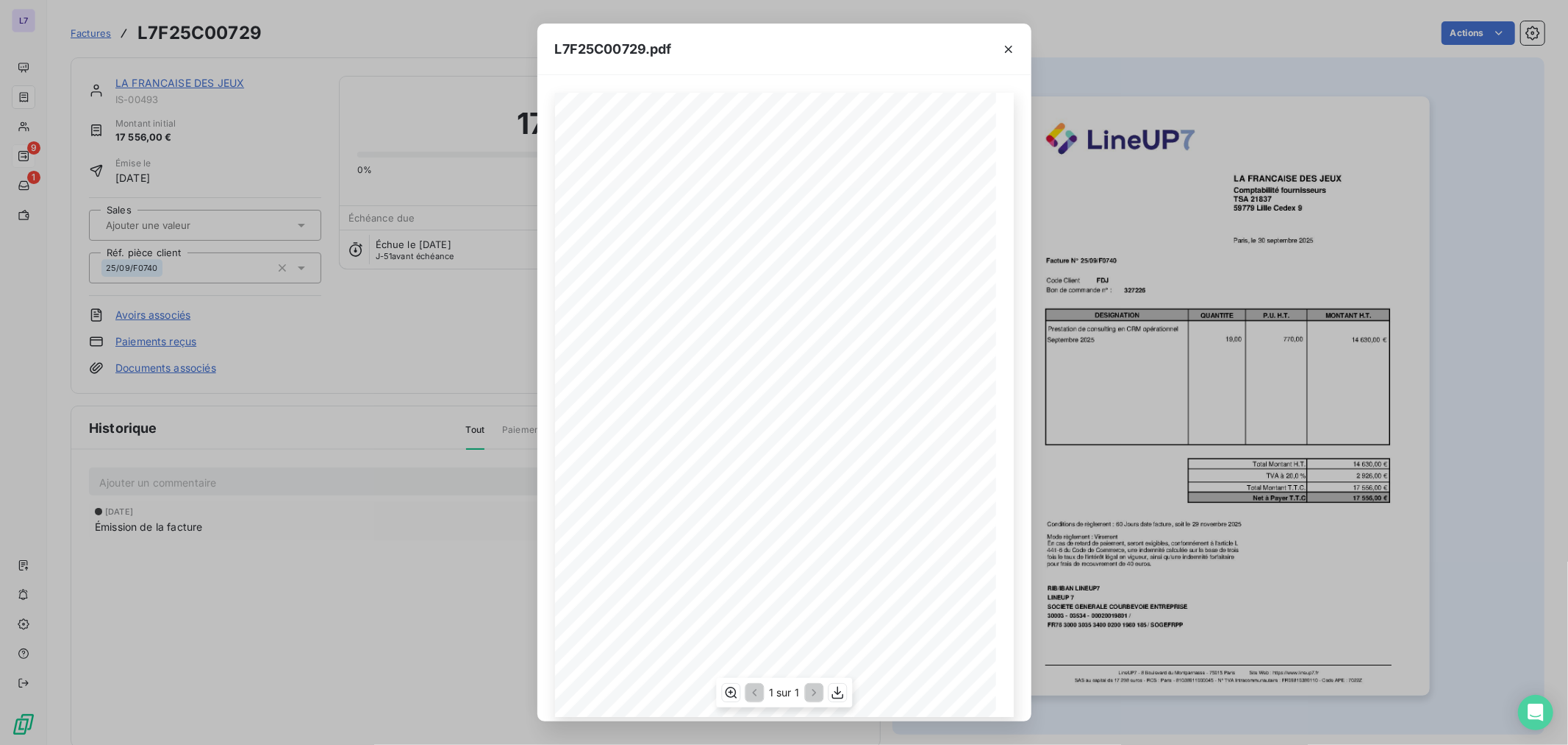
scroll to position [13, 0]
click at [842, 689] on div "1 sur 1" at bounding box center [784, 692] width 136 height 29
click at [836, 690] on icon "button" at bounding box center [837, 692] width 15 height 15
click at [1003, 43] on icon "button" at bounding box center [1008, 49] width 15 height 15
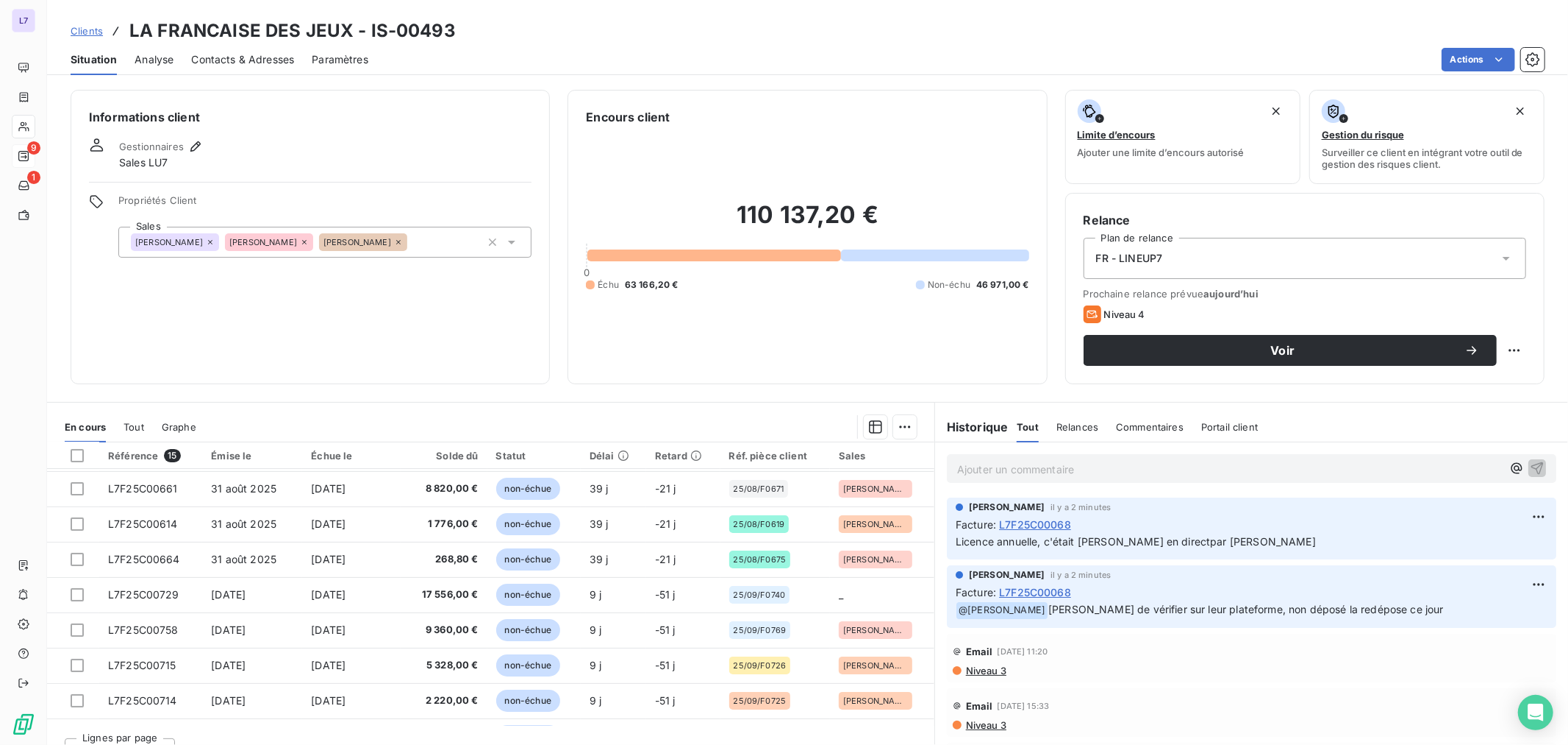
scroll to position [273, 0]
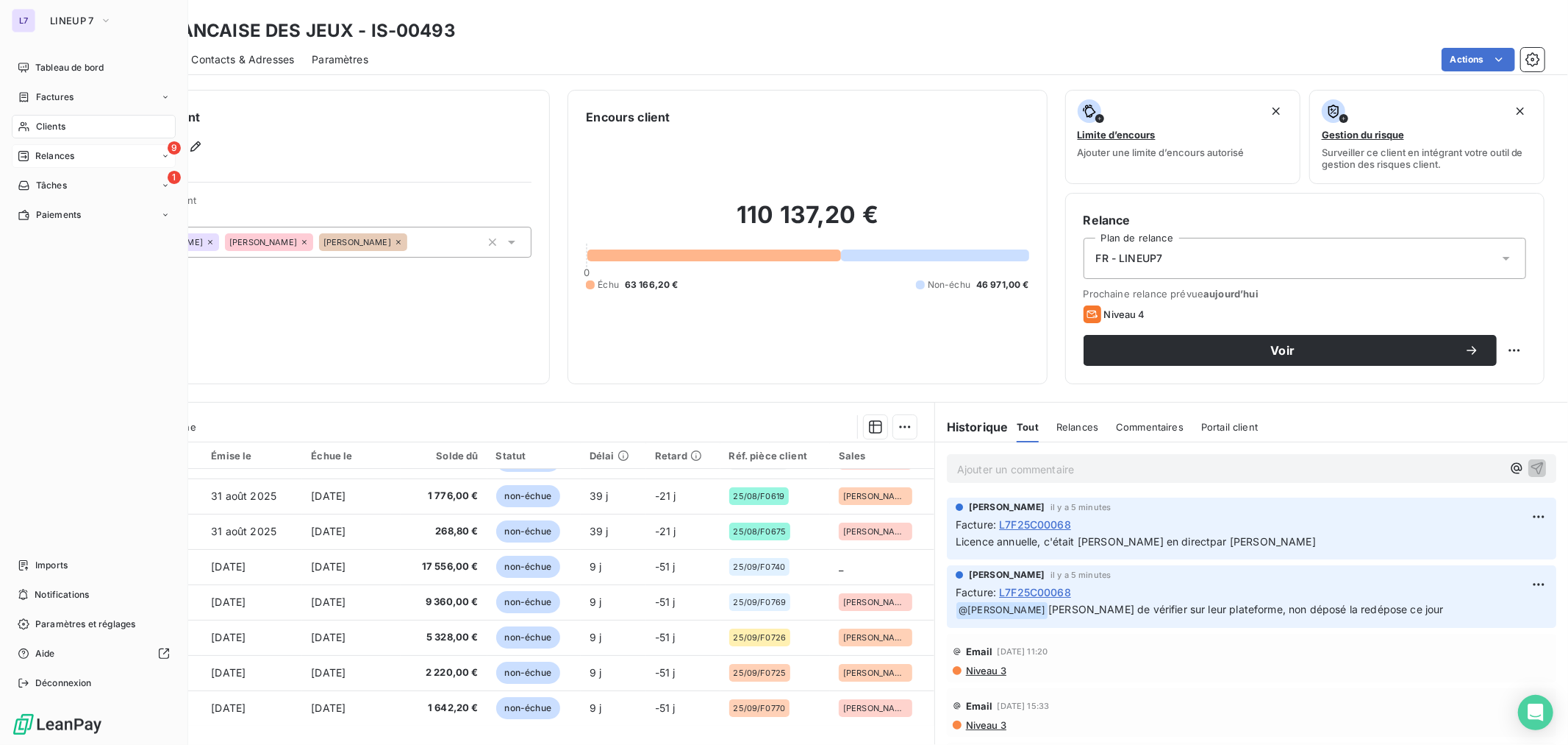
click at [46, 127] on span "Clients" at bounding box center [50, 126] width 29 height 13
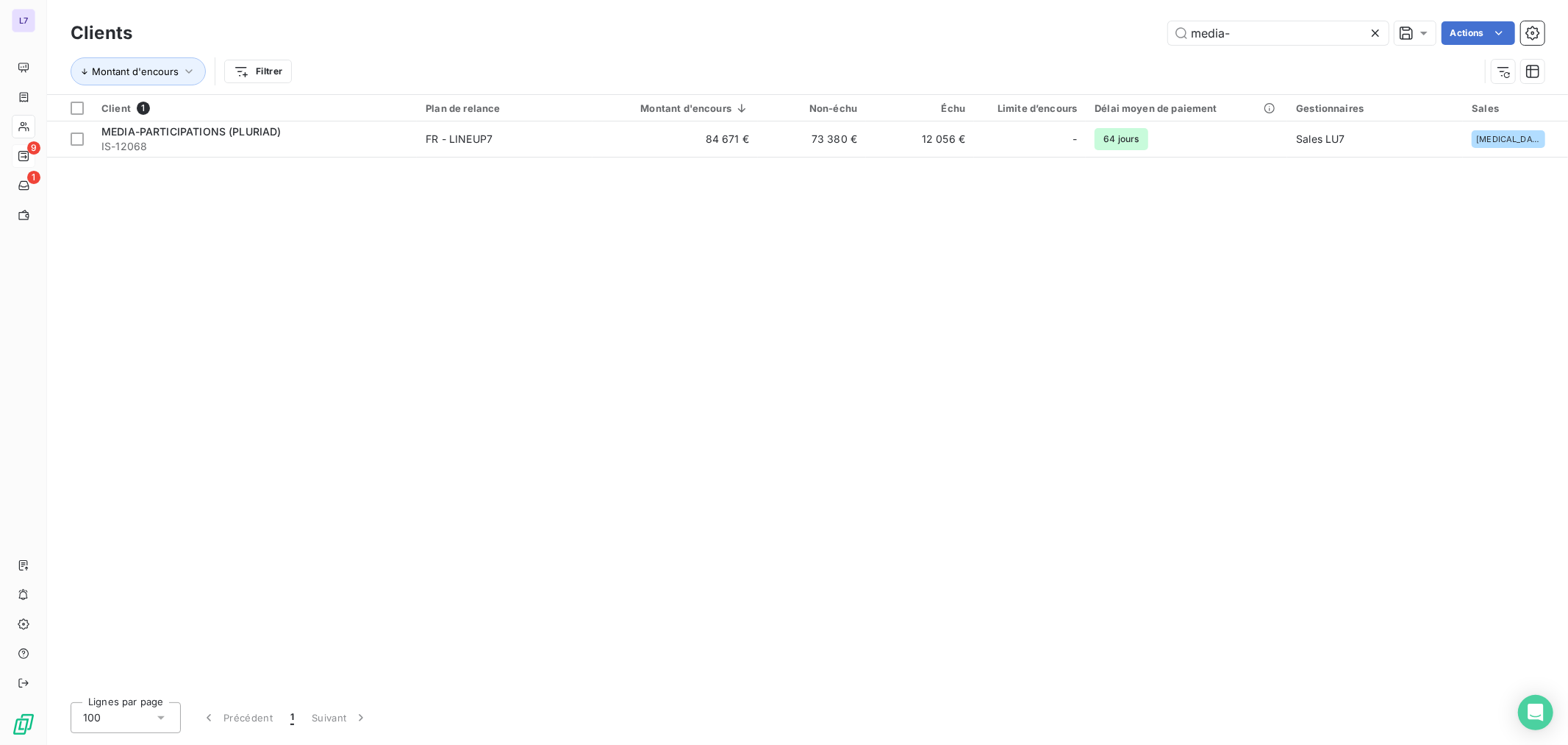
click at [1371, 27] on icon at bounding box center [1375, 33] width 15 height 15
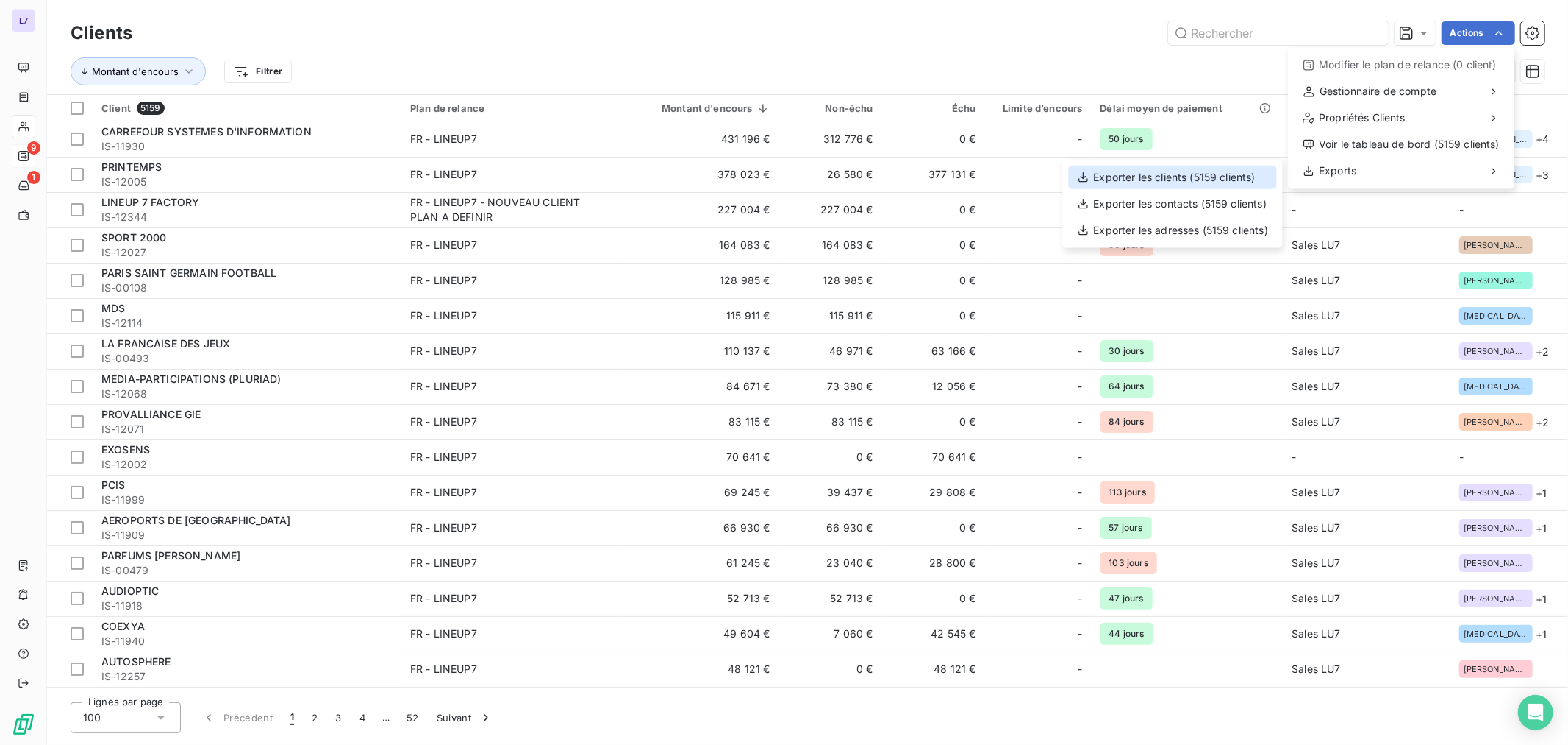
click at [1172, 166] on div "Exporter les clients (5159 clients)" at bounding box center [1173, 178] width 208 height 24
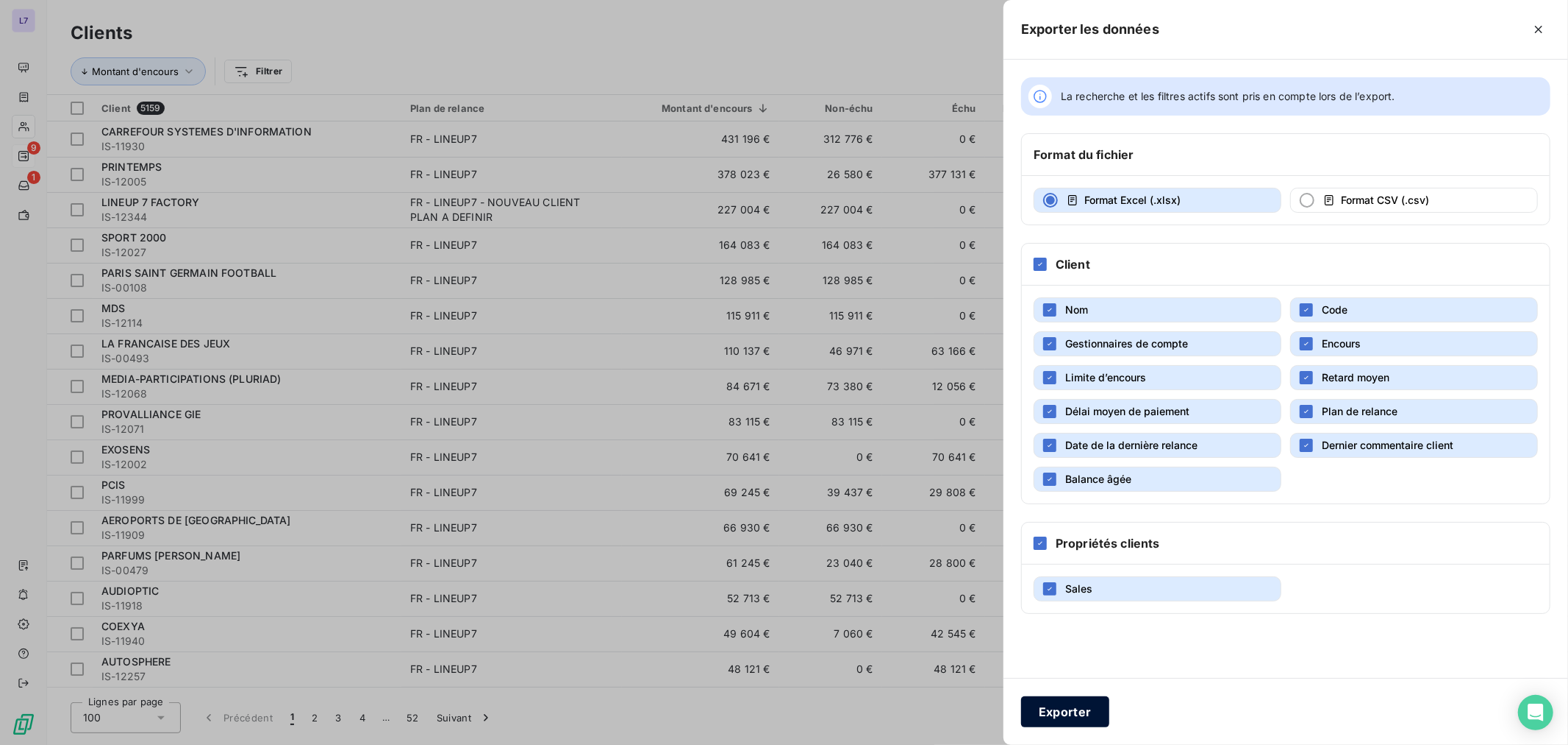
click at [1033, 711] on button "Exporter" at bounding box center [1065, 711] width 88 height 31
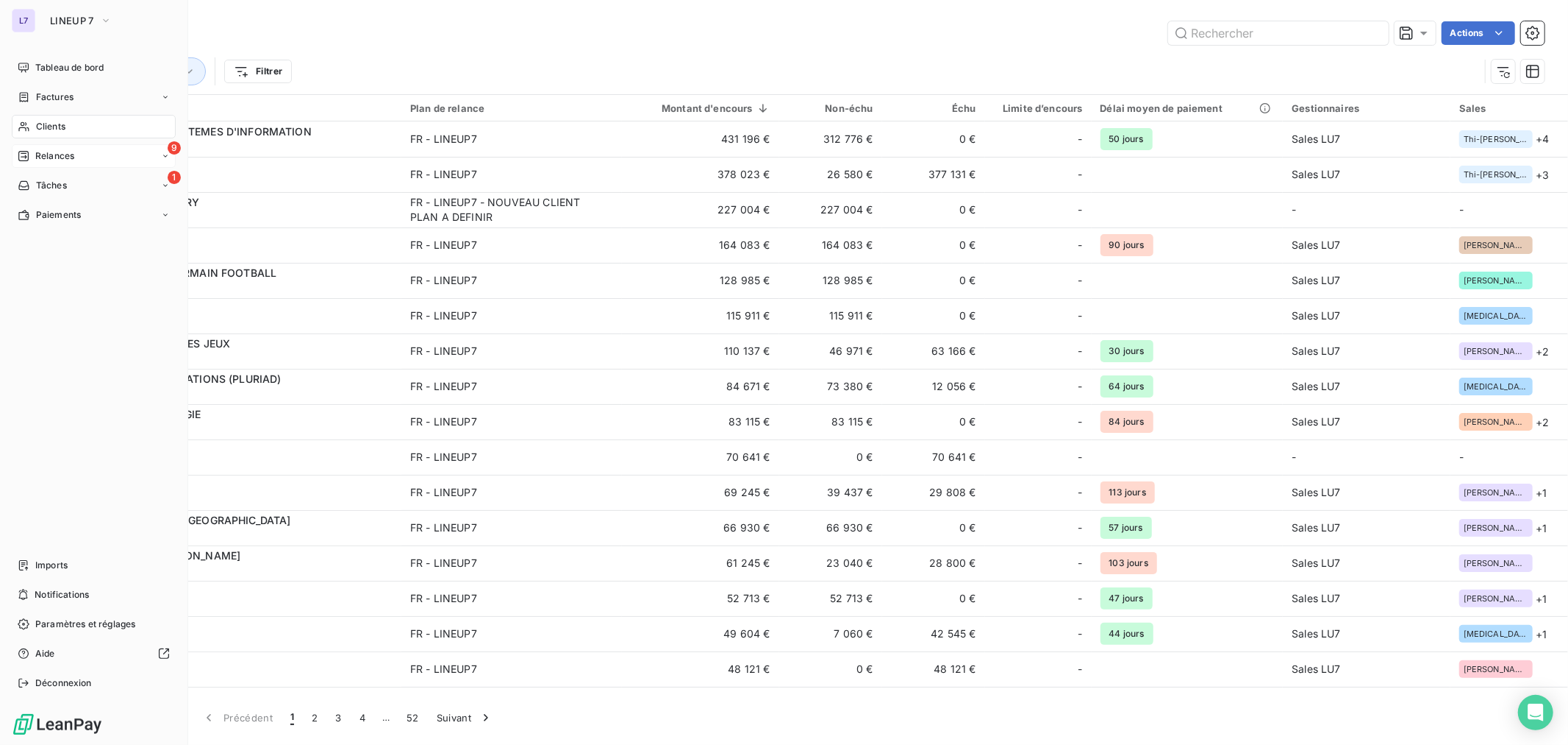
click at [44, 127] on span "Clients" at bounding box center [50, 126] width 29 height 13
click at [48, 121] on span "Clients" at bounding box center [50, 126] width 29 height 13
click at [52, 126] on span "Clients" at bounding box center [50, 126] width 29 height 13
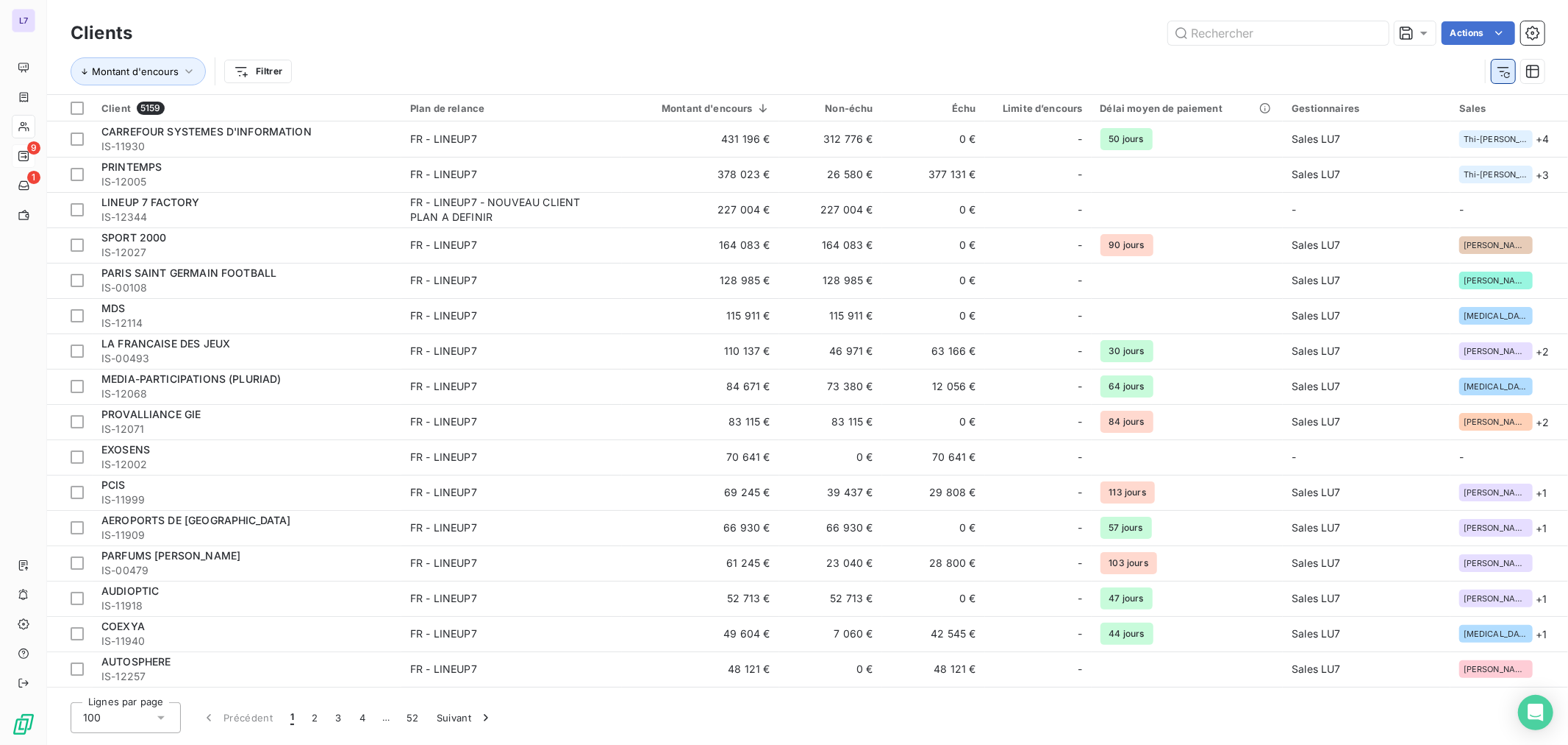
click at [1512, 70] on button "button" at bounding box center [1504, 72] width 24 height 24
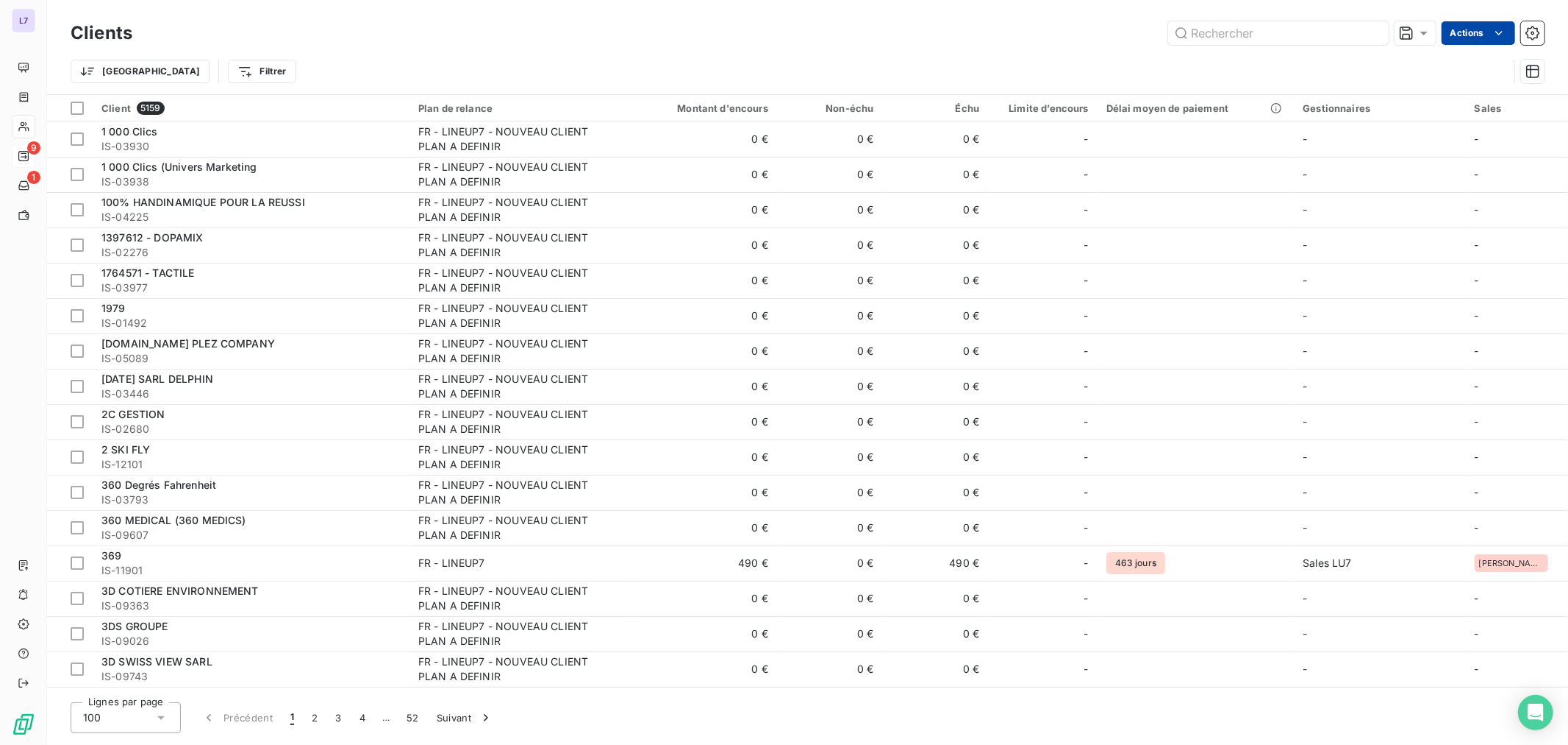
click at [1459, 33] on html "L7 9 1 Clients Actions Trier Filtrer Client 5159 Plan de relance Montant d'enco…" at bounding box center [784, 372] width 1568 height 745
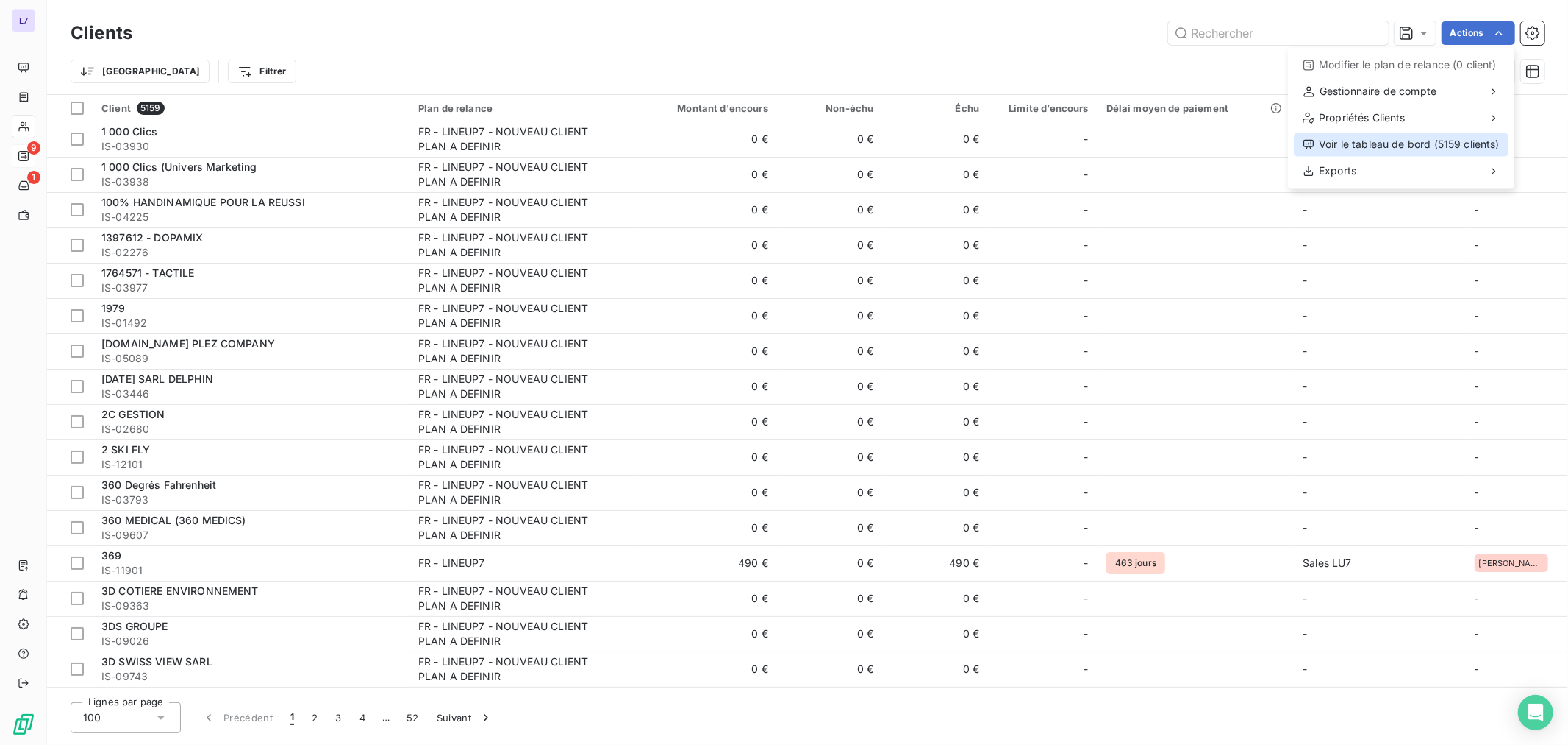
click at [1372, 141] on div "Voir le tableau de bord (5159 clients)" at bounding box center [1401, 144] width 215 height 24
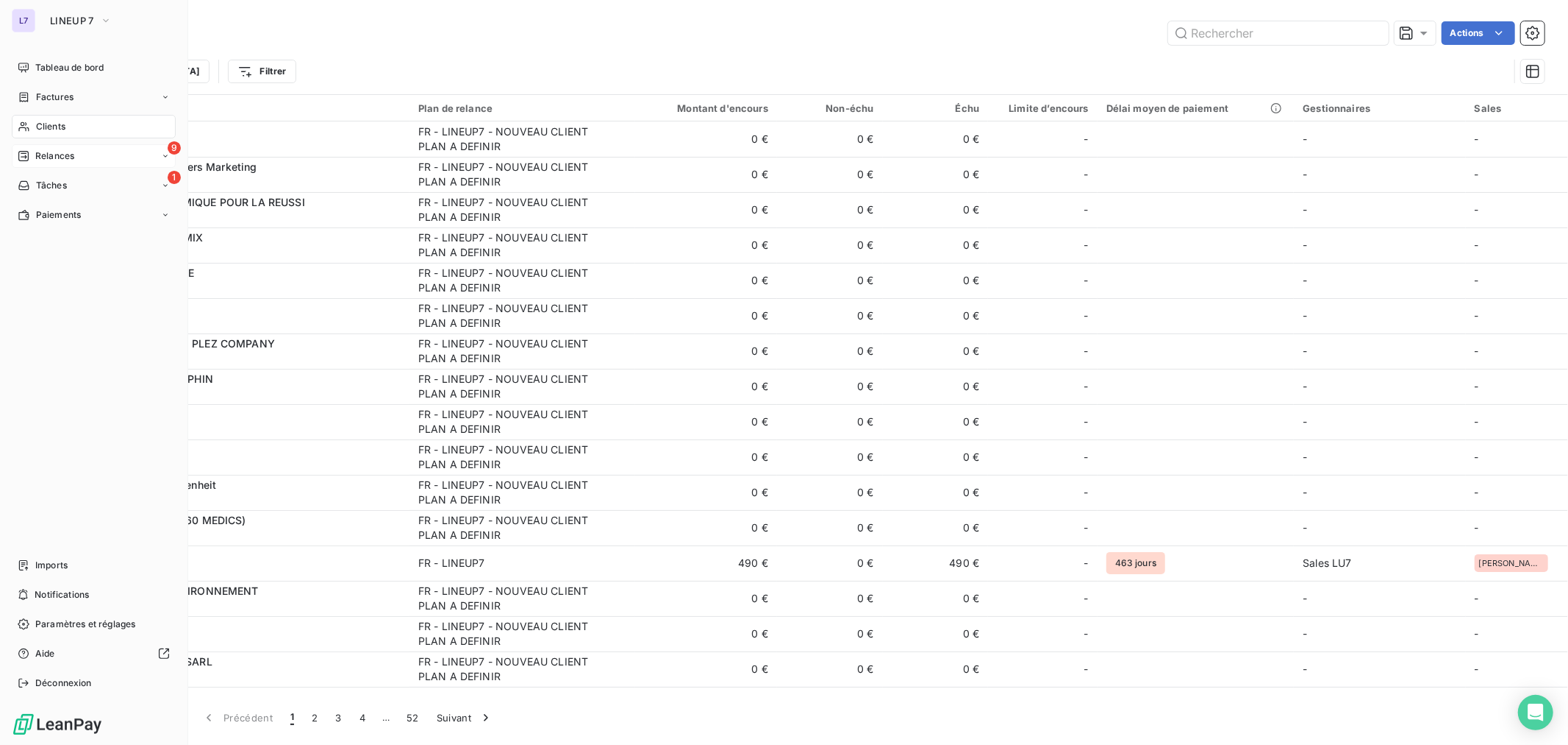
click at [79, 129] on div "Clients" at bounding box center [94, 127] width 164 height 24
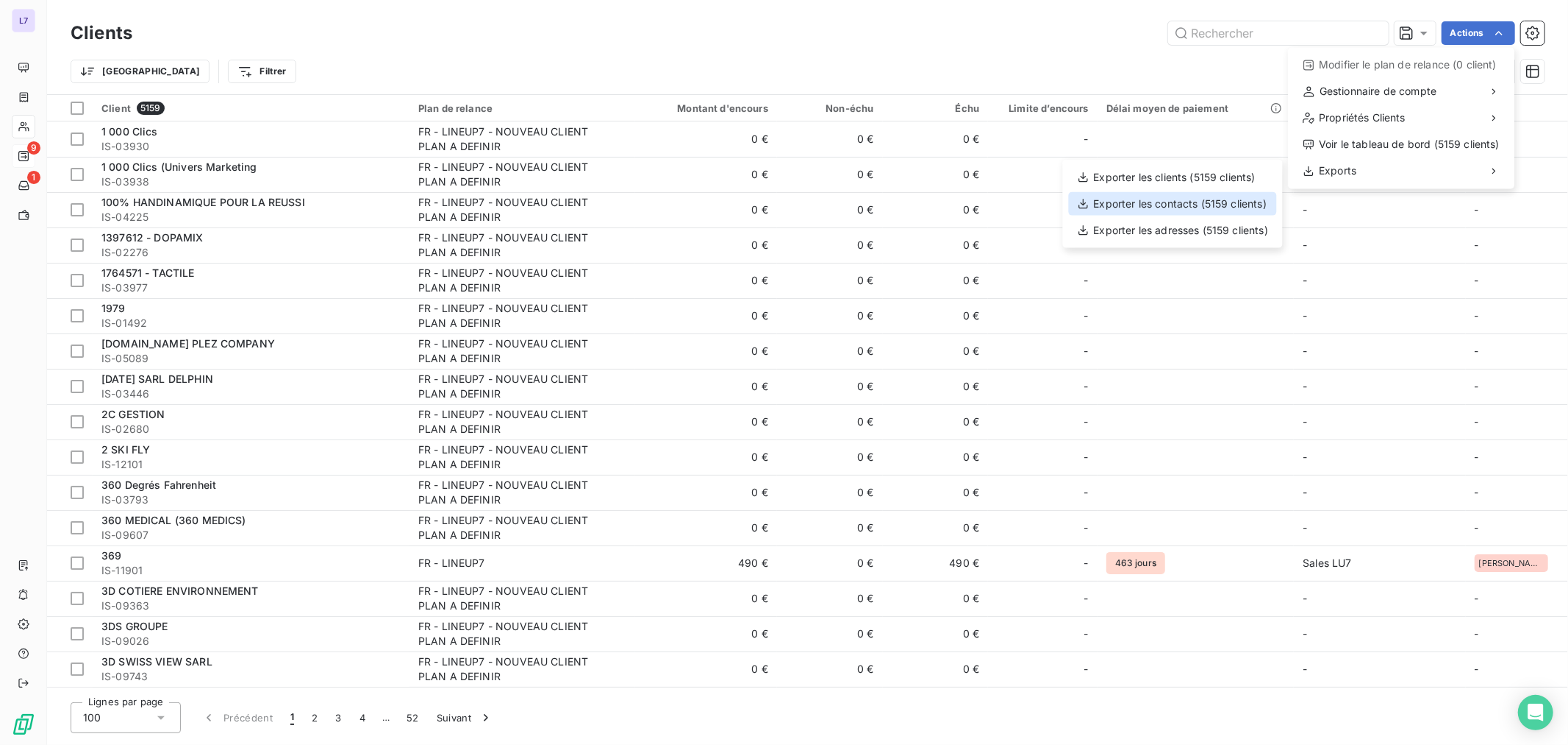
click at [1187, 199] on div "Exporter les contacts (5159 clients)" at bounding box center [1173, 204] width 208 height 24
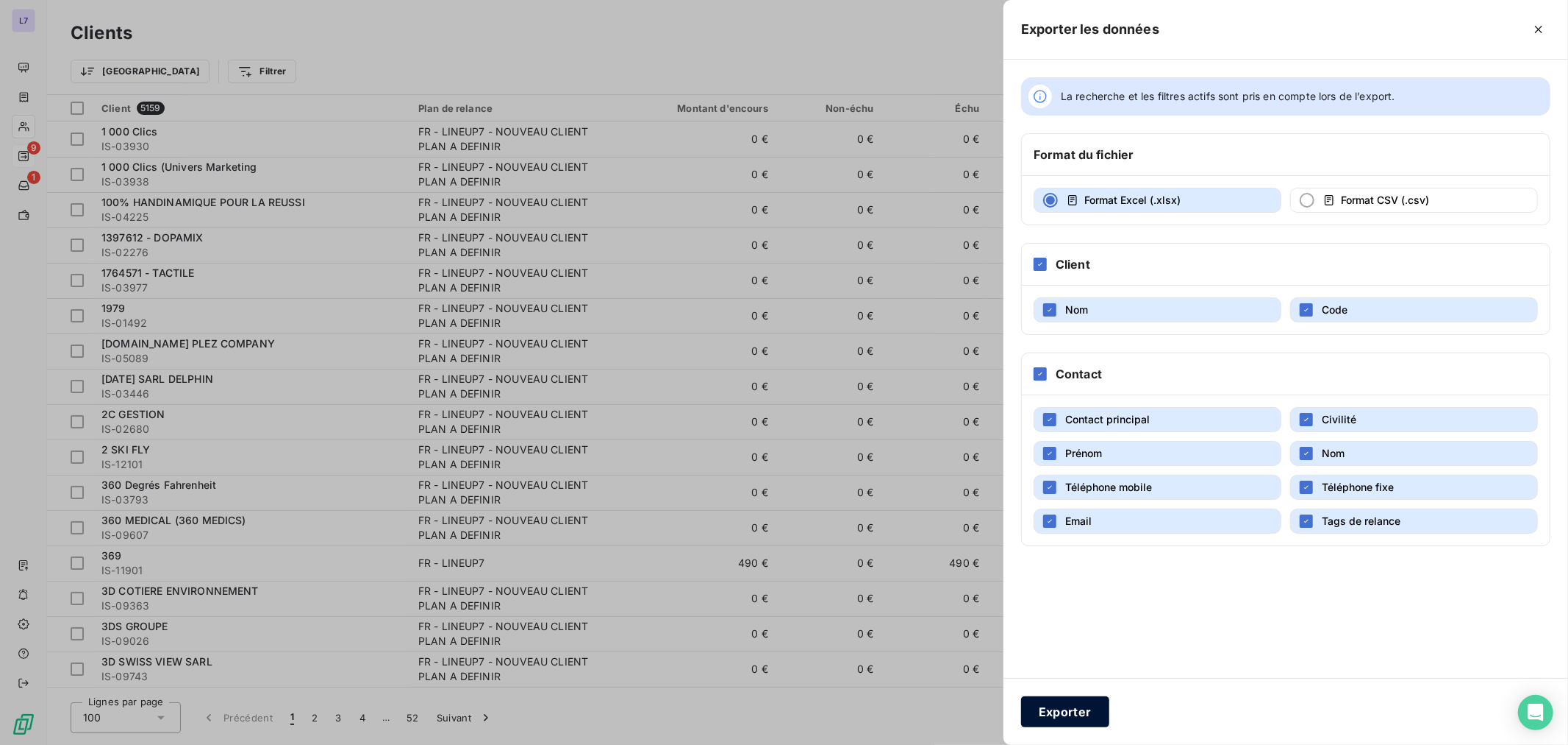
click at [1032, 702] on button "Exporter" at bounding box center [1065, 711] width 88 height 31
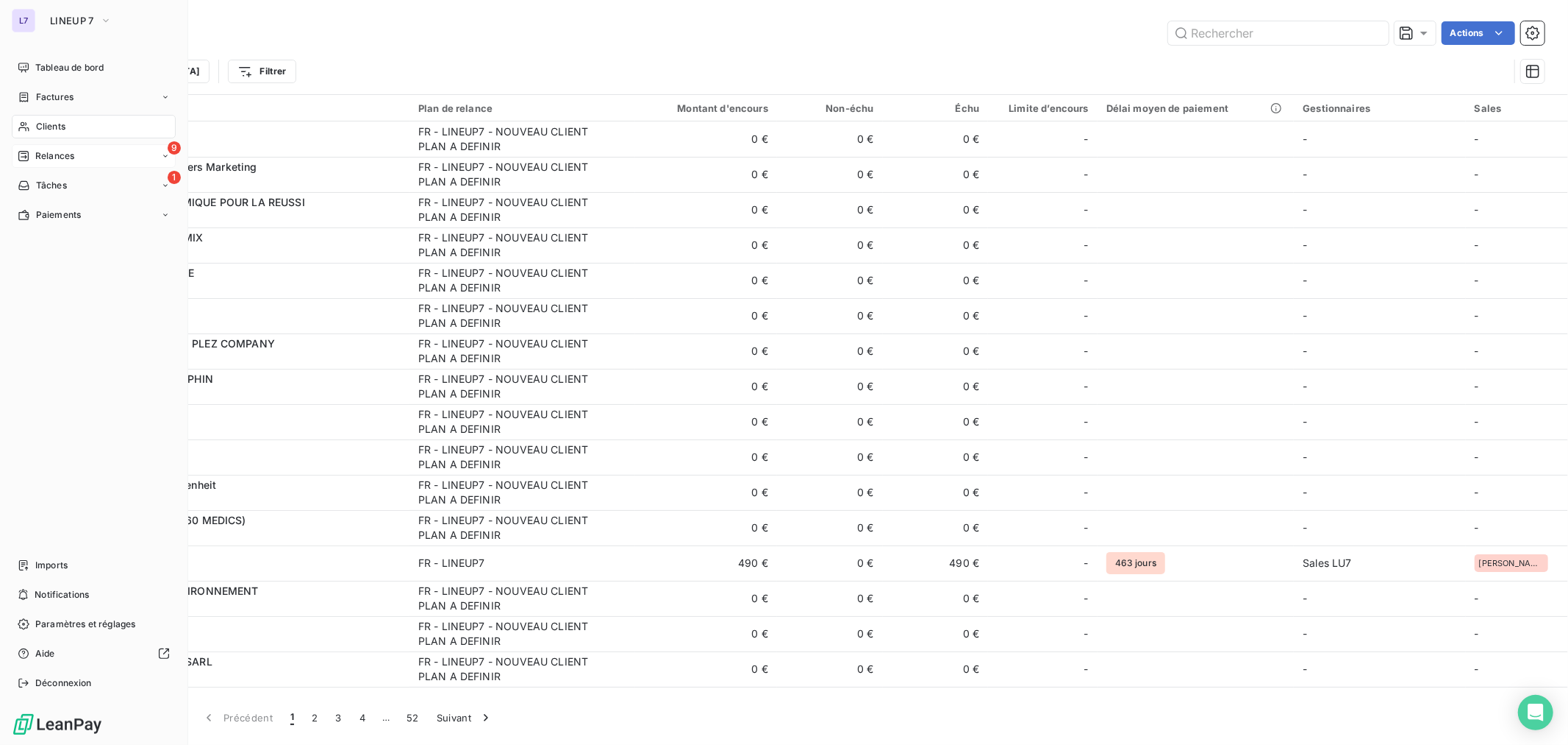
click at [82, 120] on div "Clients" at bounding box center [94, 127] width 164 height 24
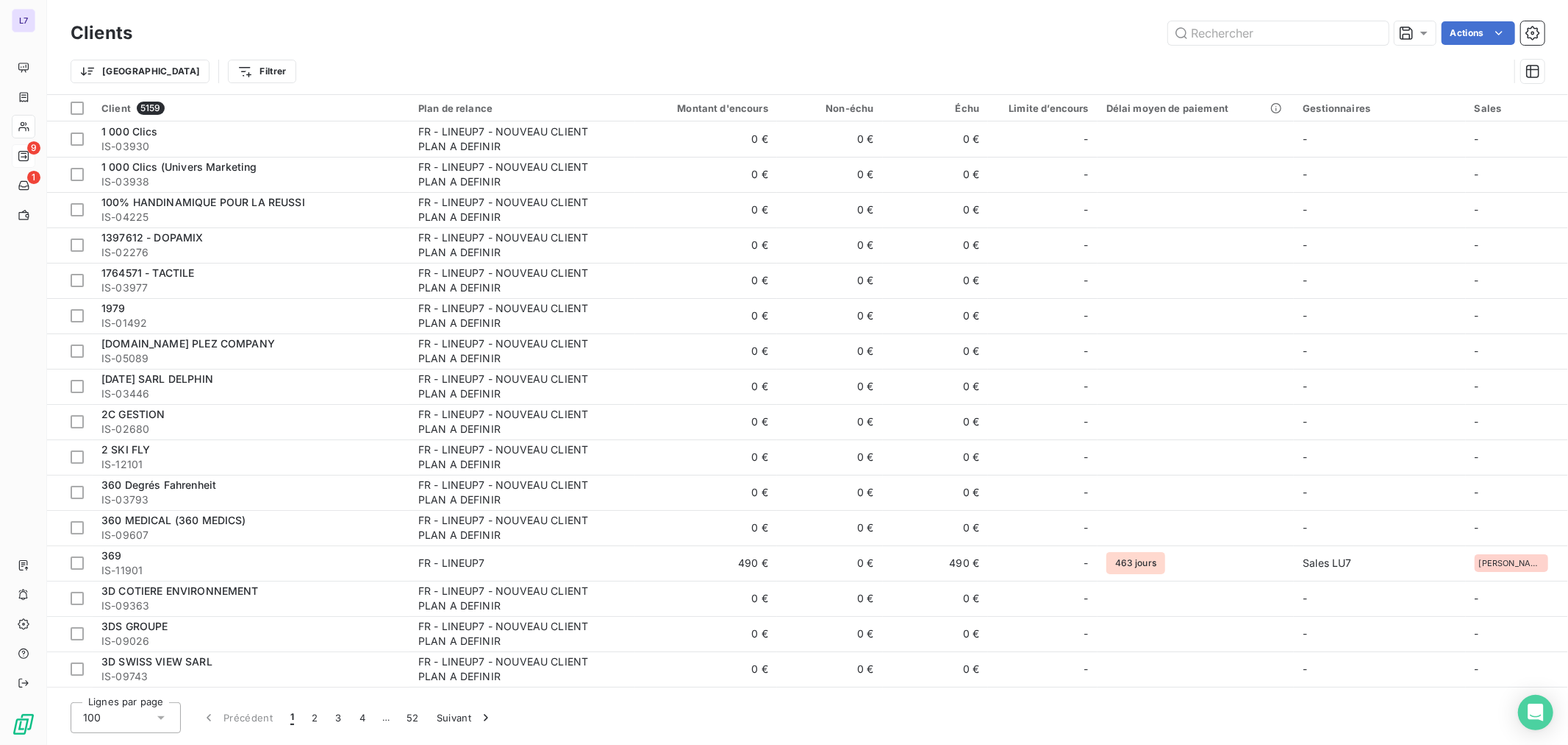
click at [537, 50] on div "Trier Filtrer" at bounding box center [807, 72] width 1474 height 46
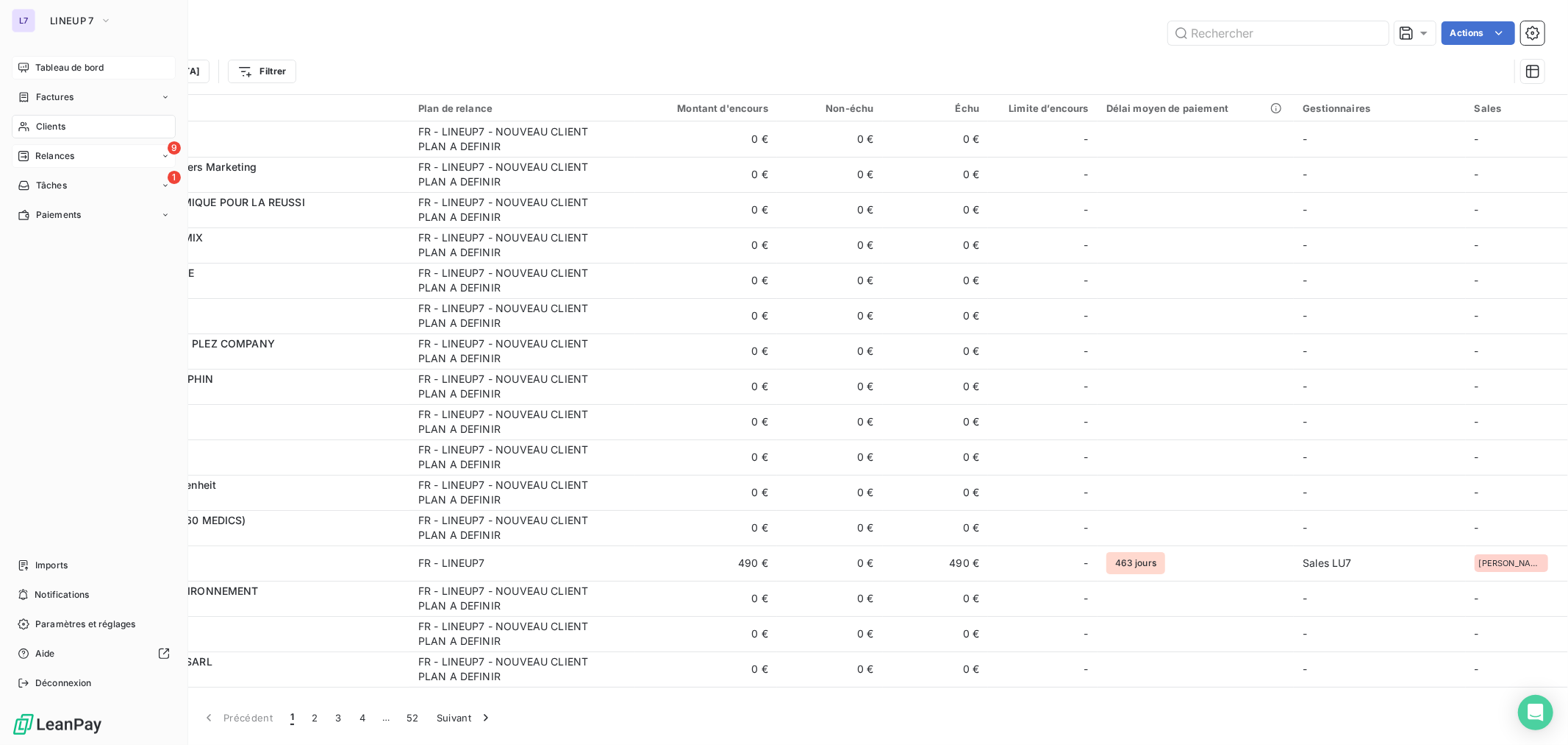
click at [66, 75] on div "Tableau de bord" at bounding box center [94, 68] width 164 height 24
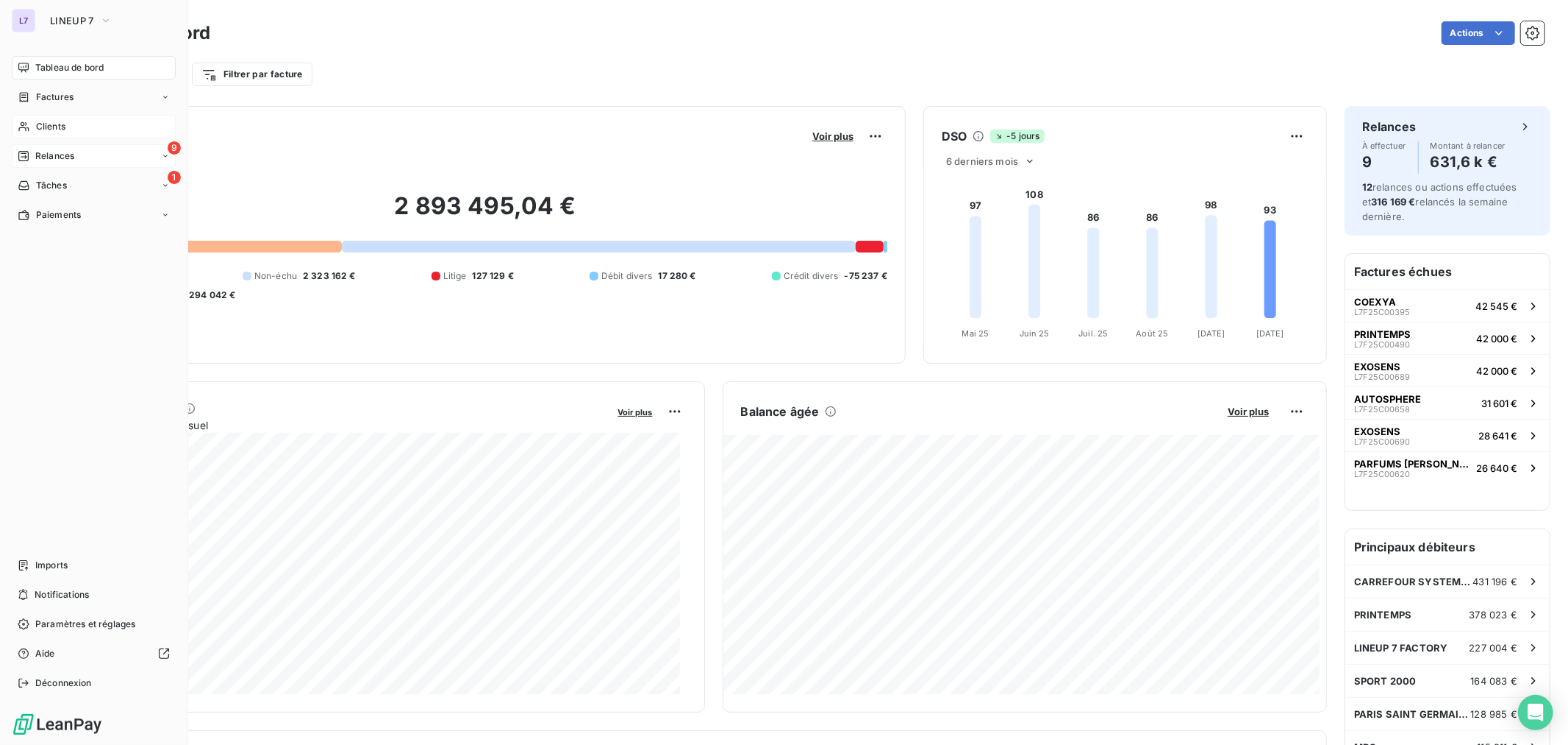
click at [53, 124] on span "Clients" at bounding box center [50, 126] width 29 height 13
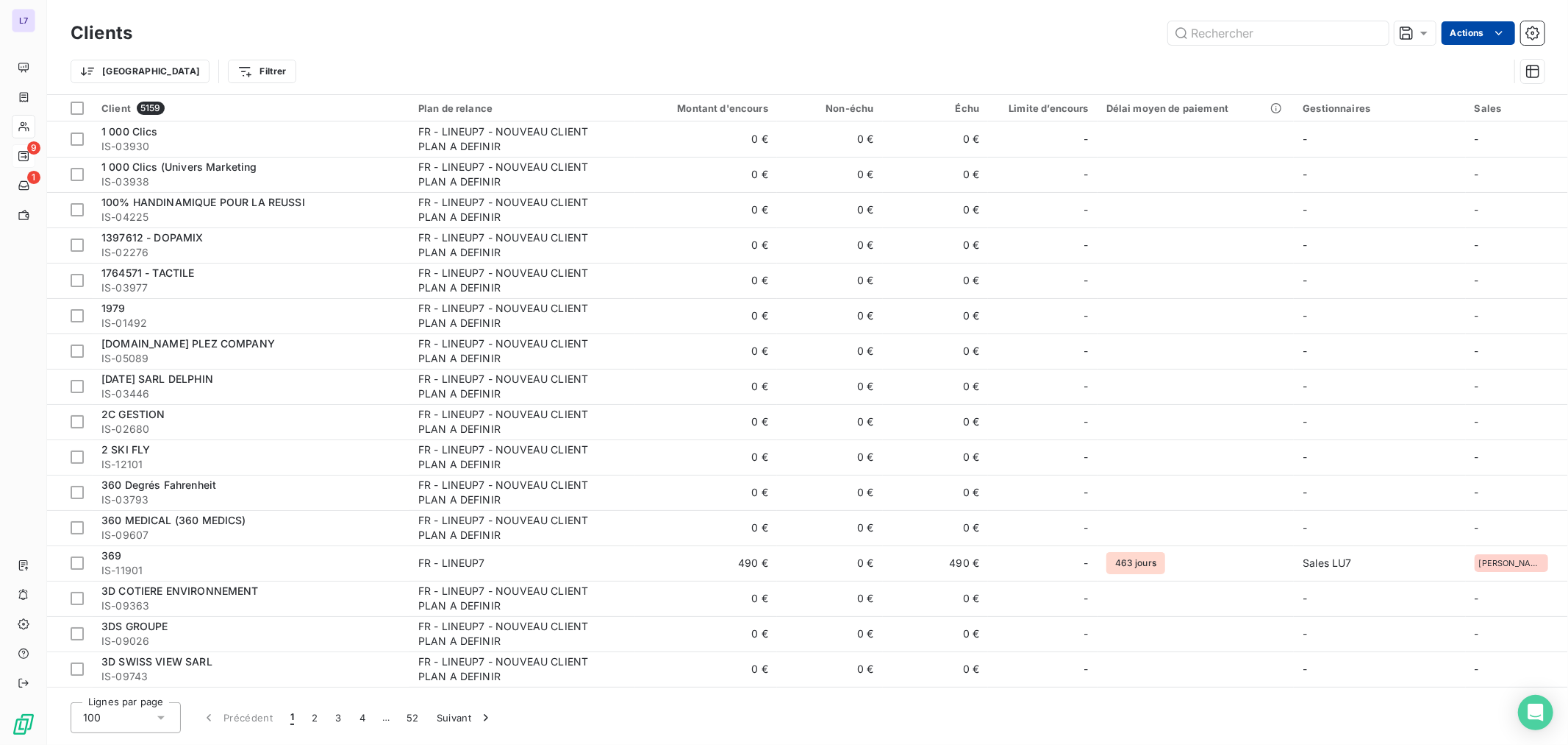
click at [1472, 24] on html "L7 9 1 Clients Actions Trier Filtrer Client 5159 Plan de relance Montant d'enco…" at bounding box center [784, 372] width 1568 height 745
click at [1204, 88] on html "L7 9 1 Clients Actions Trier Filtrer Client 5159 Plan de relance Montant d'enco…" at bounding box center [784, 372] width 1568 height 745
click at [1532, 68] on icon "button" at bounding box center [1532, 71] width 13 height 13
click at [1412, 72] on div "Trier Filtrer" at bounding box center [789, 71] width 1438 height 28
click at [1528, 34] on icon "button" at bounding box center [1533, 33] width 14 height 14
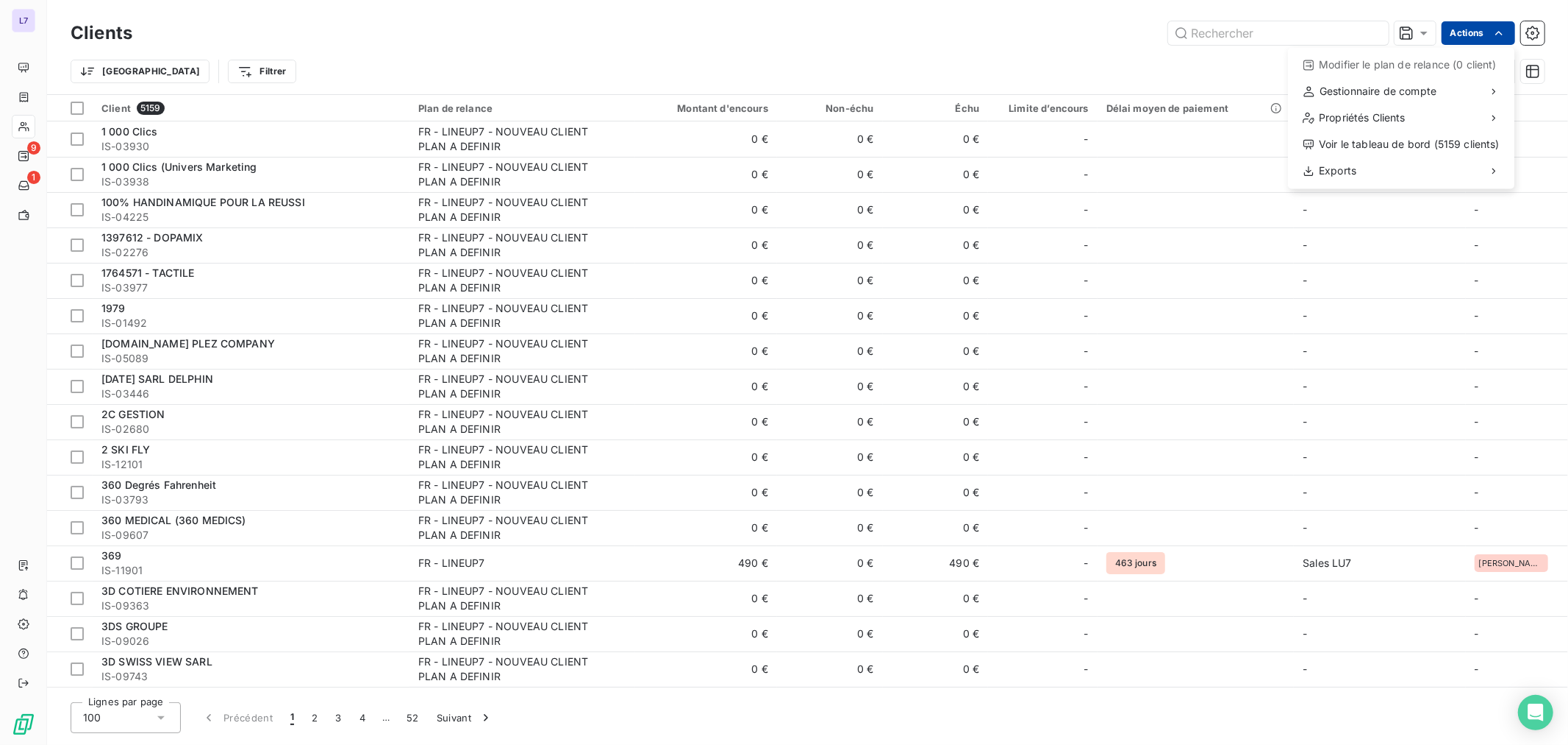
click at [1488, 38] on html "L7 9 1 Clients Actions Modifier le plan de relance (0 client) Gestionnaire de c…" at bounding box center [784, 372] width 1568 height 745
click at [1414, 143] on div "Voir le tableau de bord (5159 clients)" at bounding box center [1401, 144] width 215 height 24
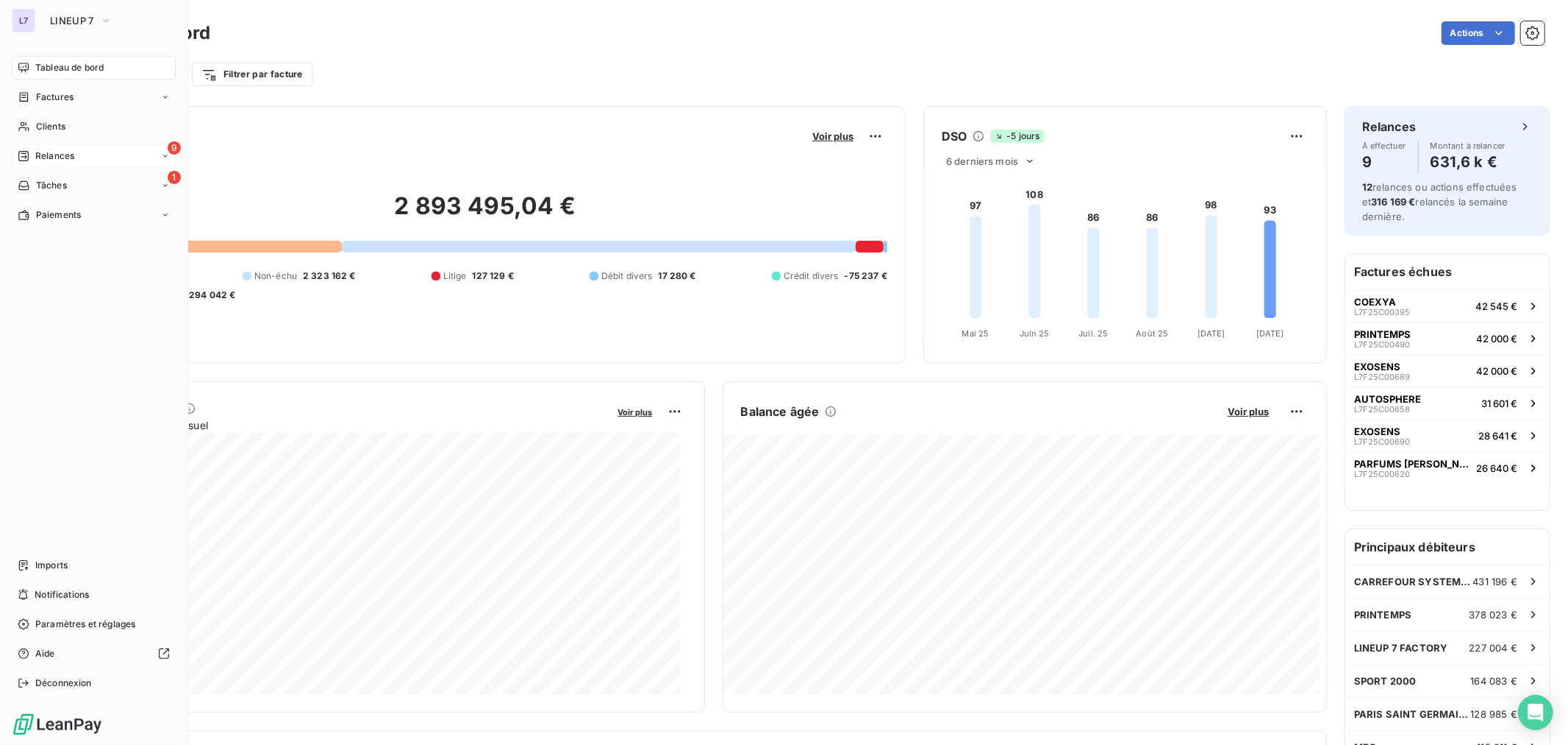
click at [46, 163] on div "9 Relances" at bounding box center [94, 156] width 164 height 24
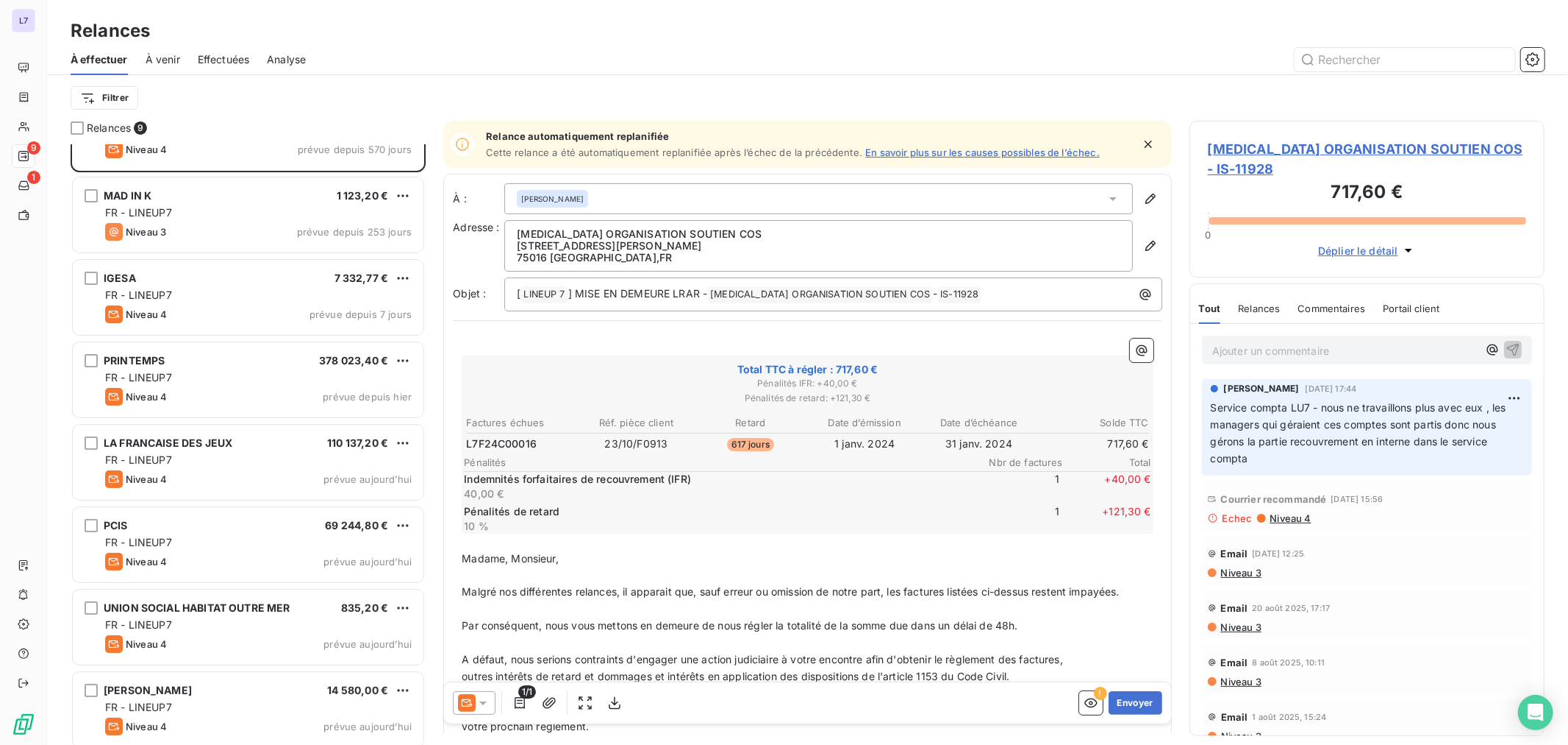
scroll to position [142, 0]
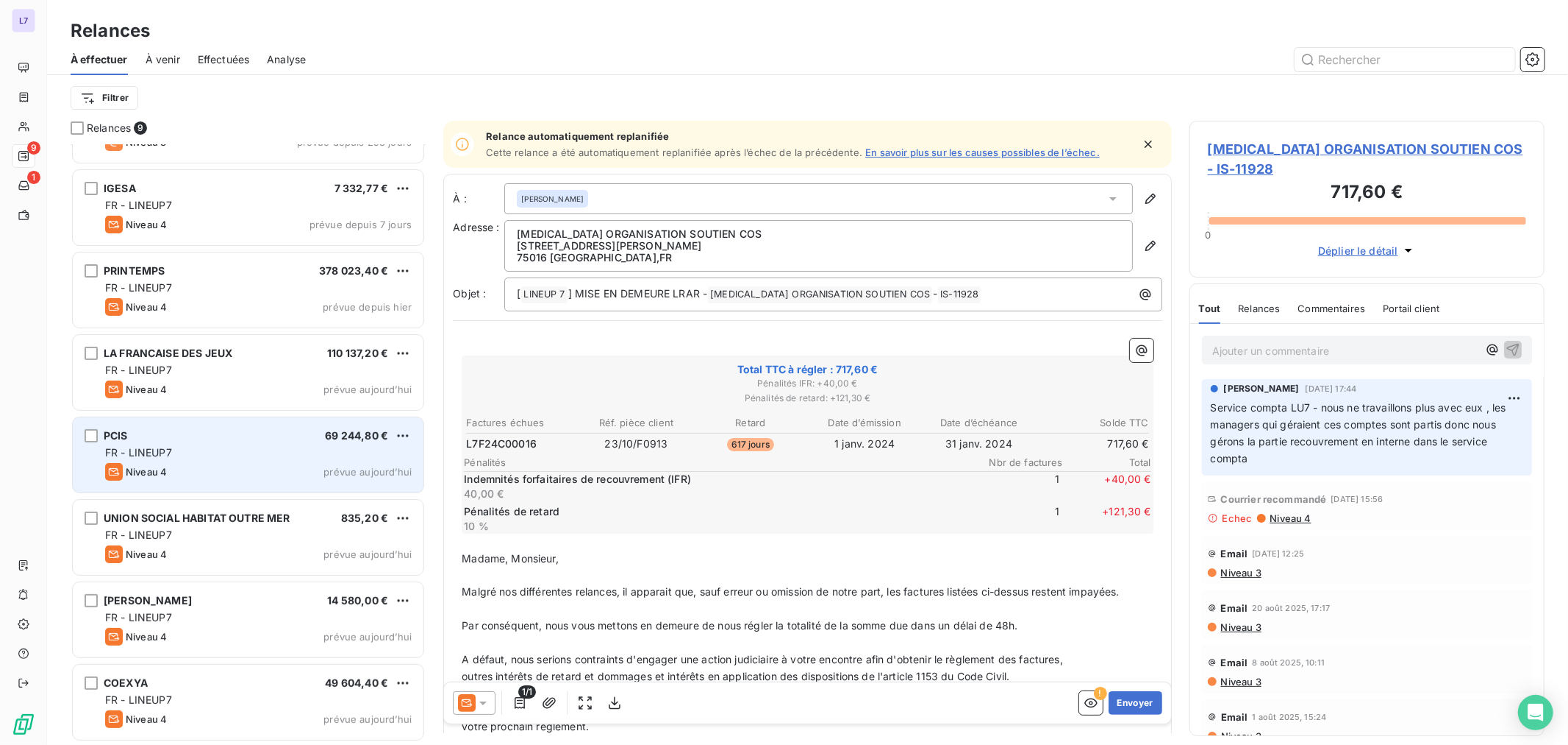
click at [184, 466] on div "Niveau 4 prévue aujourd’hui" at bounding box center [258, 472] width 307 height 18
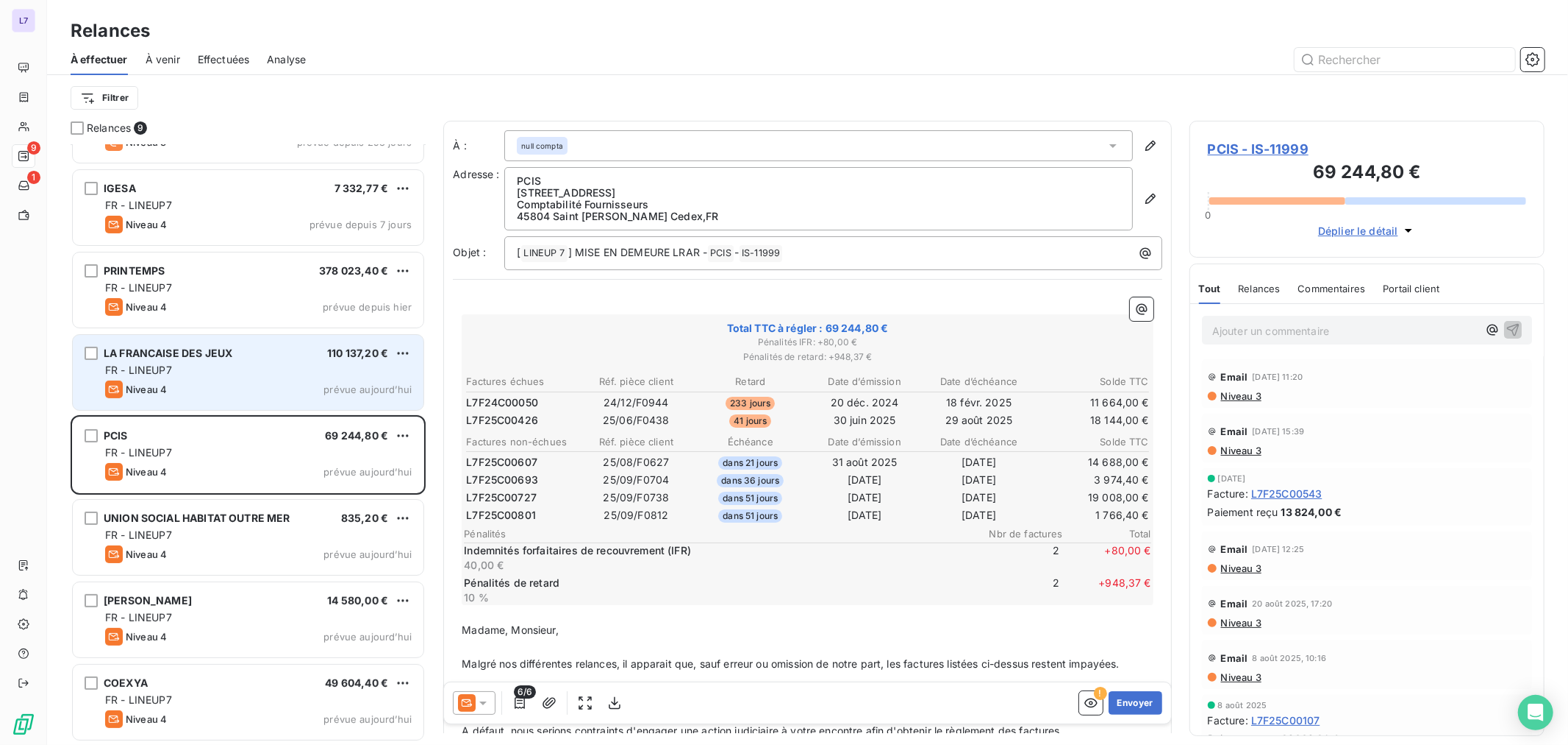
click at [197, 370] on div "FR - LINEUP7" at bounding box center [258, 370] width 307 height 15
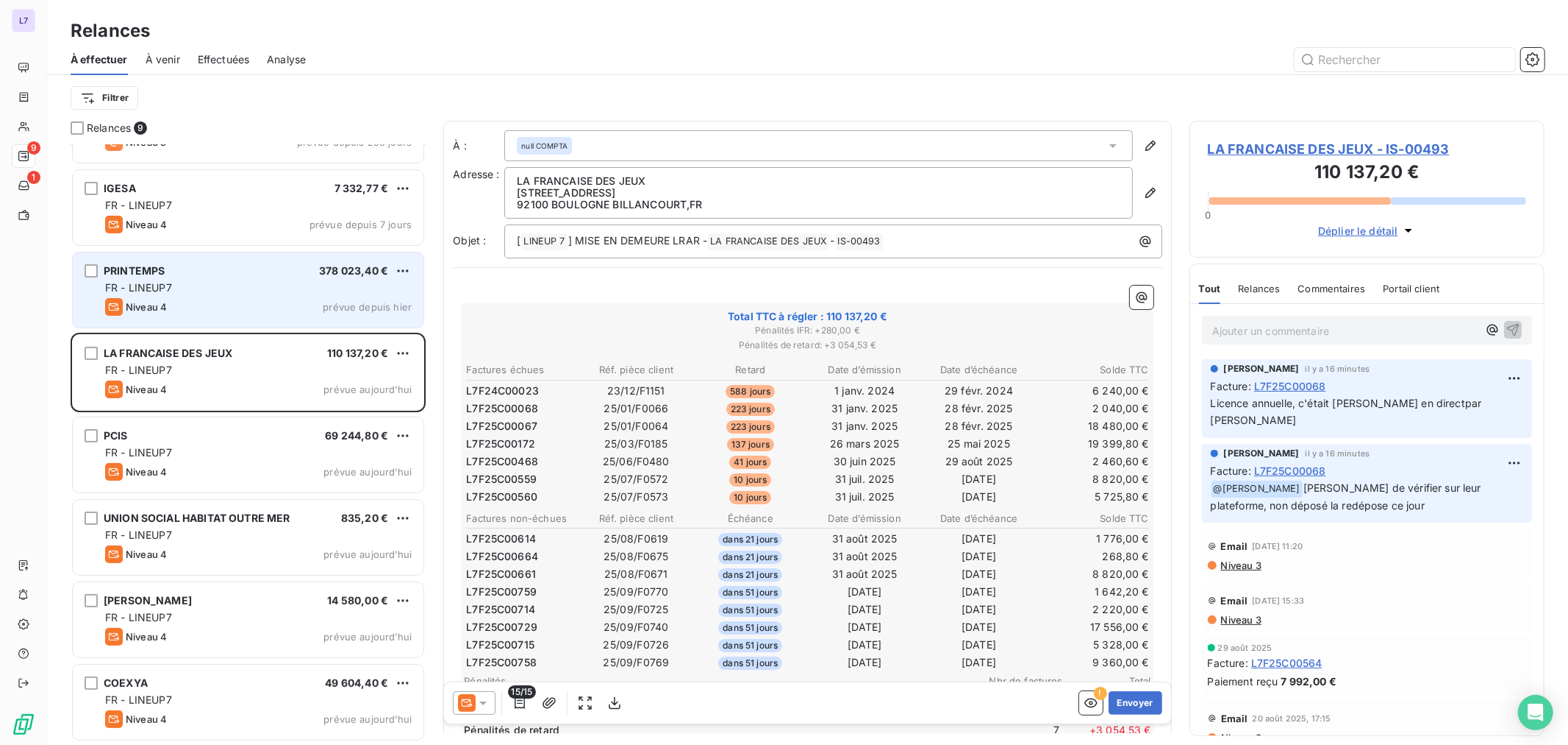
click at [234, 292] on div "FR - LINEUP7" at bounding box center [258, 287] width 307 height 15
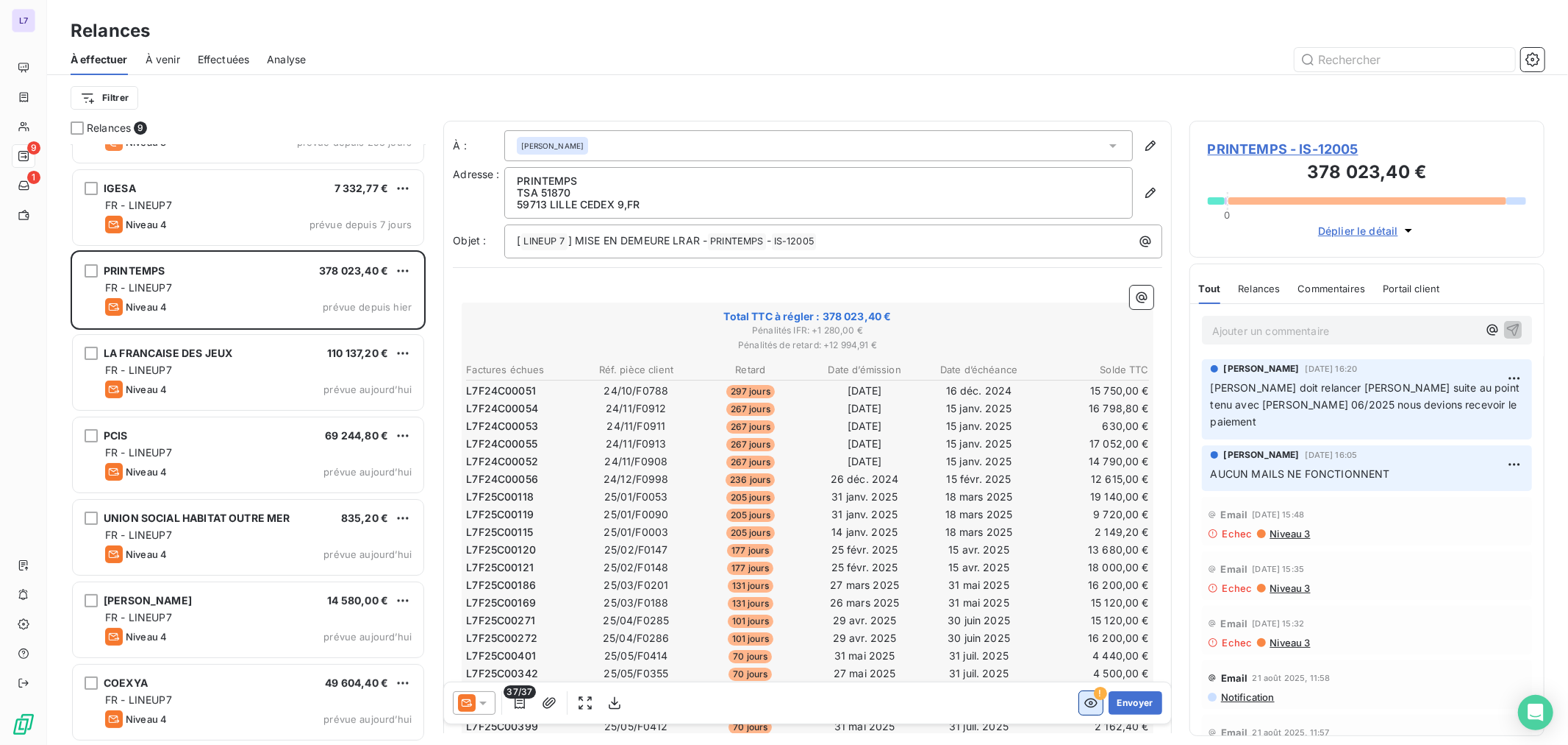
click at [1084, 703] on icon "button" at bounding box center [1090, 703] width 13 height 10
click at [887, 714] on div "Envoyer" at bounding box center [807, 702] width 728 height 41
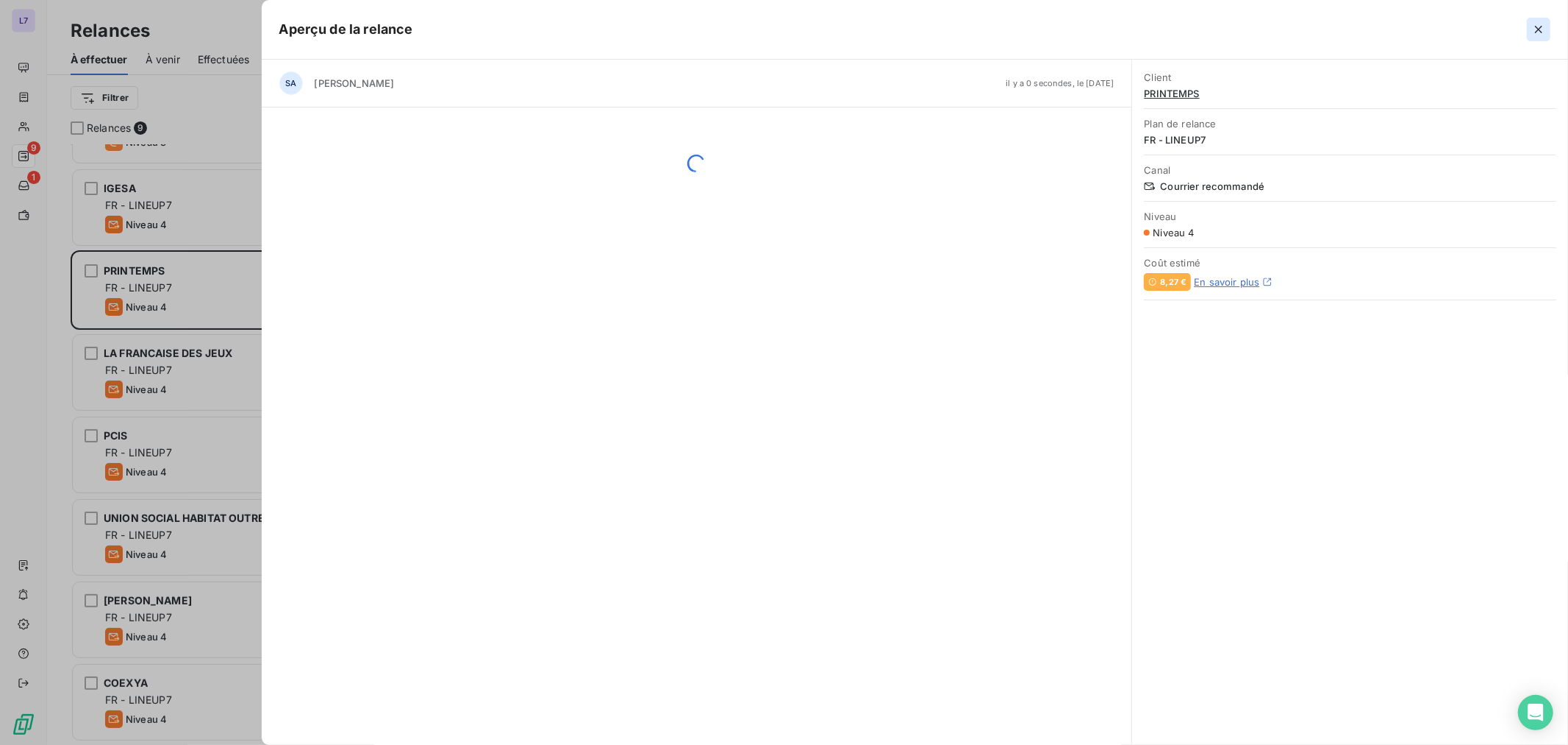
click at [1540, 37] on button "button" at bounding box center [1539, 30] width 24 height 24
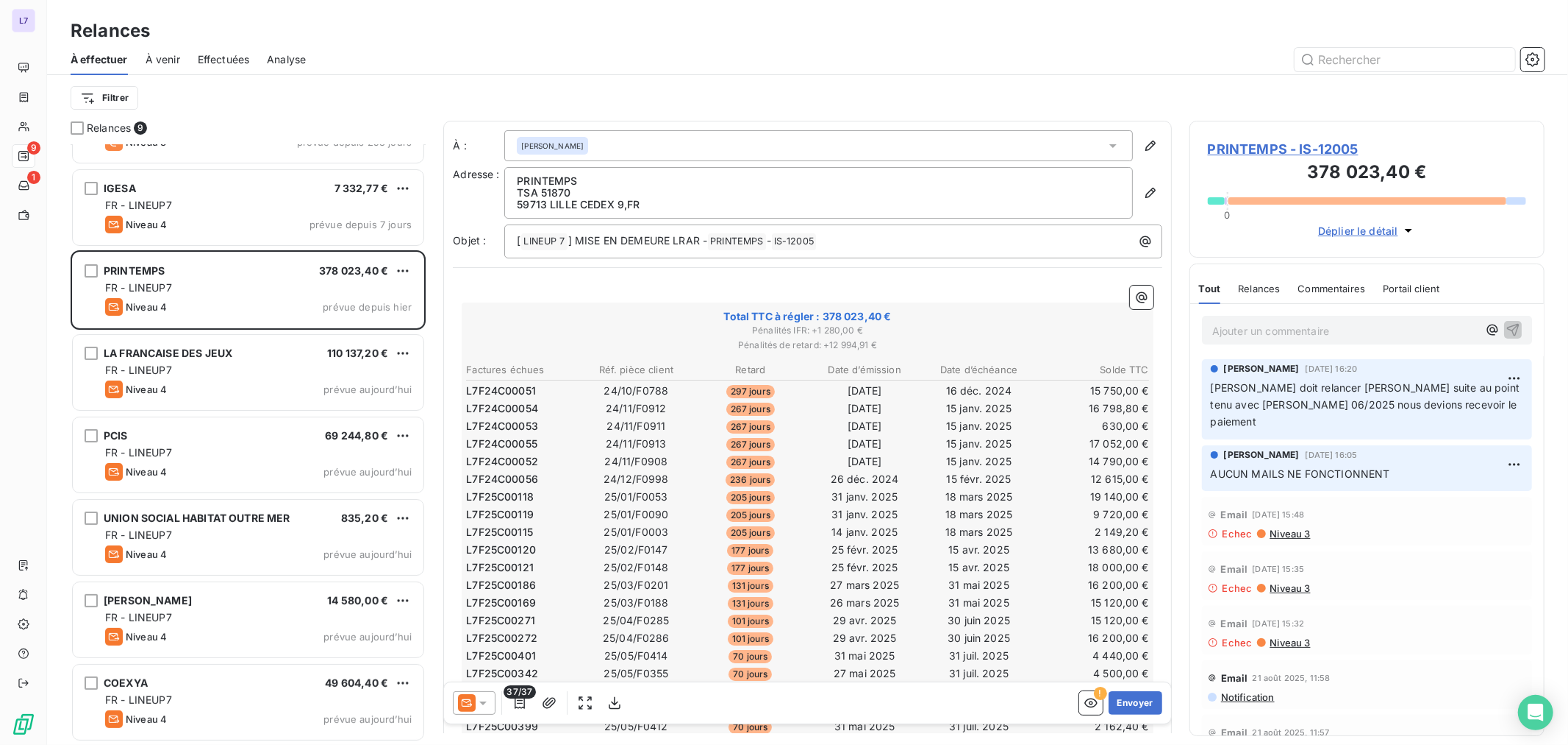
click at [483, 696] on icon at bounding box center [483, 702] width 15 height 15
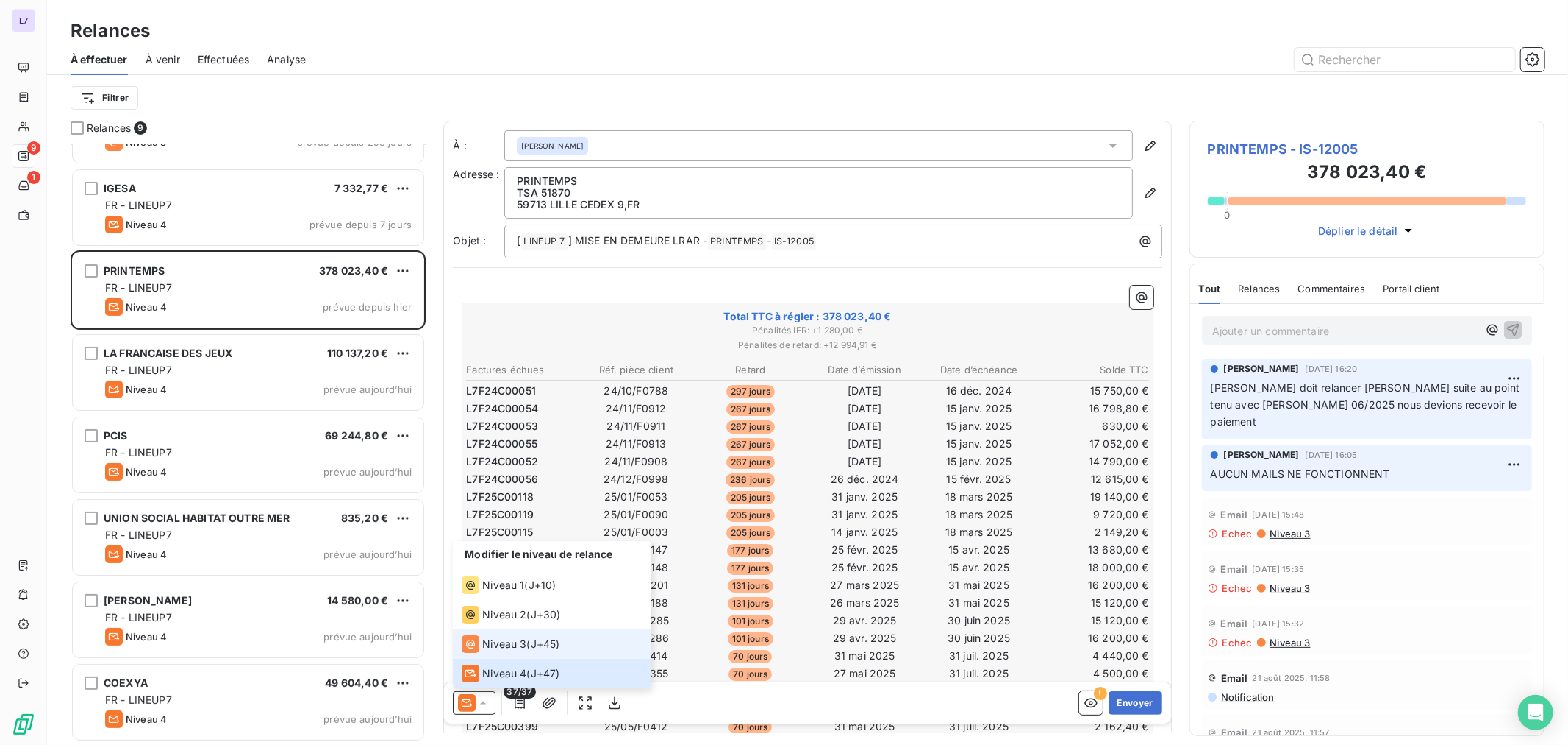
click at [500, 652] on div "Niveau 3" at bounding box center [494, 644] width 65 height 18
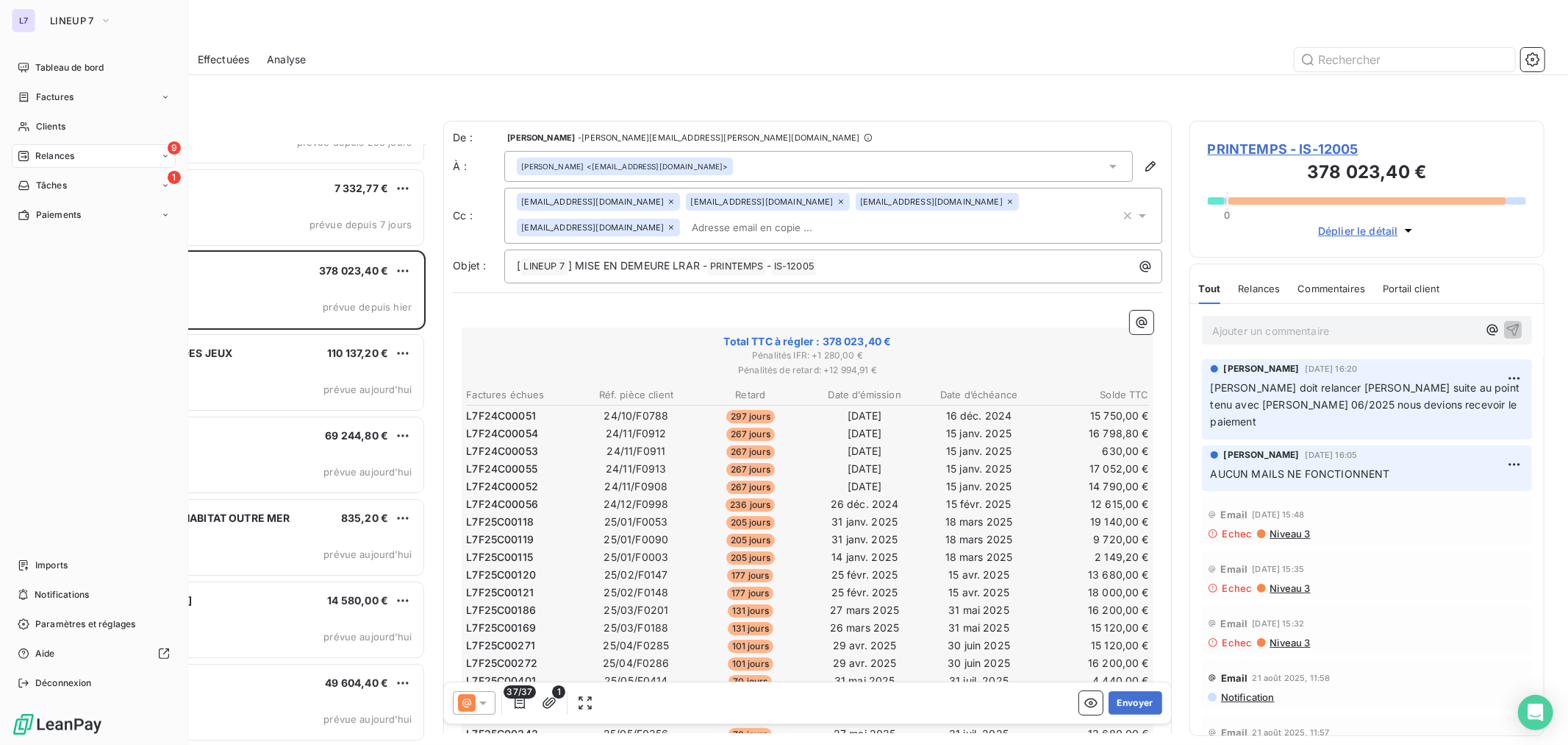
click at [45, 148] on div "9 Relances" at bounding box center [94, 156] width 164 height 24
click at [99, 189] on div "À effectuer" at bounding box center [102, 186] width 146 height 24
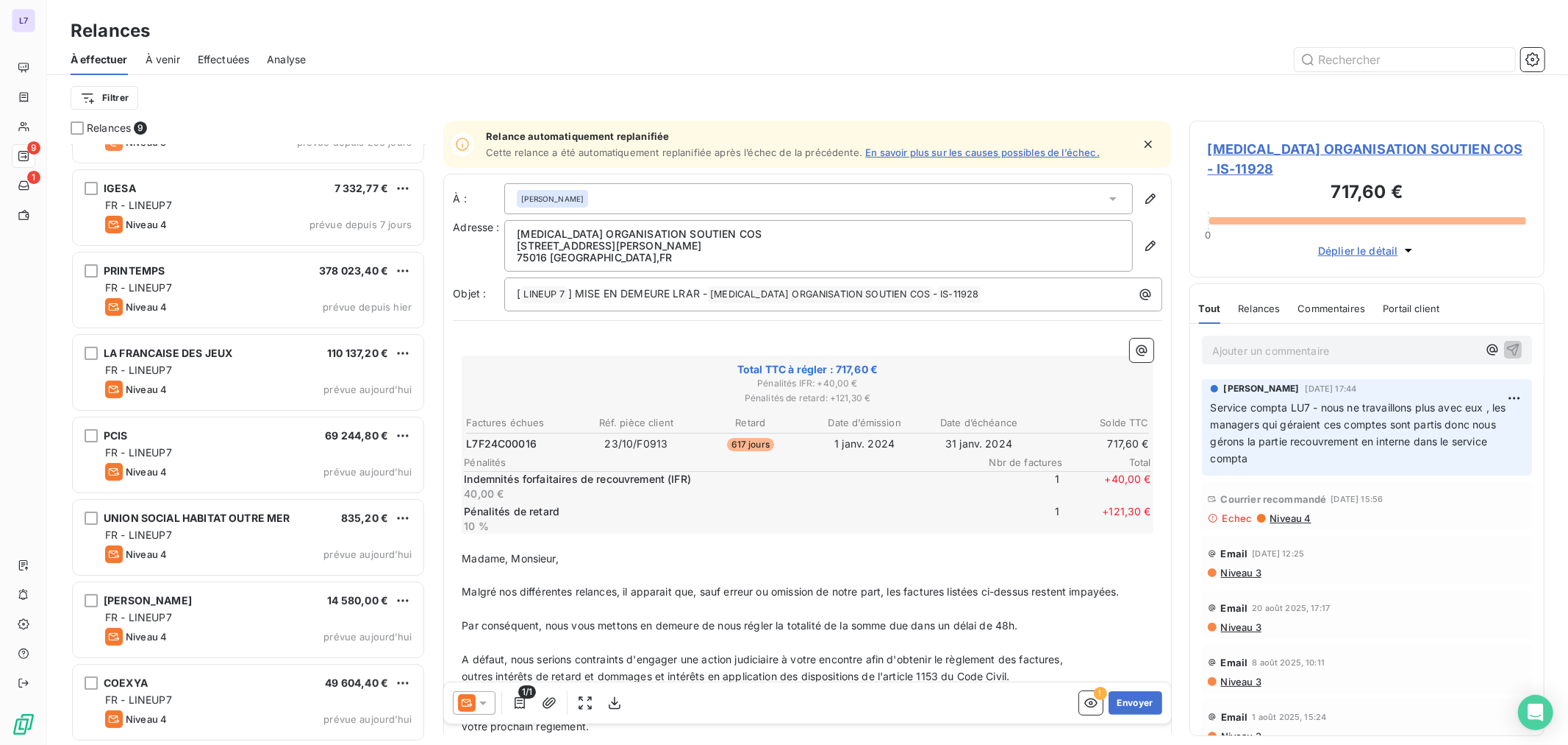
click at [243, 57] on span "Effectuées" at bounding box center [224, 59] width 52 height 15
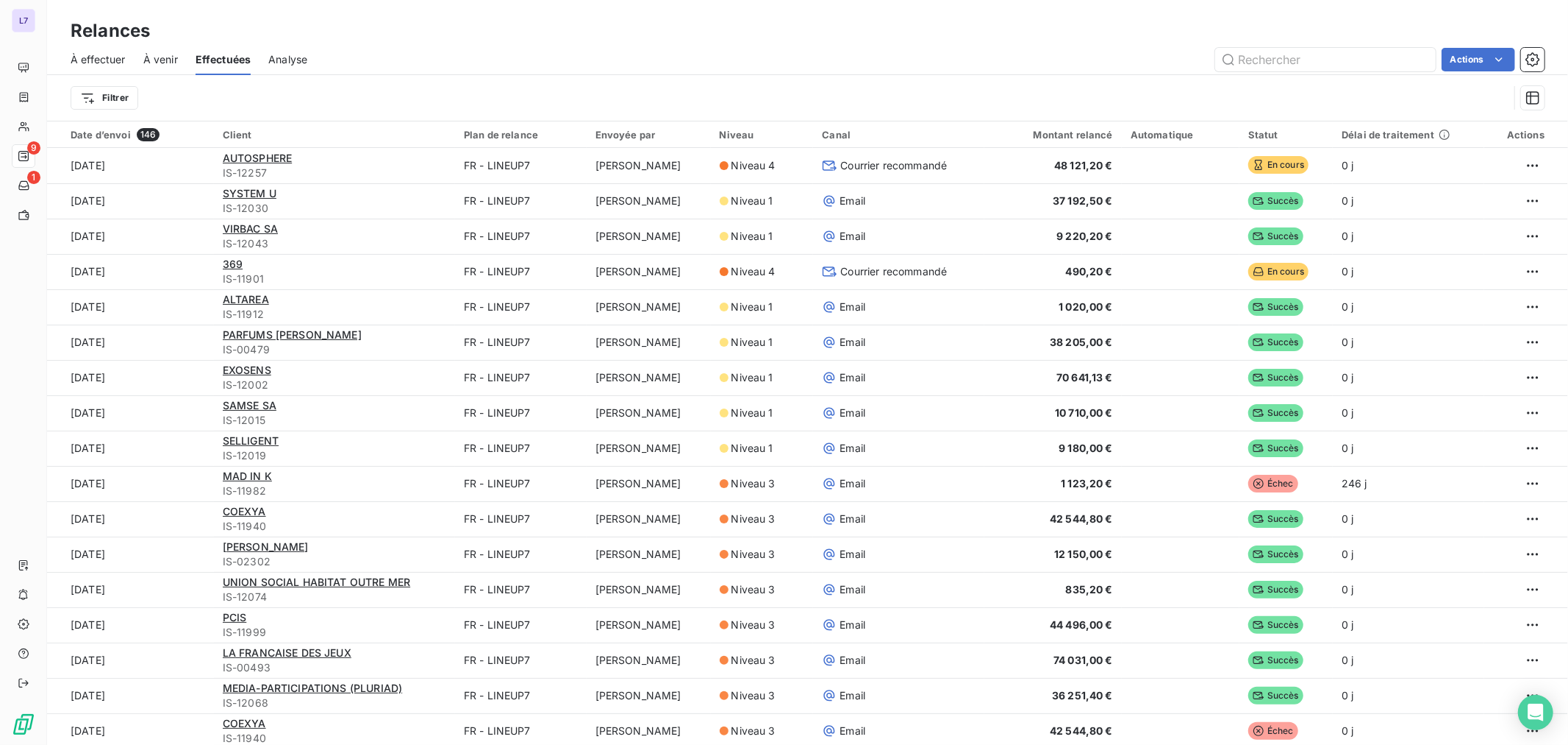
click at [1457, 74] on div "À effectuer À venir Effectuées Analyse Actions" at bounding box center [807, 59] width 1521 height 31
click at [1462, 63] on html "L7 9 1 Relances À effectuer À venir Effectuées Analyse Actions Exporter les rel…" at bounding box center [784, 372] width 1568 height 745
click at [1420, 90] on div "Exporter les relances (146 relances)" at bounding box center [1403, 91] width 210 height 24
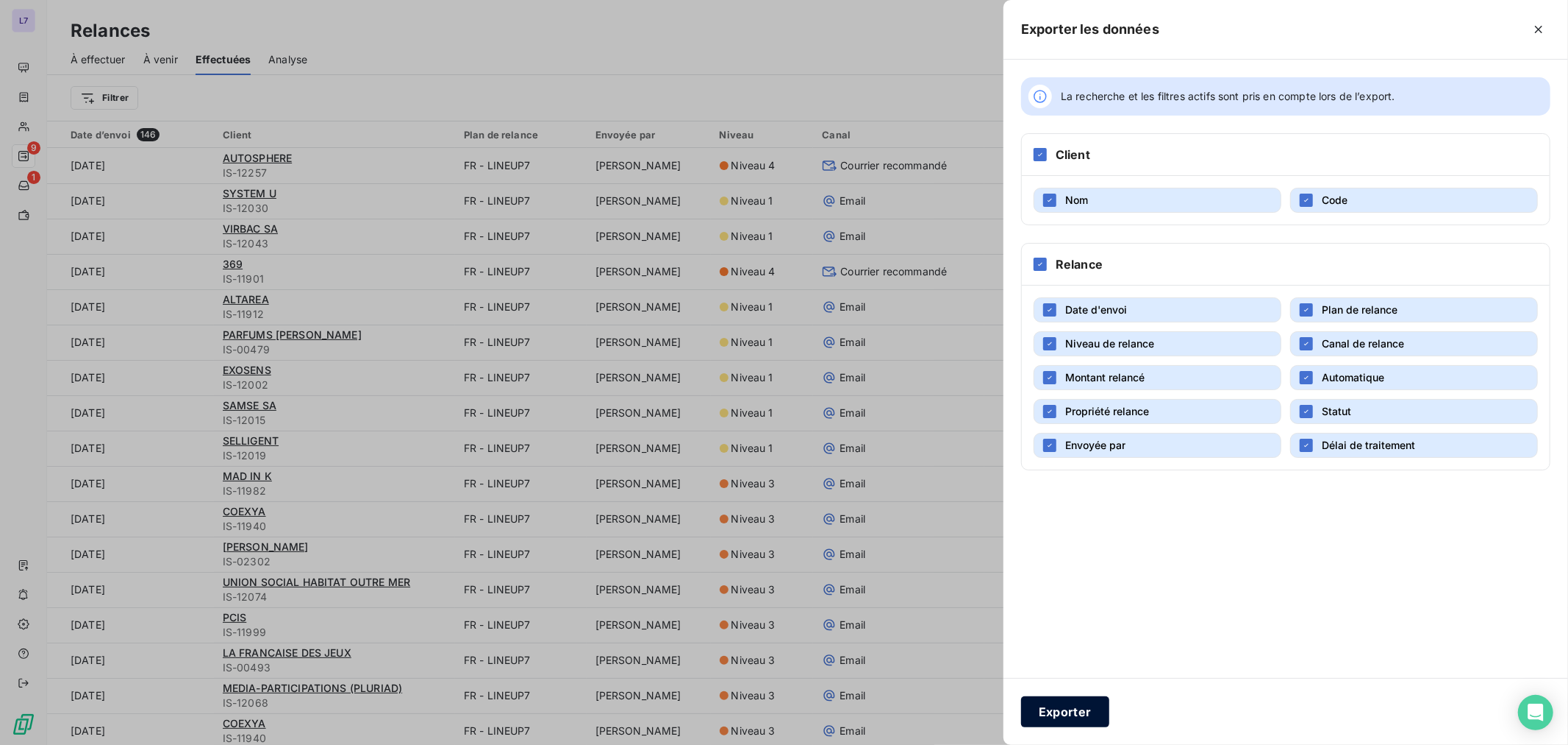
click at [1099, 708] on button "Exporter" at bounding box center [1065, 711] width 88 height 31
